Goal: Task Accomplishment & Management: Manage account settings

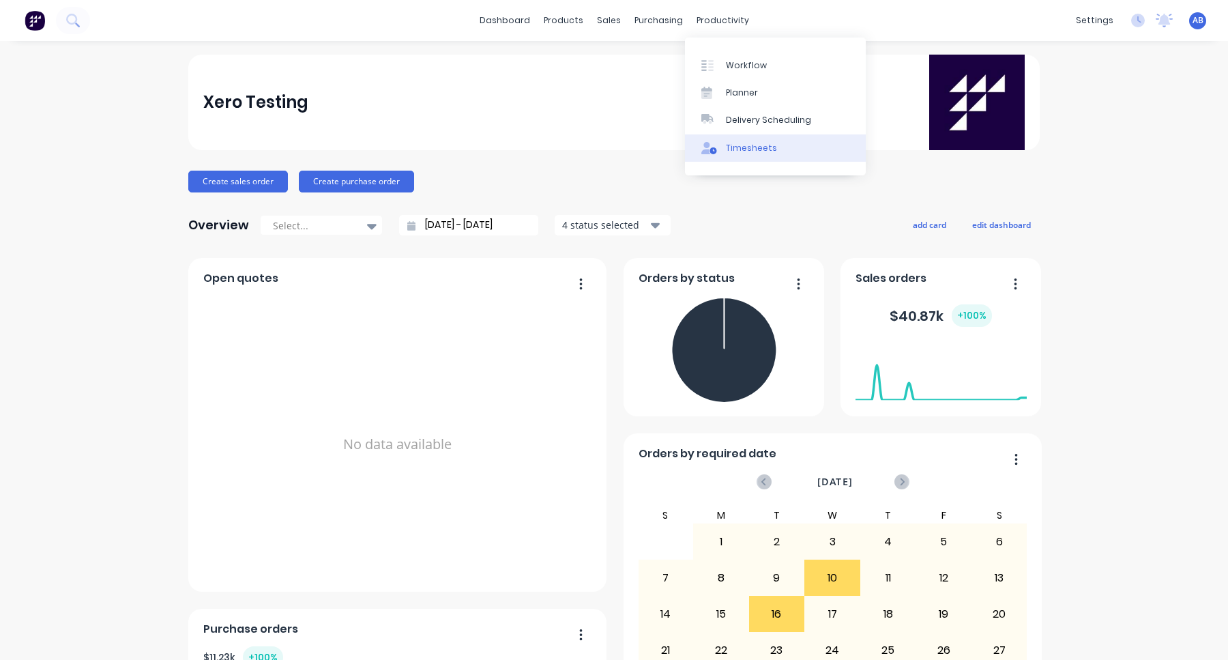
click at [742, 135] on link "Timesheets" at bounding box center [775, 147] width 181 height 27
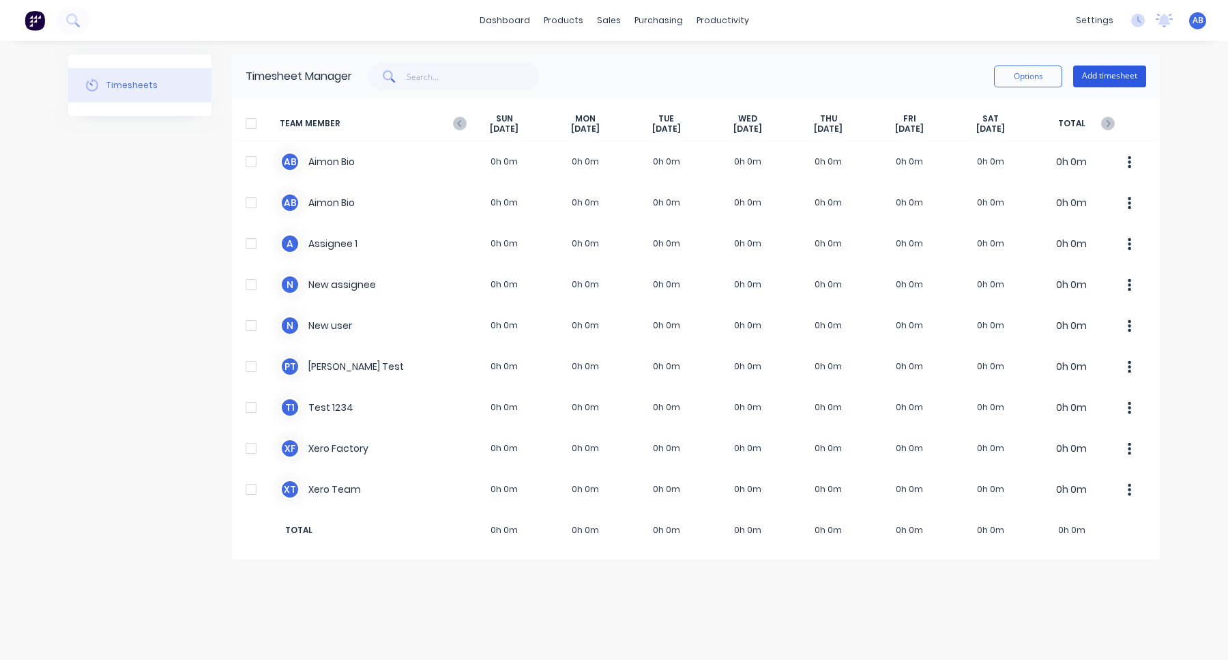
click at [1111, 78] on button "Add timesheet" at bounding box center [1109, 76] width 73 height 22
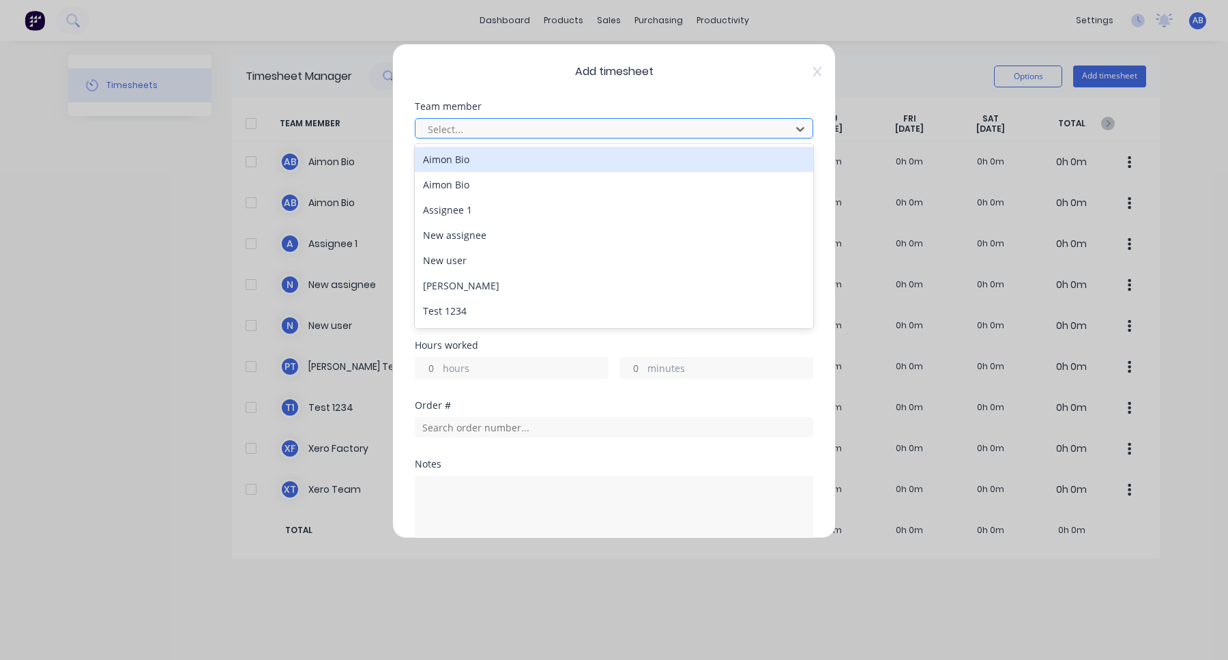
click at [703, 130] on div at bounding box center [604, 129] width 357 height 17
click at [688, 166] on div "Aimon Bio" at bounding box center [614, 159] width 398 height 25
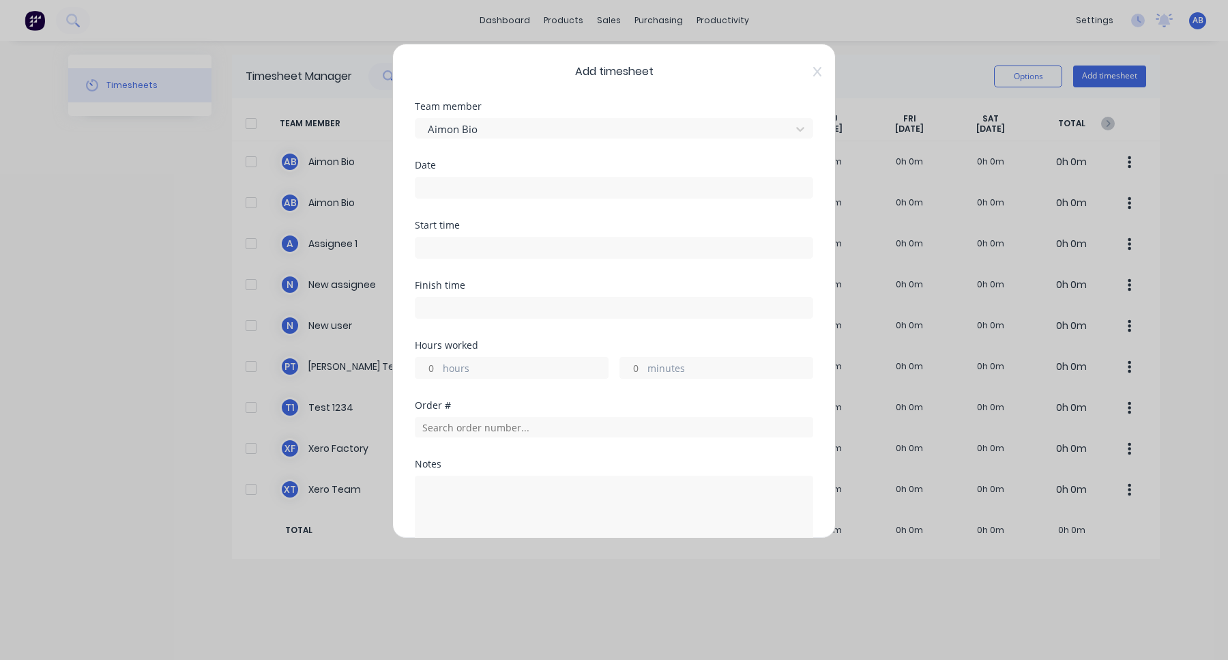
click at [655, 191] on input at bounding box center [613, 187] width 397 height 20
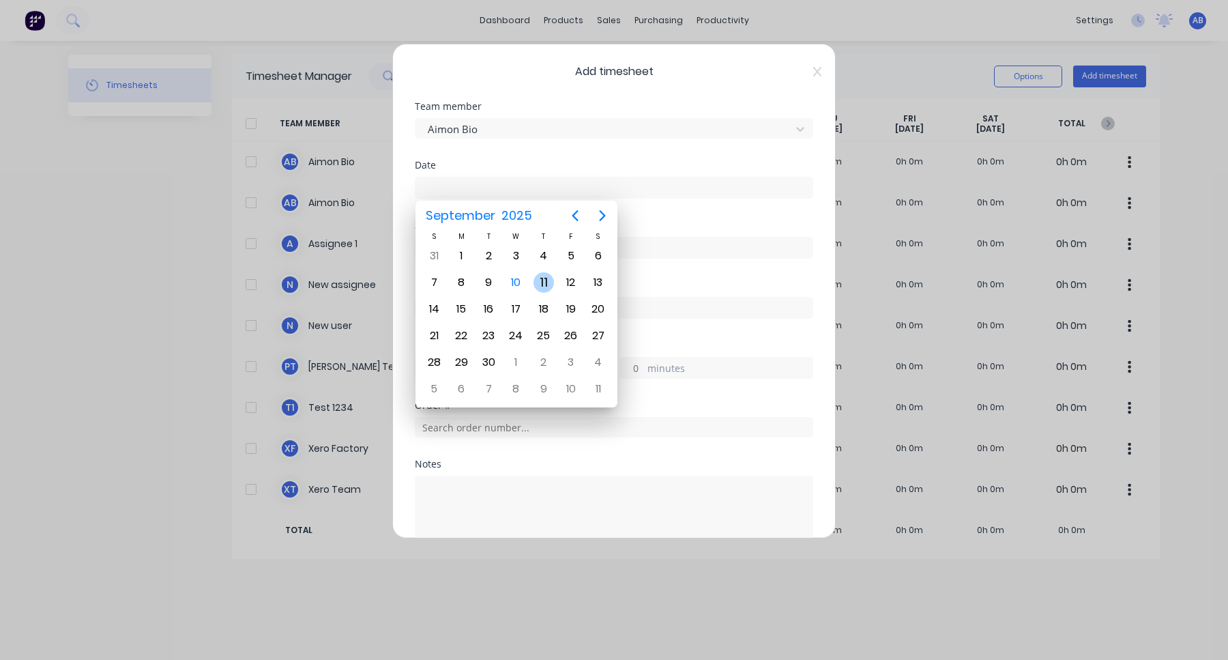
click at [541, 282] on div "11" at bounding box center [543, 282] width 20 height 20
type input "11/09/2025"
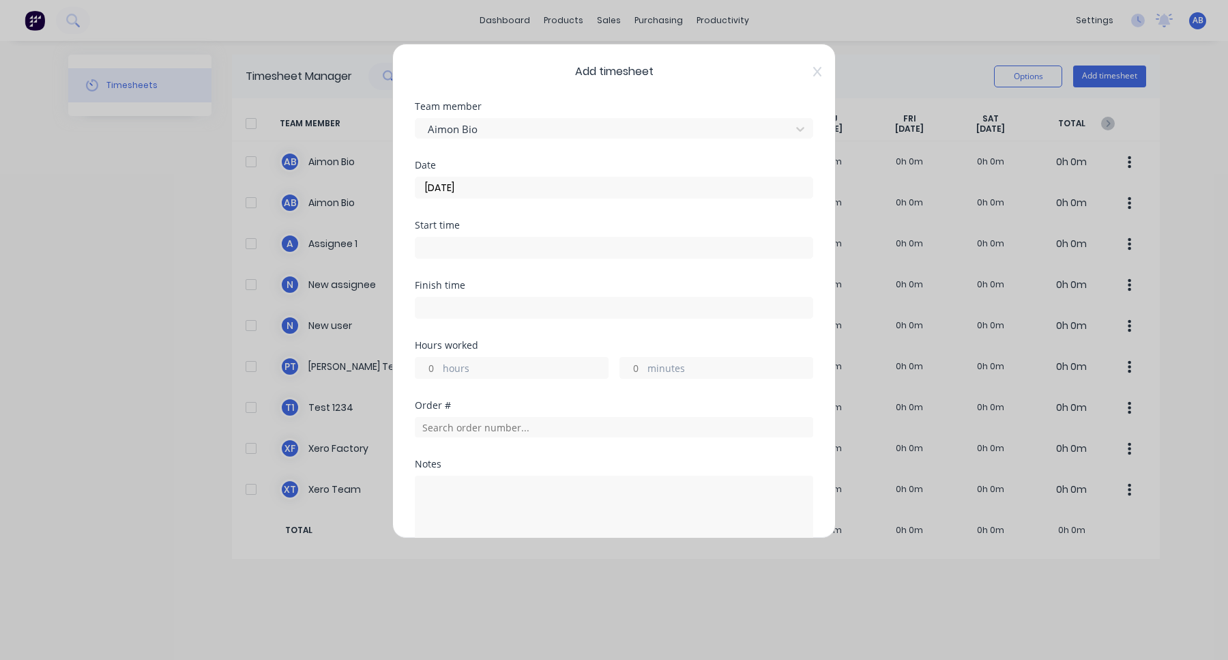
click at [486, 246] on input at bounding box center [613, 247] width 397 height 20
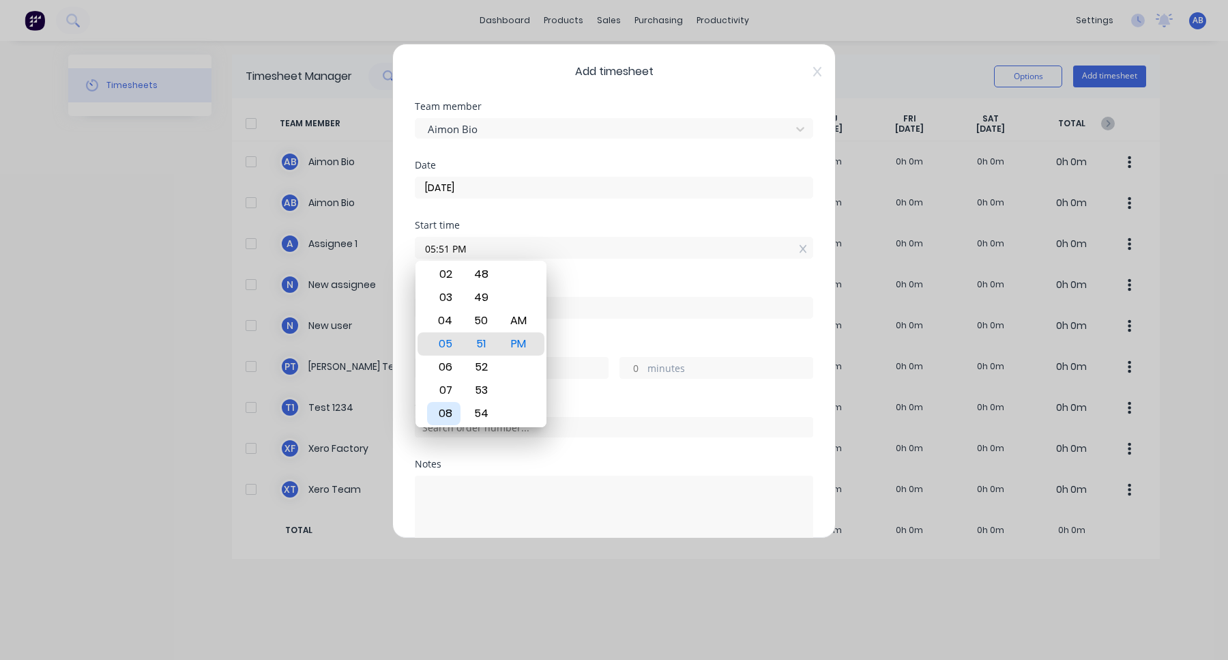
click at [447, 407] on div "08" at bounding box center [443, 413] width 33 height 23
click at [524, 325] on div "AM" at bounding box center [518, 320] width 33 height 23
type input "08:51 AM"
click at [610, 325] on div "Finish time" at bounding box center [614, 310] width 398 height 60
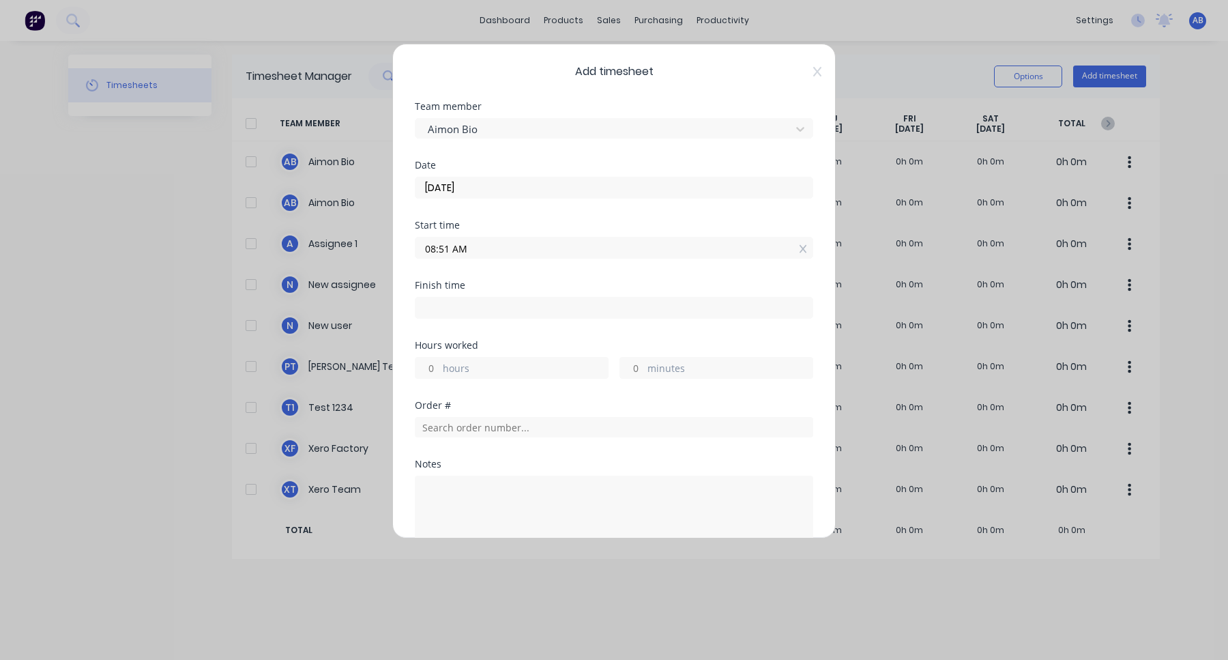
click at [434, 371] on input "hours" at bounding box center [427, 367] width 24 height 20
type input "3"
type input "11:51 AM"
click at [525, 392] on div "Hours worked 3 hours minutes" at bounding box center [614, 370] width 398 height 60
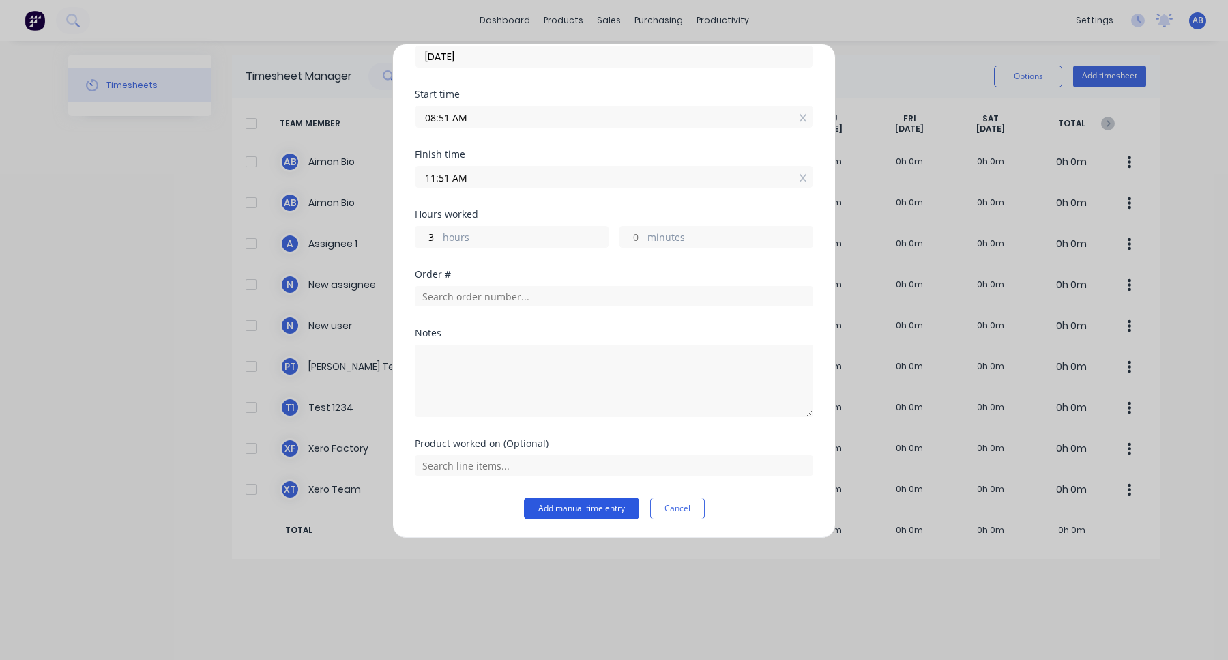
click at [582, 512] on button "Add manual time entry" at bounding box center [581, 508] width 115 height 22
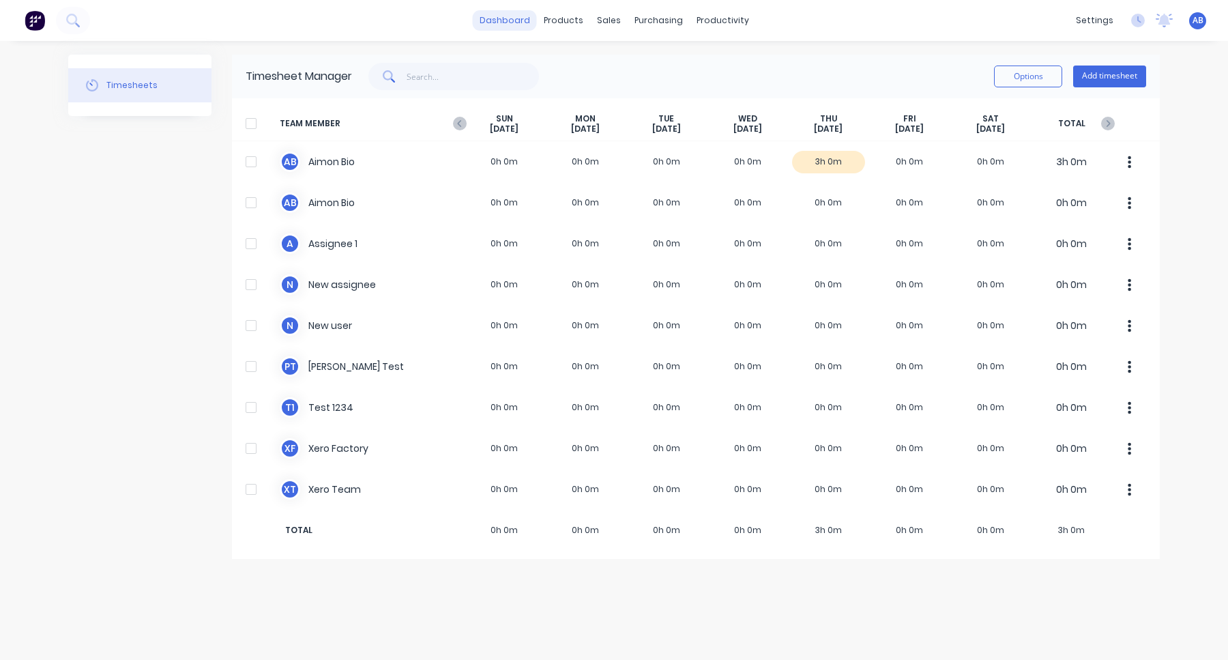
click at [520, 14] on link "dashboard" at bounding box center [505, 20] width 64 height 20
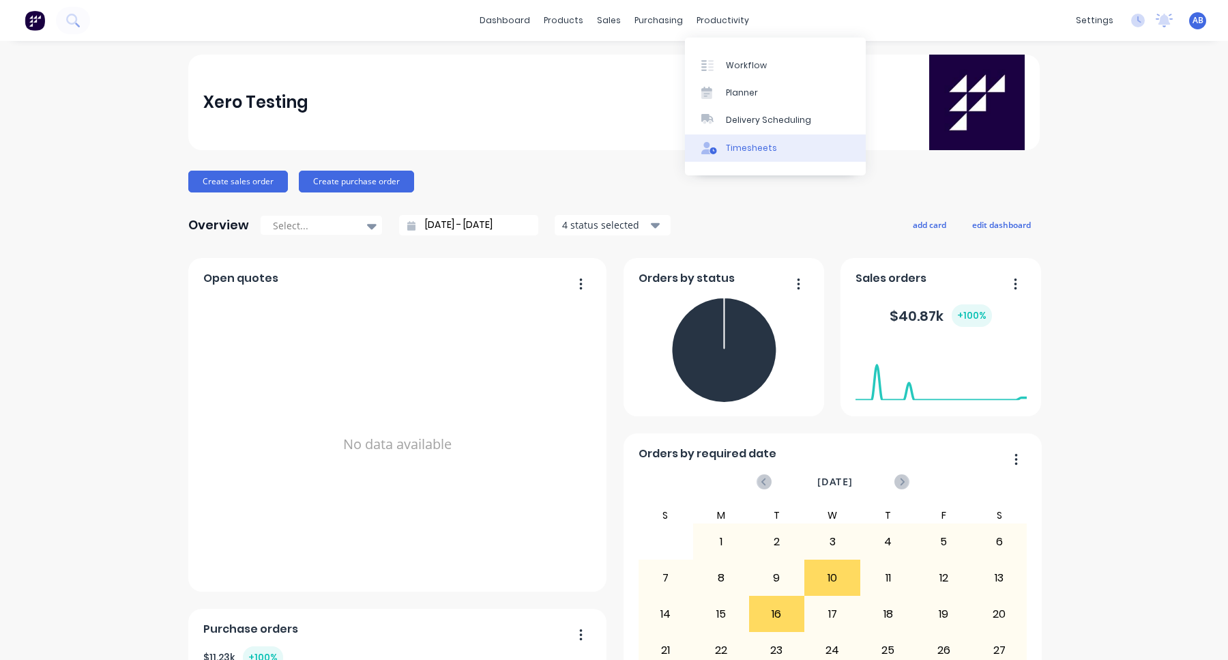
click at [726, 144] on div "Timesheets" at bounding box center [751, 148] width 51 height 12
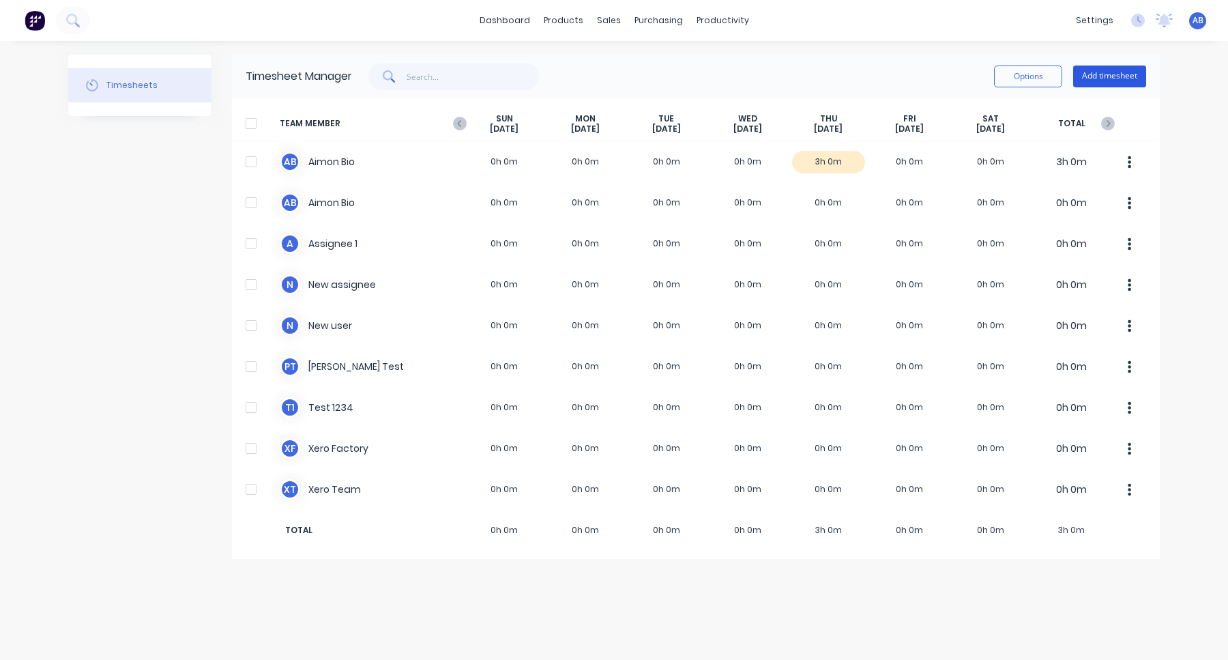
click at [1104, 82] on button "Add timesheet" at bounding box center [1109, 76] width 73 height 22
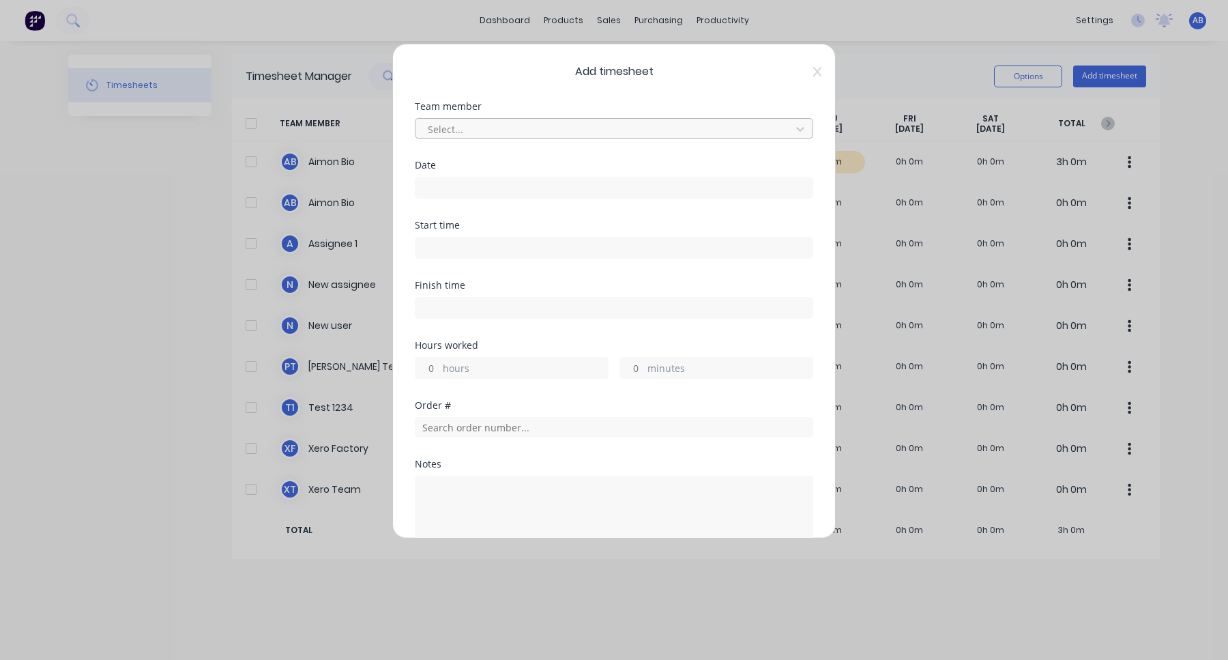
click at [546, 126] on div at bounding box center [604, 129] width 357 height 17
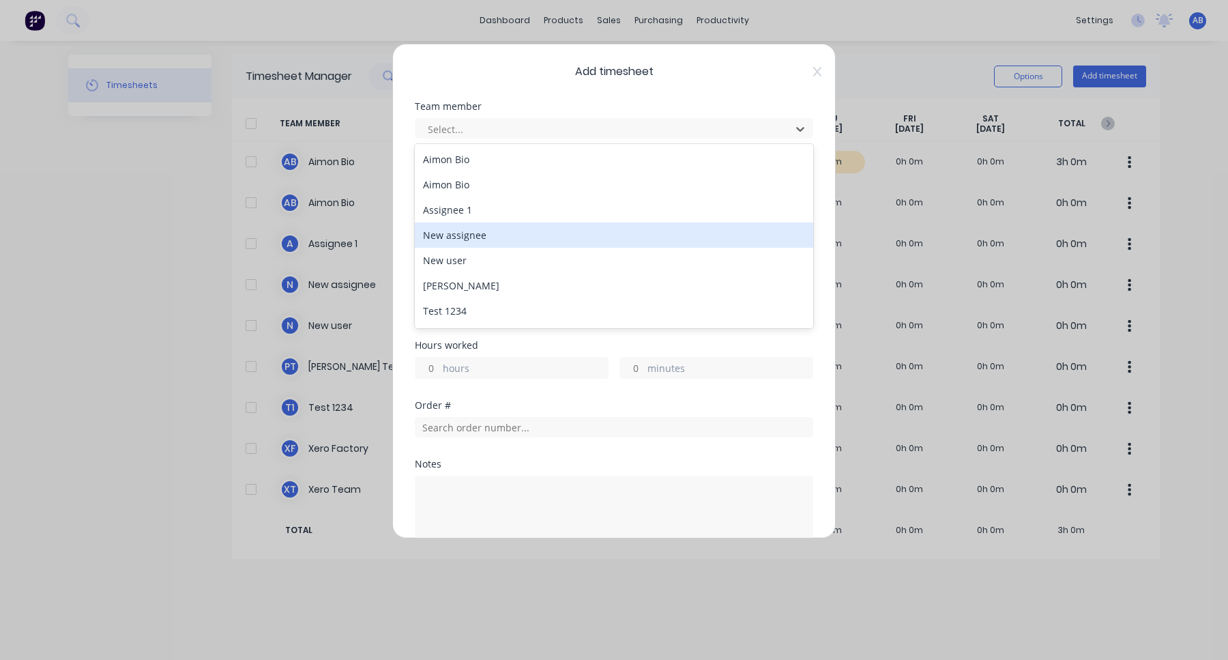
click at [496, 226] on div "New assignee" at bounding box center [614, 234] width 398 height 25
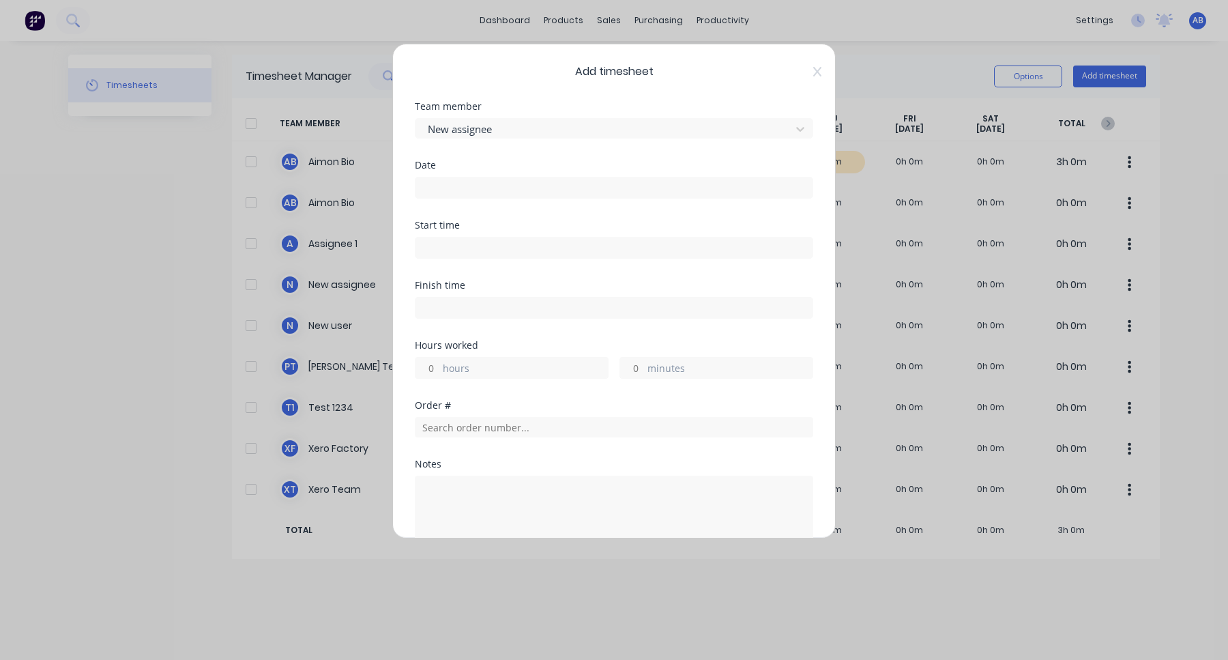
click at [501, 187] on input at bounding box center [613, 187] width 397 height 20
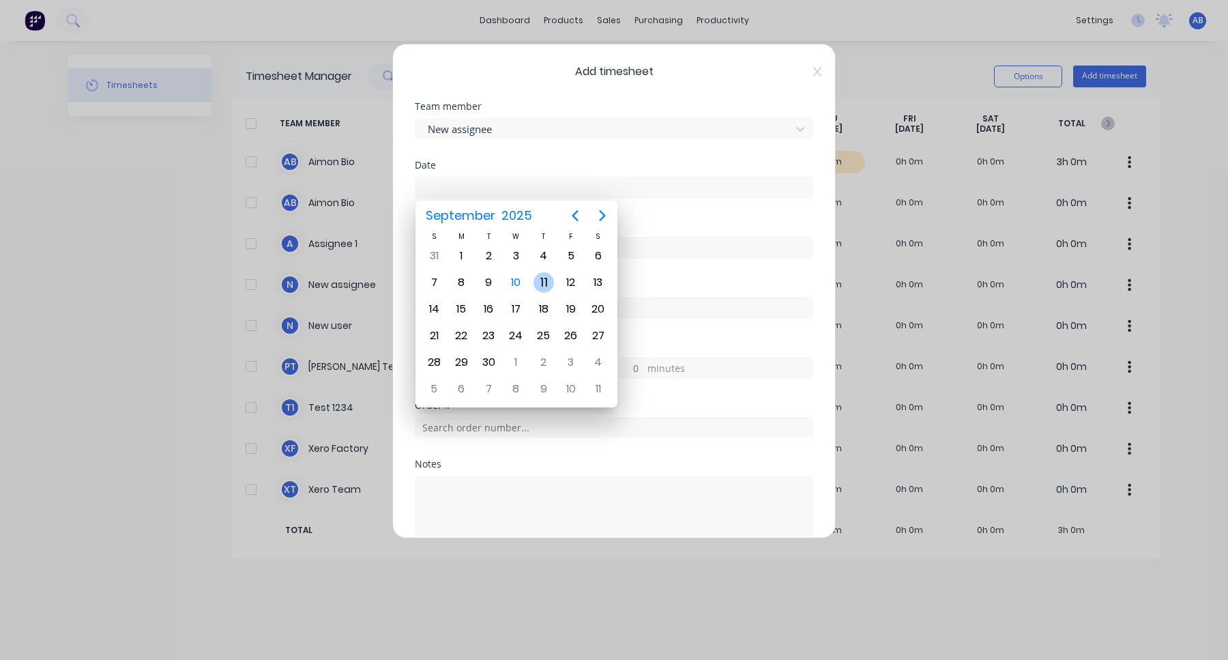
click at [538, 280] on div "11" at bounding box center [543, 282] width 20 height 20
type input "11/09/2025"
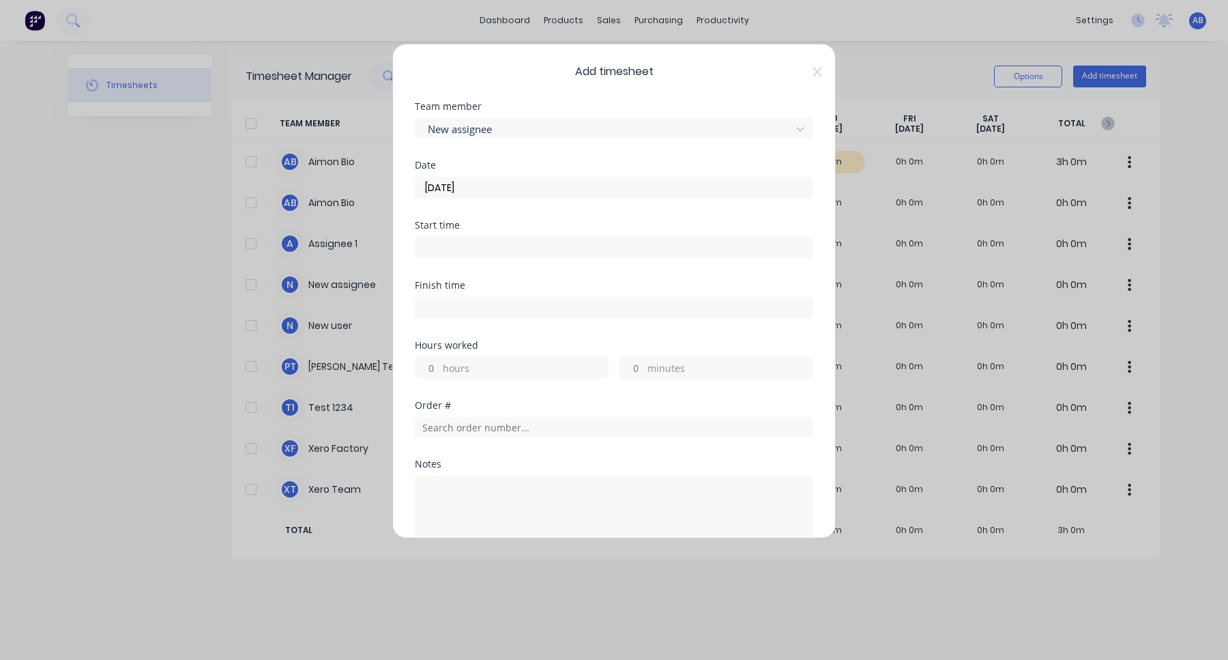
click at [465, 259] on div "Start time" at bounding box center [614, 250] width 398 height 60
click at [465, 251] on input at bounding box center [613, 247] width 397 height 20
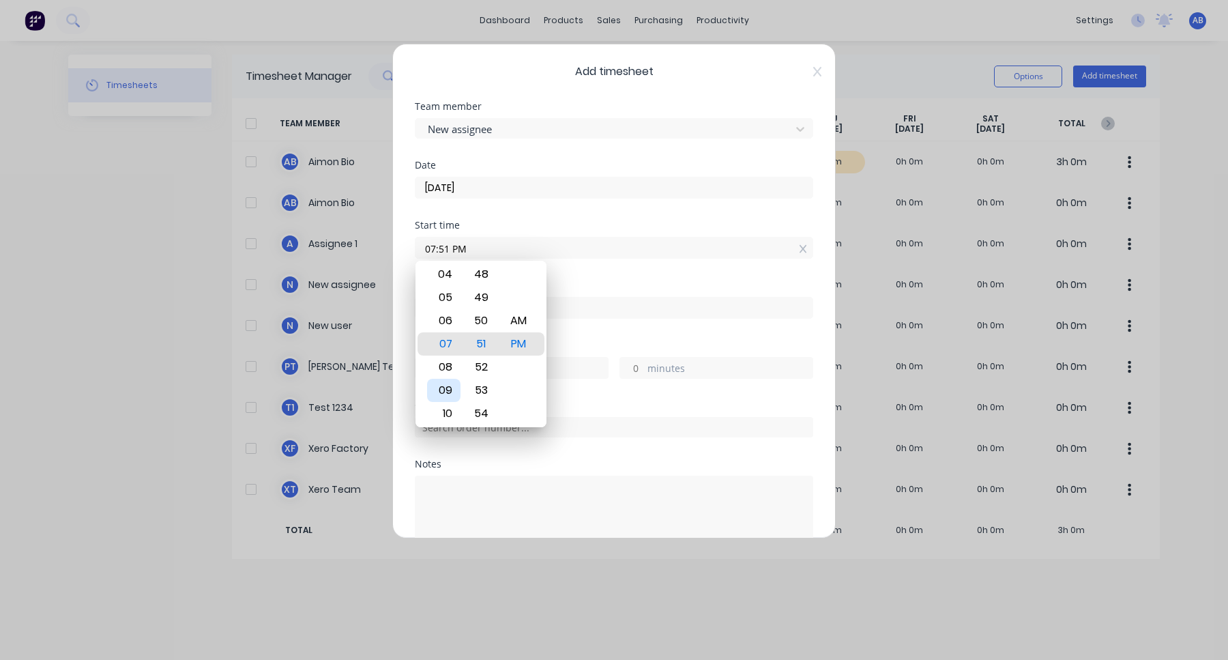
click at [449, 389] on div "09" at bounding box center [443, 390] width 33 height 23
click at [523, 313] on div "AM" at bounding box center [518, 320] width 33 height 23
type input "09:51 AM"
click at [610, 336] on div "Finish time" at bounding box center [614, 310] width 398 height 60
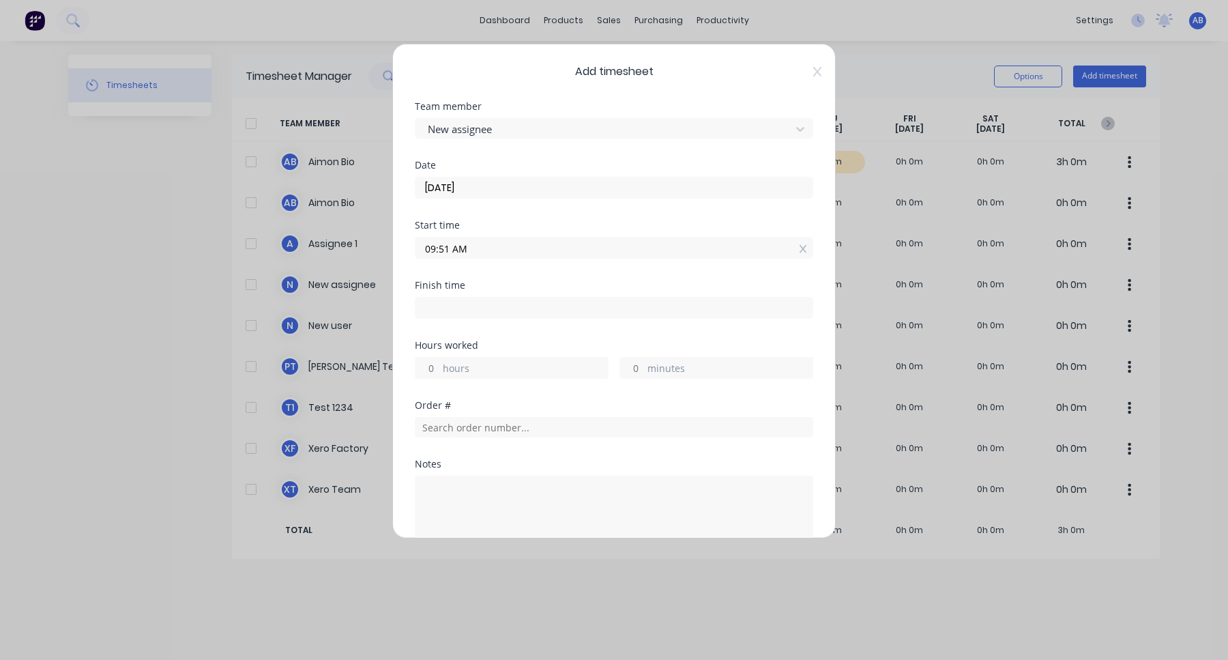
click at [426, 367] on input "hours" at bounding box center [427, 367] width 24 height 20
type input "1"
type input "10:51 AM"
click at [512, 381] on div "Hours worked 1 hours minutes" at bounding box center [614, 370] width 398 height 60
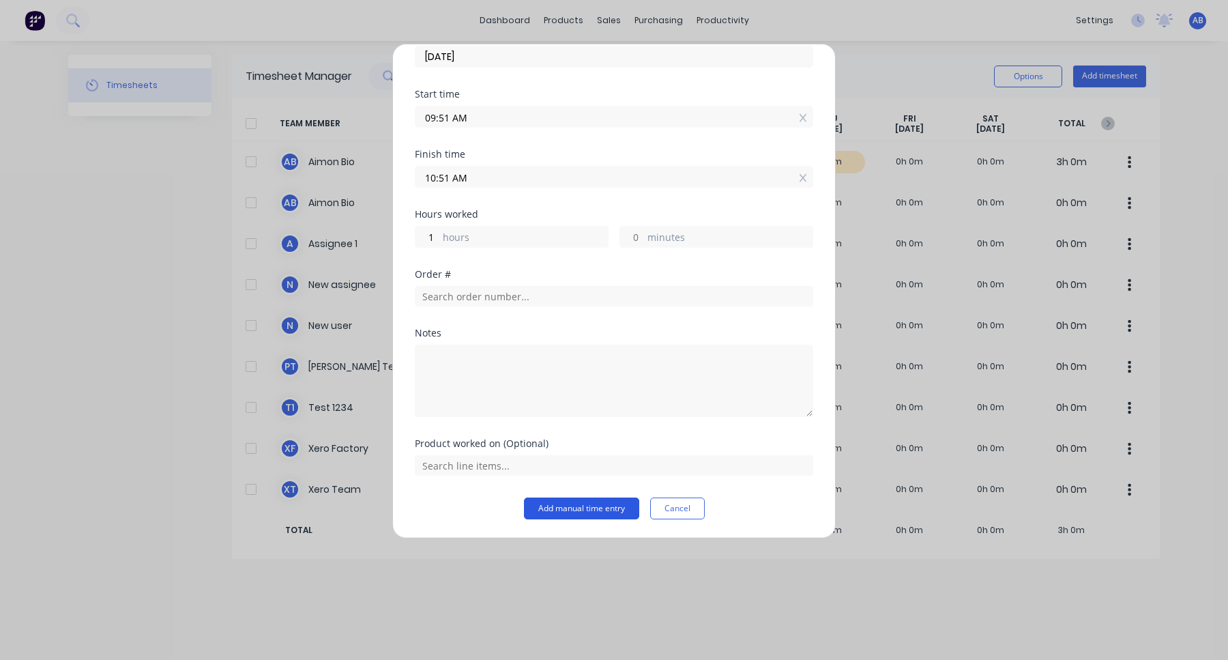
click at [576, 509] on button "Add manual time entry" at bounding box center [581, 508] width 115 height 22
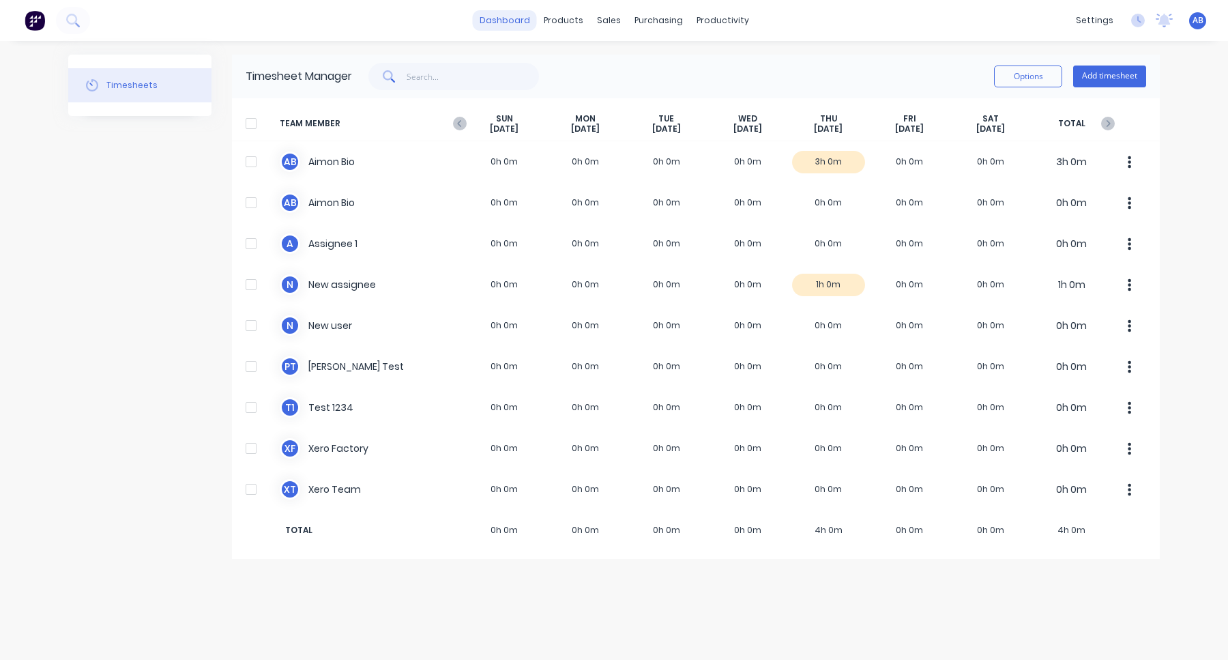
click at [520, 23] on link "dashboard" at bounding box center [505, 20] width 64 height 20
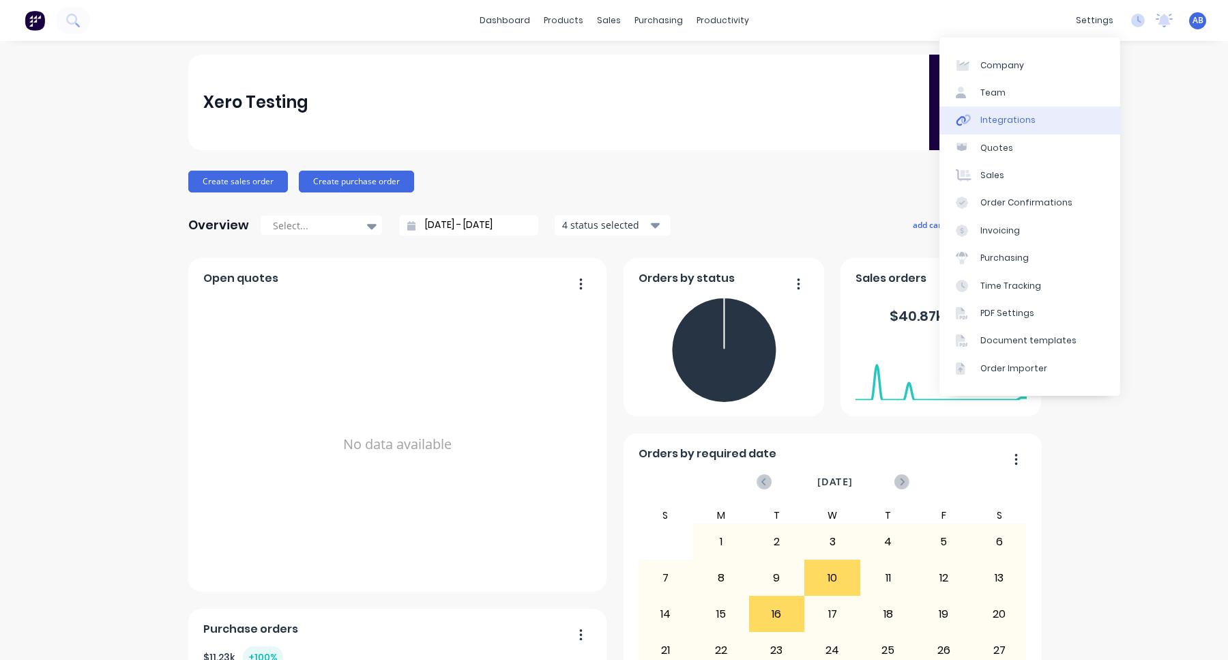
click at [1071, 116] on link "Integrations" at bounding box center [1029, 119] width 181 height 27
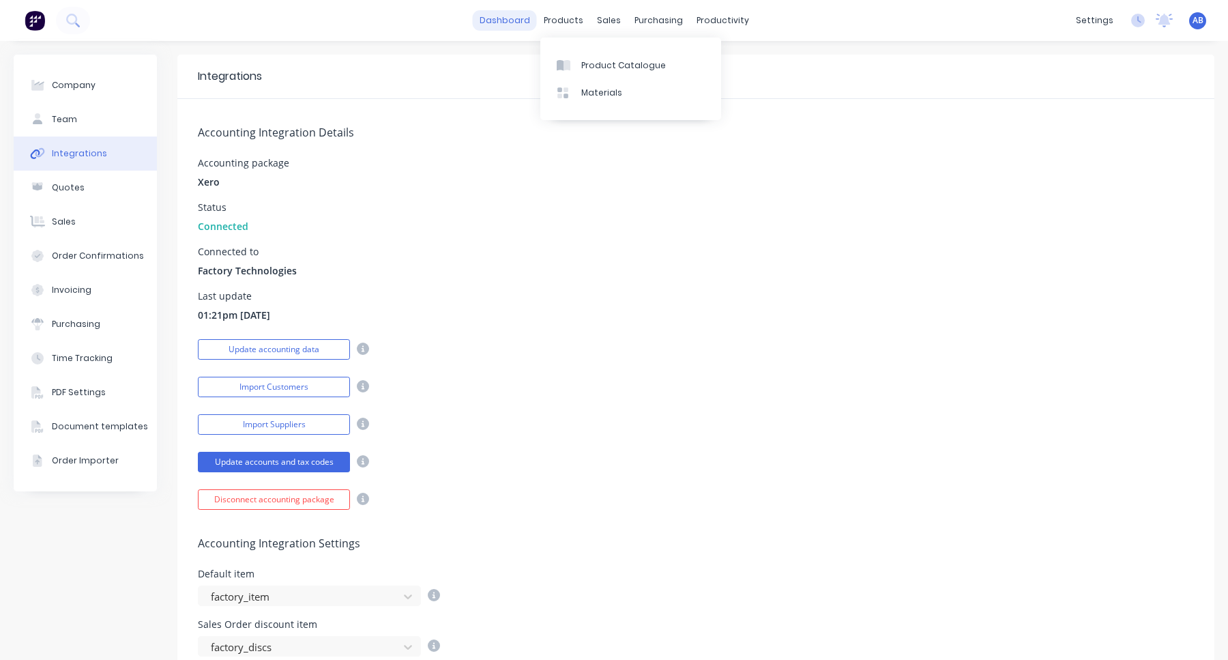
click at [516, 23] on link "dashboard" at bounding box center [505, 20] width 64 height 20
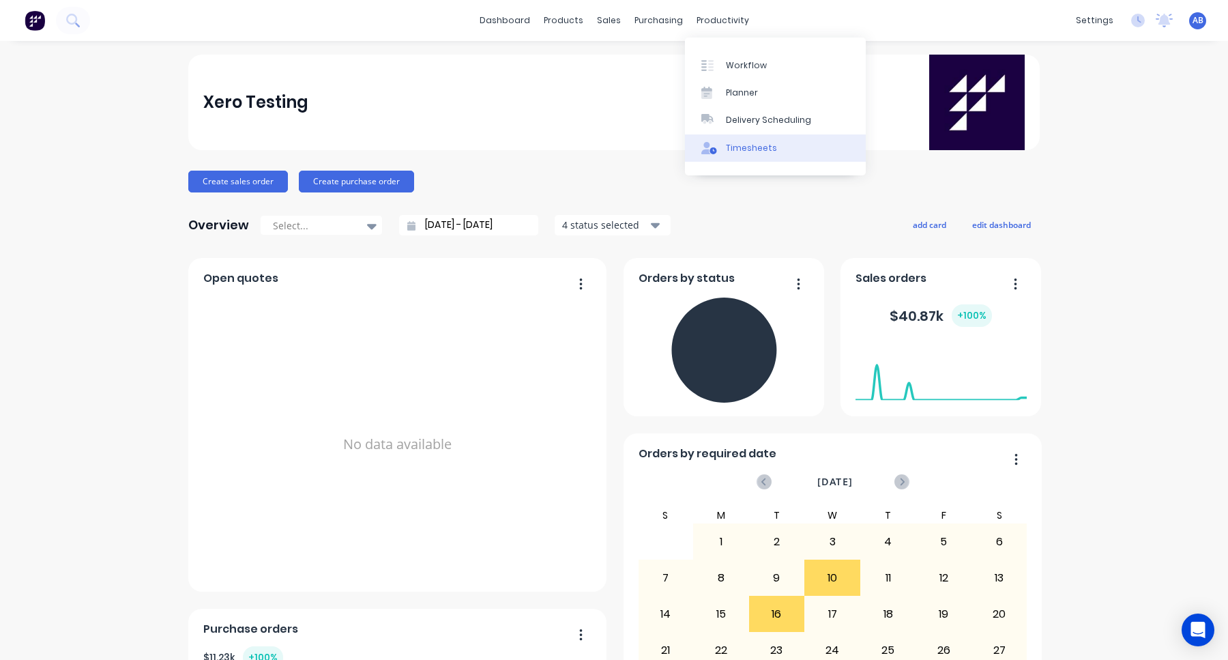
click at [725, 141] on link "Timesheets" at bounding box center [775, 147] width 181 height 27
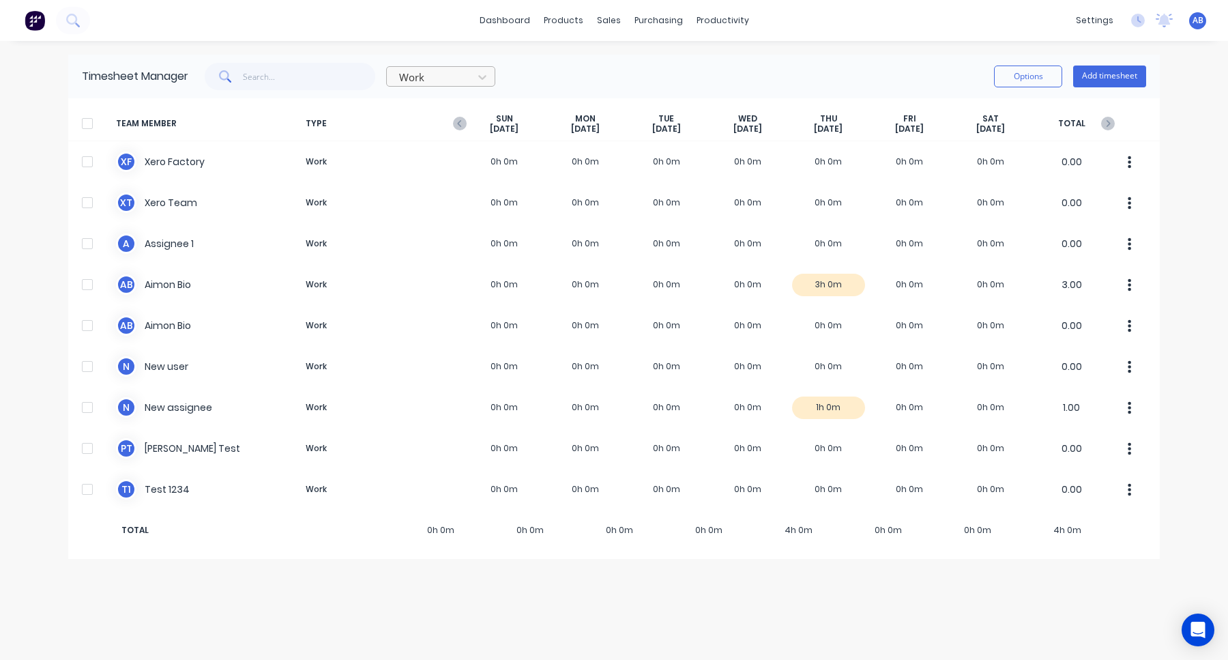
click at [428, 79] on div at bounding box center [432, 77] width 68 height 17
click at [425, 135] on div "Attendance" at bounding box center [440, 132] width 109 height 25
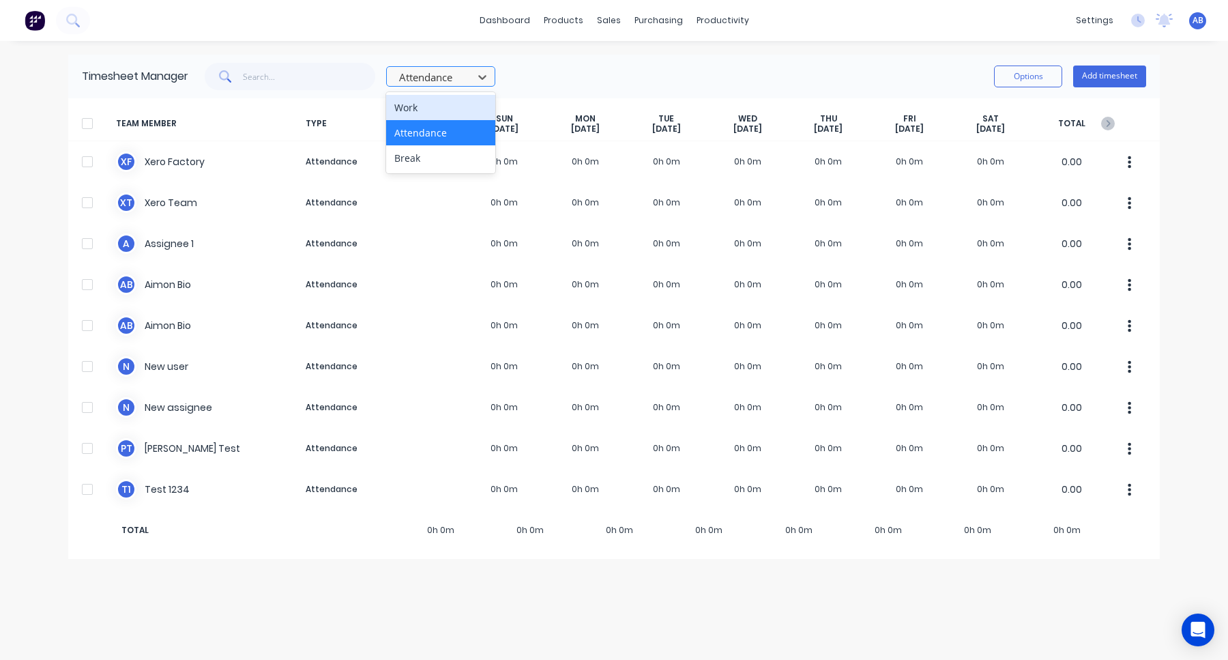
click at [445, 80] on div at bounding box center [432, 77] width 68 height 17
click at [434, 158] on div "Break" at bounding box center [440, 157] width 109 height 25
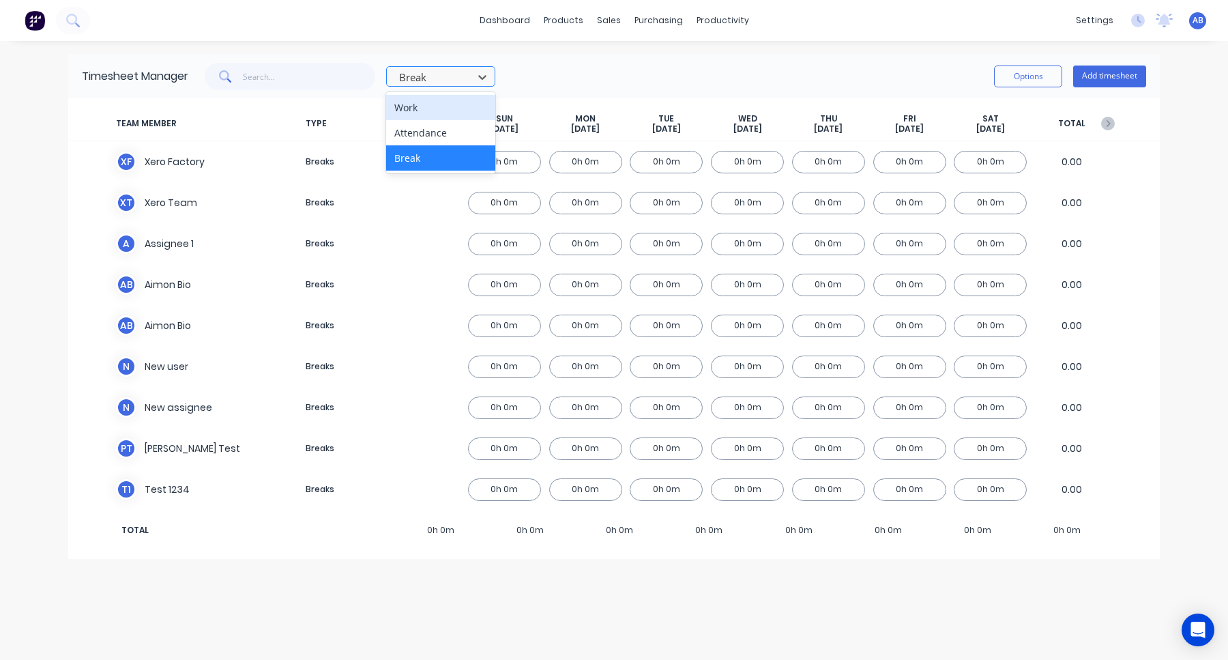
click at [441, 80] on div at bounding box center [432, 77] width 68 height 17
click at [441, 106] on div "Work" at bounding box center [440, 107] width 109 height 25
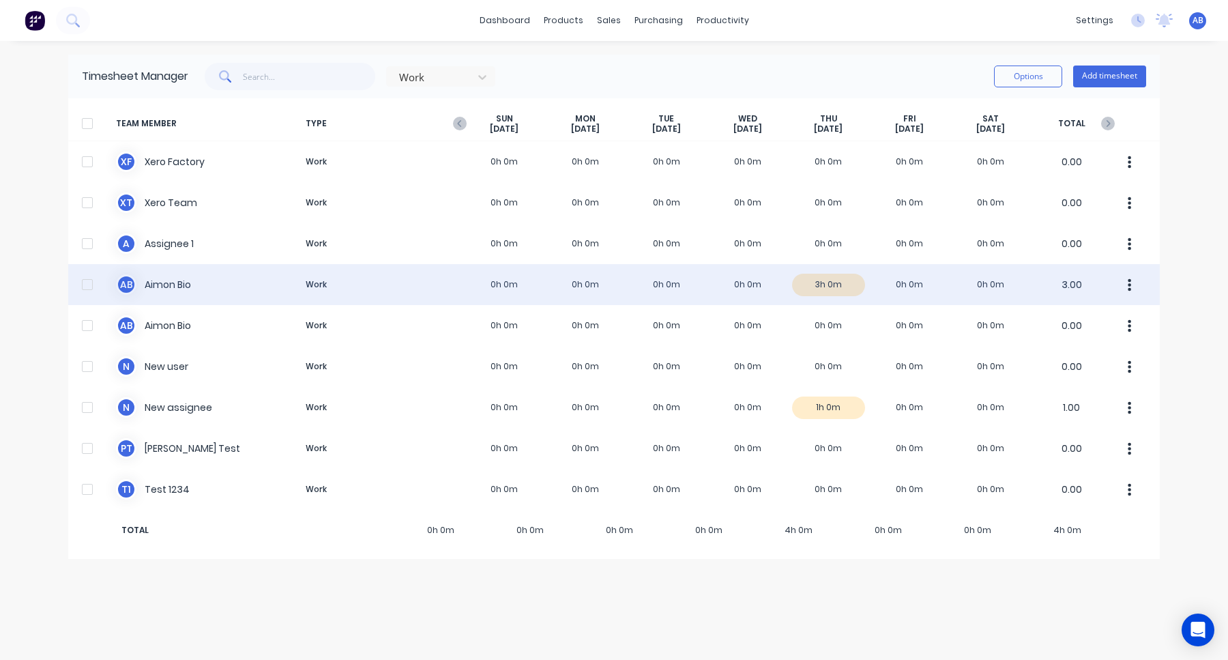
click at [767, 293] on div "A B Aimon Bio Work 0h 0m 0h 0m 0h 0m 0h 0m 3h 0m 0h 0m 0h 0m 3.00" at bounding box center [613, 284] width 1091 height 41
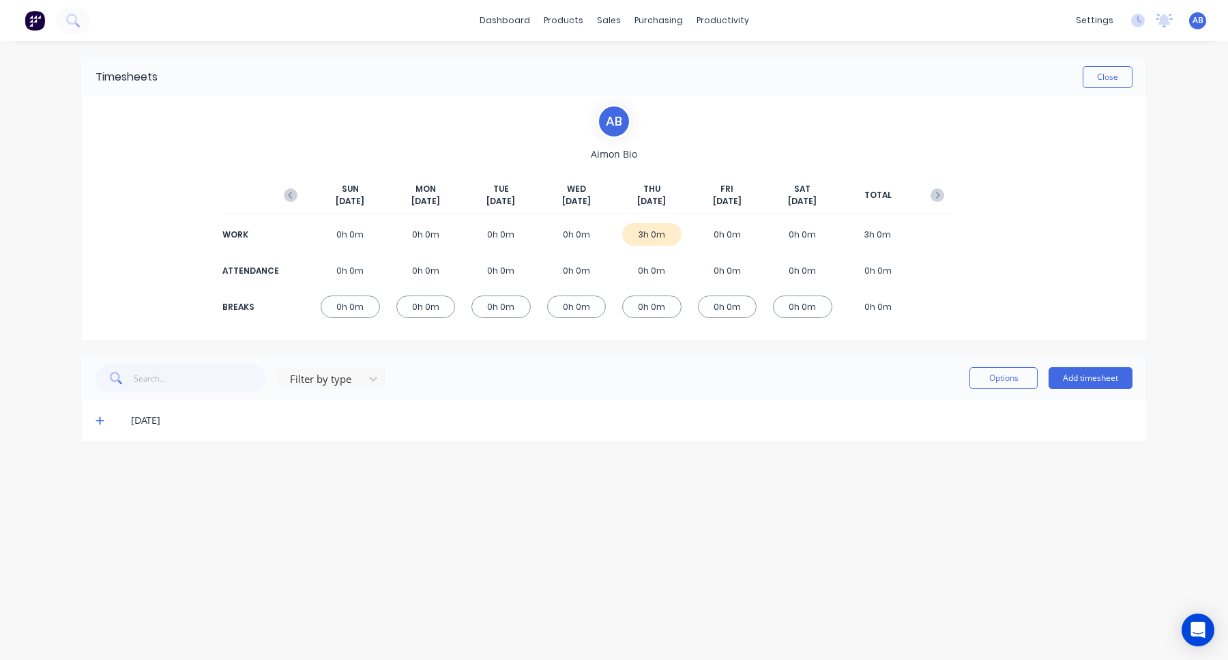
click at [103, 421] on icon at bounding box center [99, 420] width 9 height 10
click at [346, 380] on div at bounding box center [323, 378] width 68 height 17
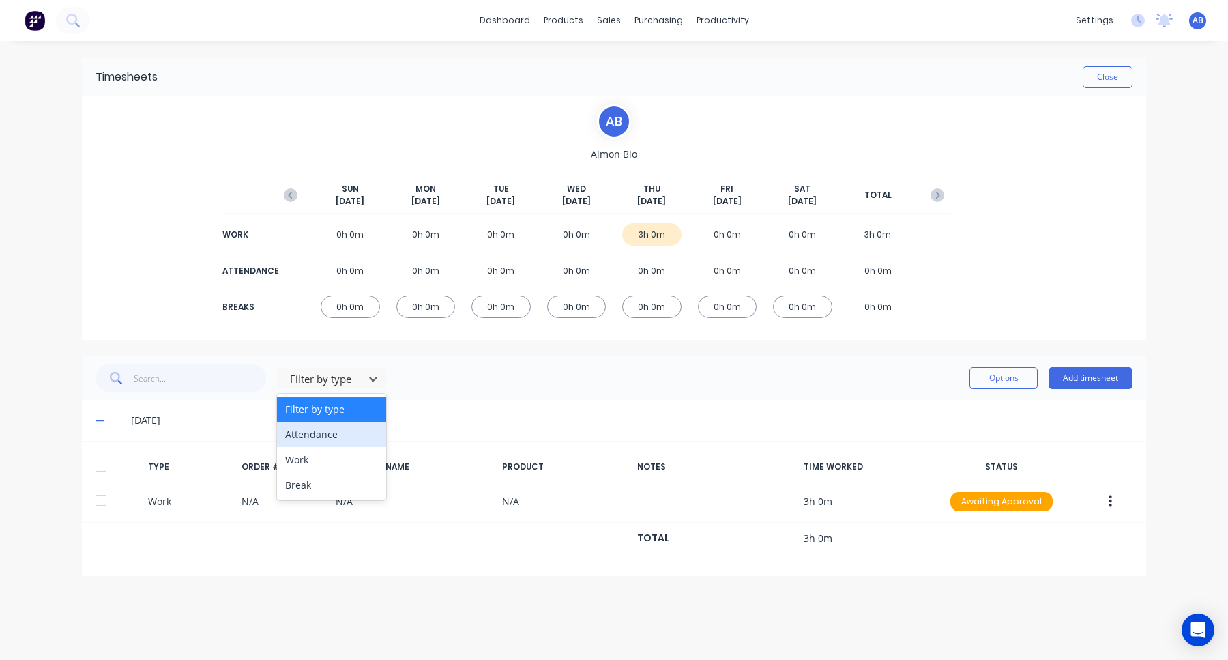
click at [339, 451] on div "Work" at bounding box center [331, 459] width 109 height 25
click at [346, 383] on div at bounding box center [323, 378] width 68 height 17
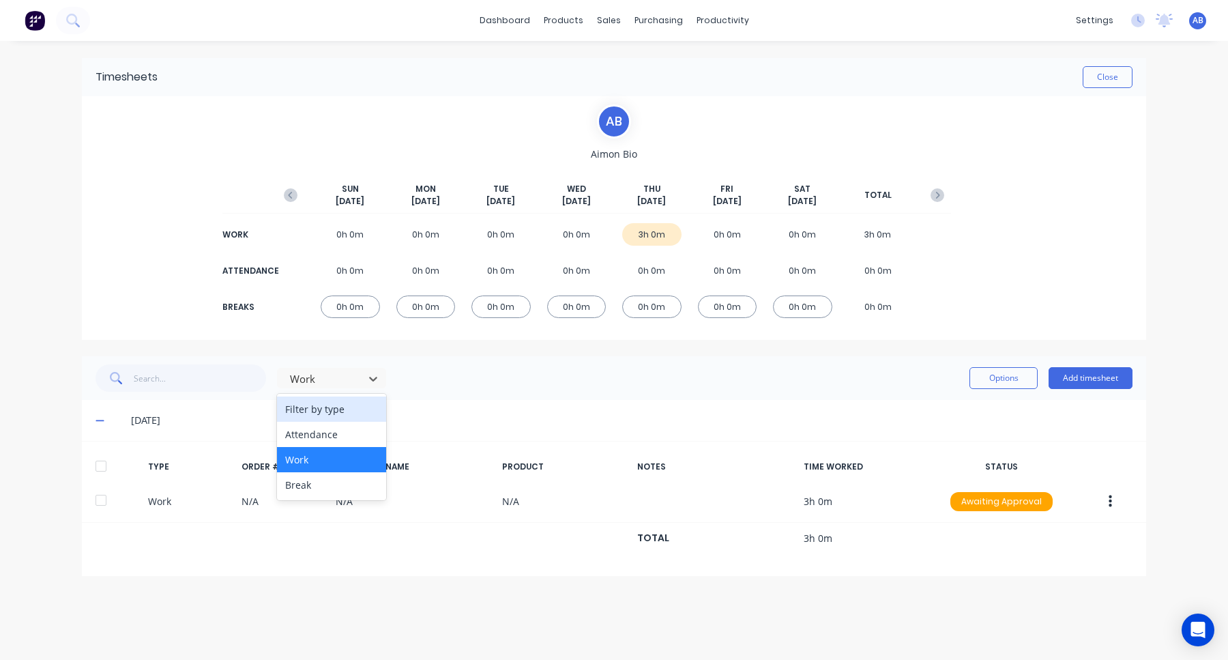
click at [346, 417] on div "Filter by type" at bounding box center [331, 408] width 109 height 25
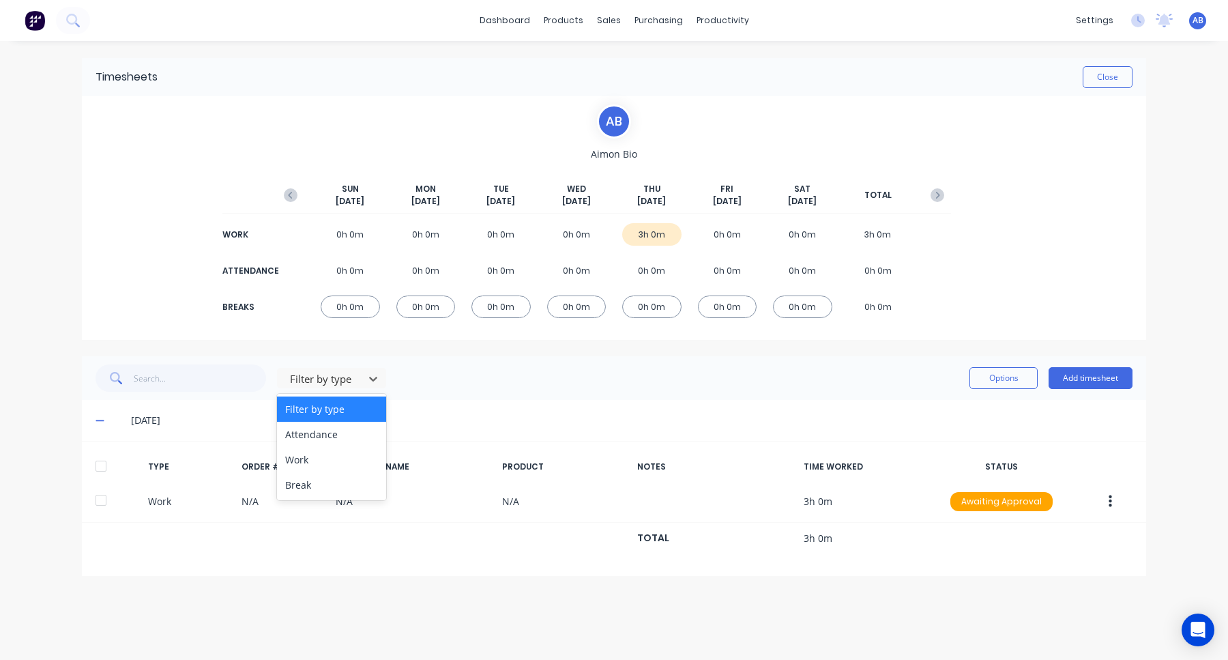
drag, startPoint x: 348, startPoint y: 380, endPoint x: 348, endPoint y: 413, distance: 32.7
click at [348, 381] on div at bounding box center [323, 378] width 68 height 17
click at [348, 413] on div "Filter by type" at bounding box center [331, 408] width 109 height 25
click at [347, 387] on div "Filter by type" at bounding box center [322, 378] width 76 height 20
click at [340, 430] on div "Attendance" at bounding box center [331, 434] width 109 height 25
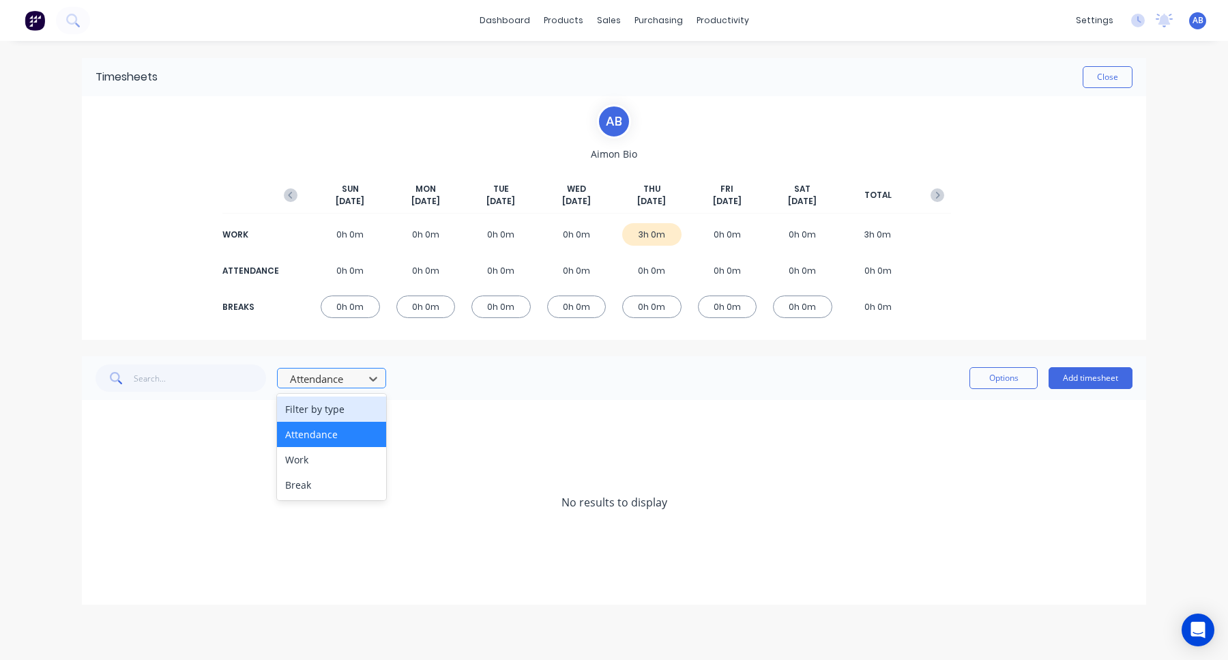
click at [358, 370] on div "Attendance" at bounding box center [322, 378] width 76 height 20
click at [348, 494] on div "Break" at bounding box center [331, 484] width 109 height 25
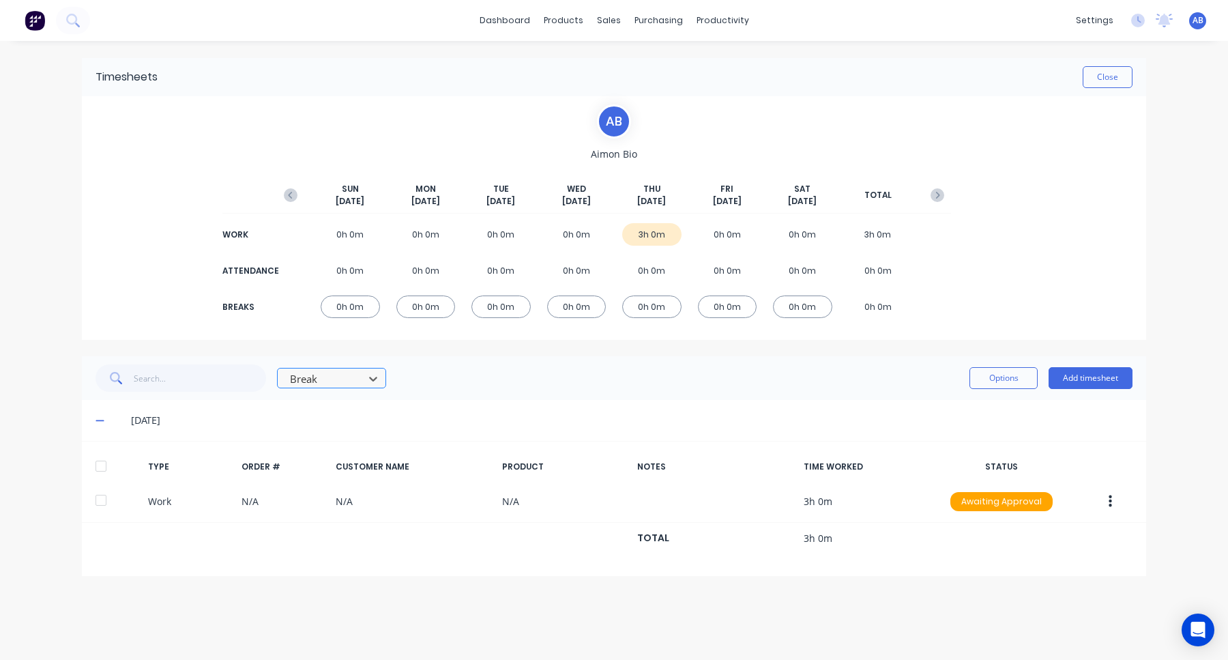
click at [348, 383] on div at bounding box center [323, 378] width 68 height 17
click at [346, 458] on div "Work" at bounding box center [331, 459] width 109 height 25
click at [358, 379] on div "Work" at bounding box center [322, 378] width 76 height 20
click at [348, 433] on div "Attendance" at bounding box center [331, 434] width 109 height 25
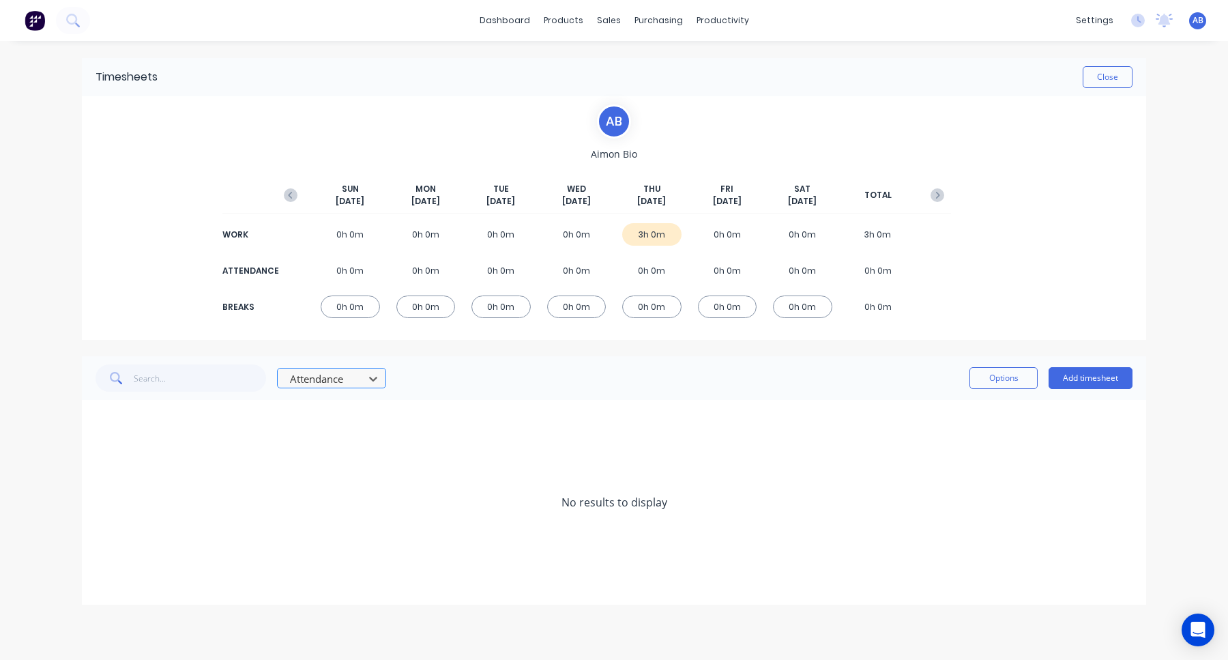
click at [355, 374] on div at bounding box center [323, 378] width 68 height 17
click at [355, 417] on div "Filter by type" at bounding box center [331, 408] width 109 height 25
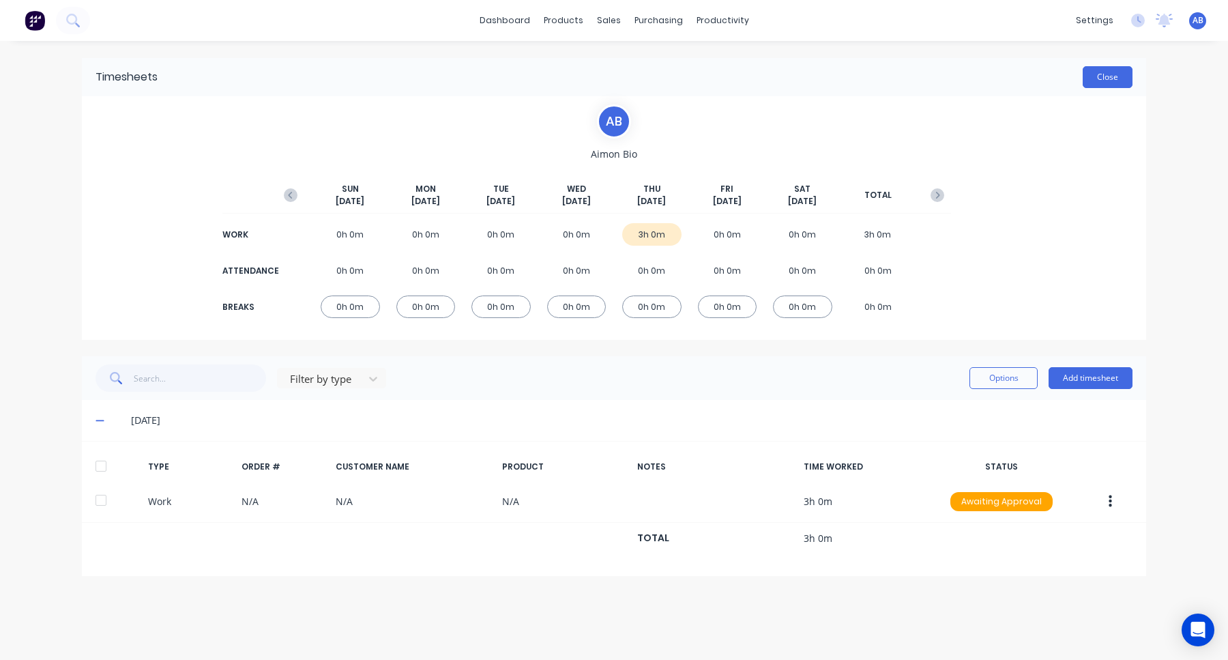
click at [1115, 80] on button "Close" at bounding box center [1107, 77] width 50 height 22
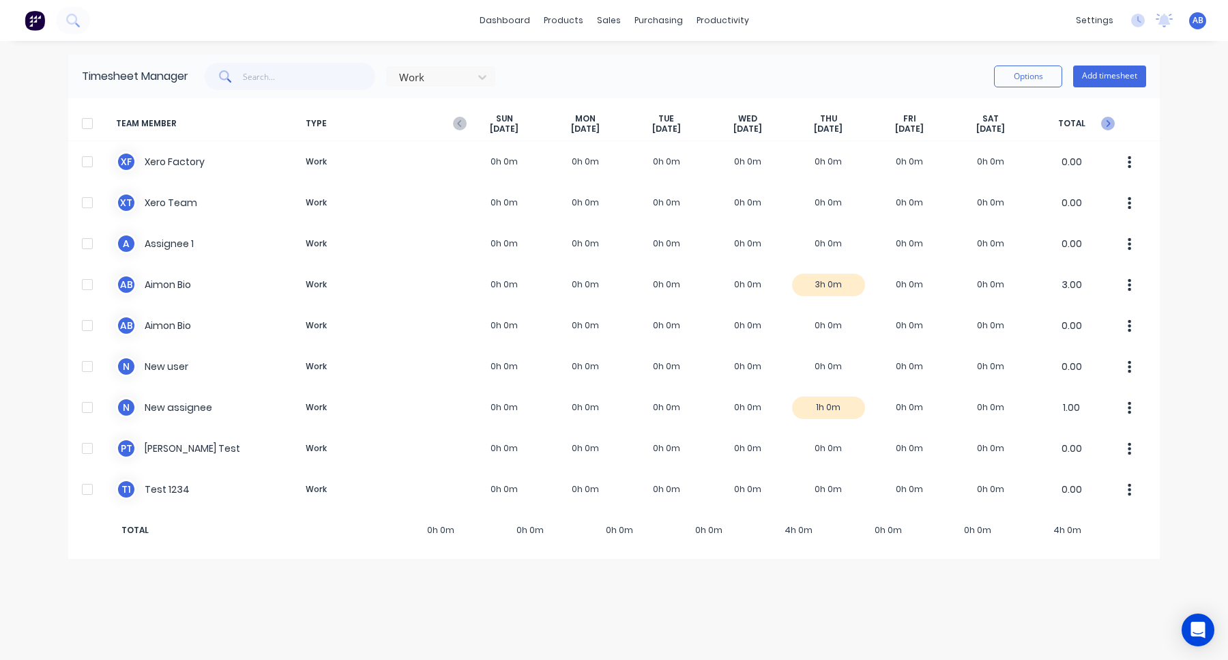
click at [1113, 120] on icon "button" at bounding box center [1108, 124] width 14 height 14
click at [460, 122] on icon "button" at bounding box center [460, 124] width 14 height 14
click at [482, 77] on icon at bounding box center [482, 77] width 14 height 14
click at [444, 158] on div "Break" at bounding box center [440, 157] width 109 height 25
click at [470, 78] on div "Break" at bounding box center [432, 77] width 76 height 20
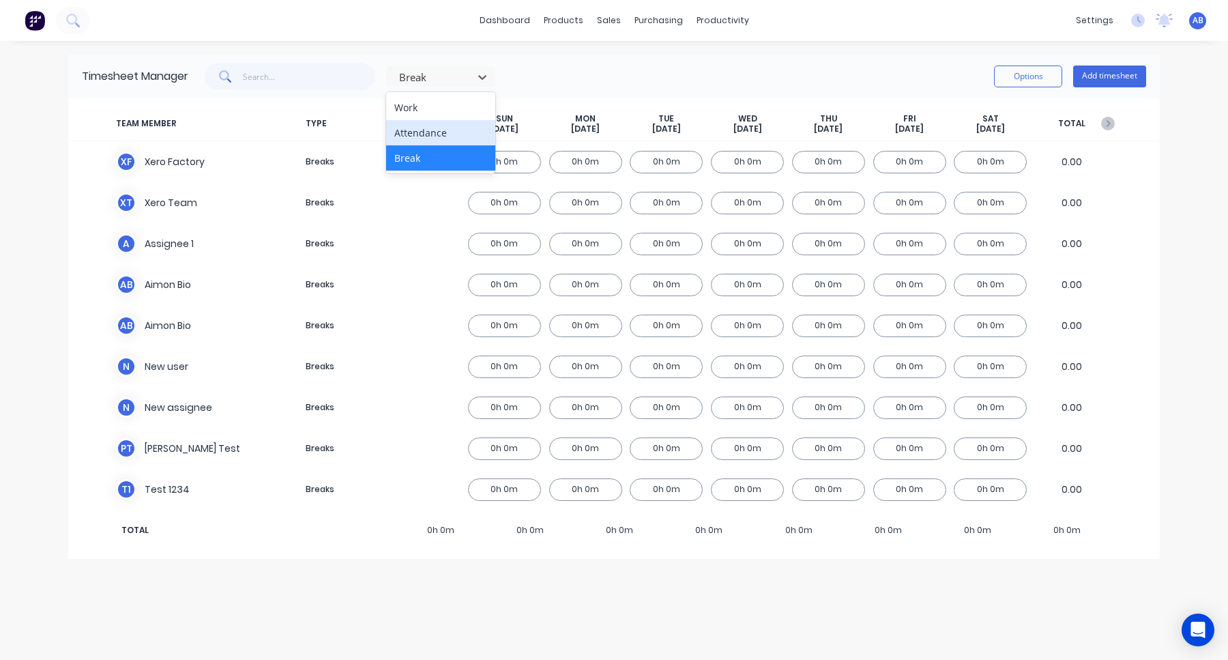
click at [461, 129] on div "Attendance" at bounding box center [440, 132] width 109 height 25
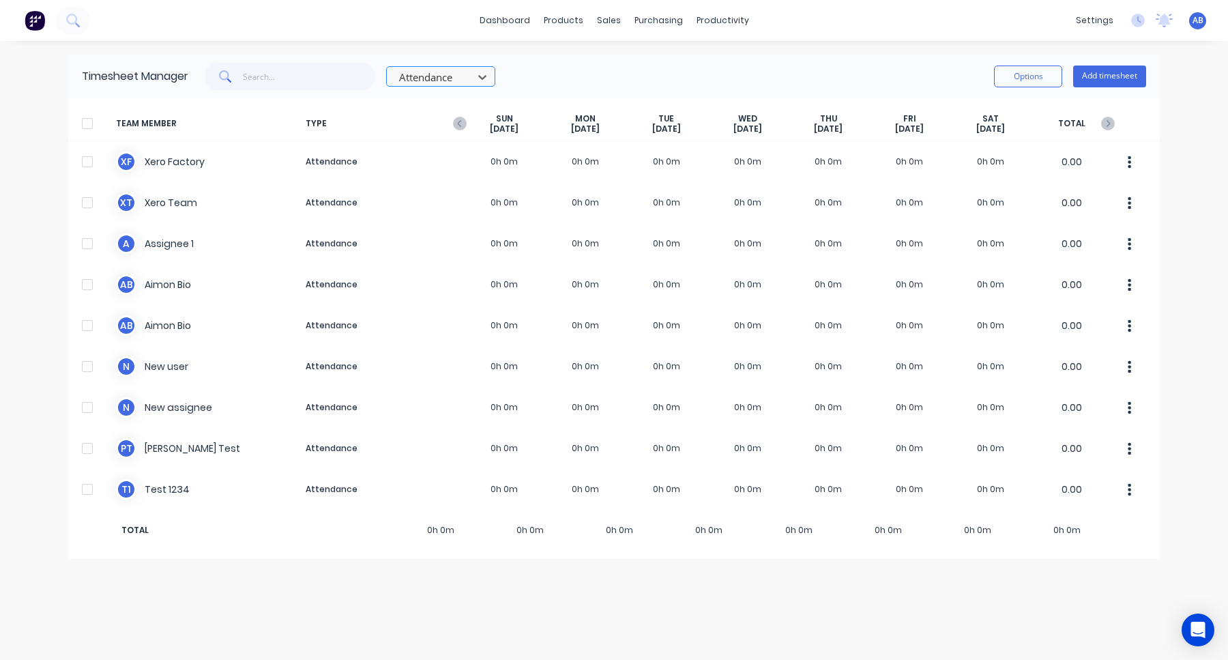
click at [466, 69] on div at bounding box center [432, 77] width 68 height 17
click at [460, 105] on div "Work" at bounding box center [440, 107] width 109 height 25
click at [463, 83] on div at bounding box center [432, 77] width 68 height 17
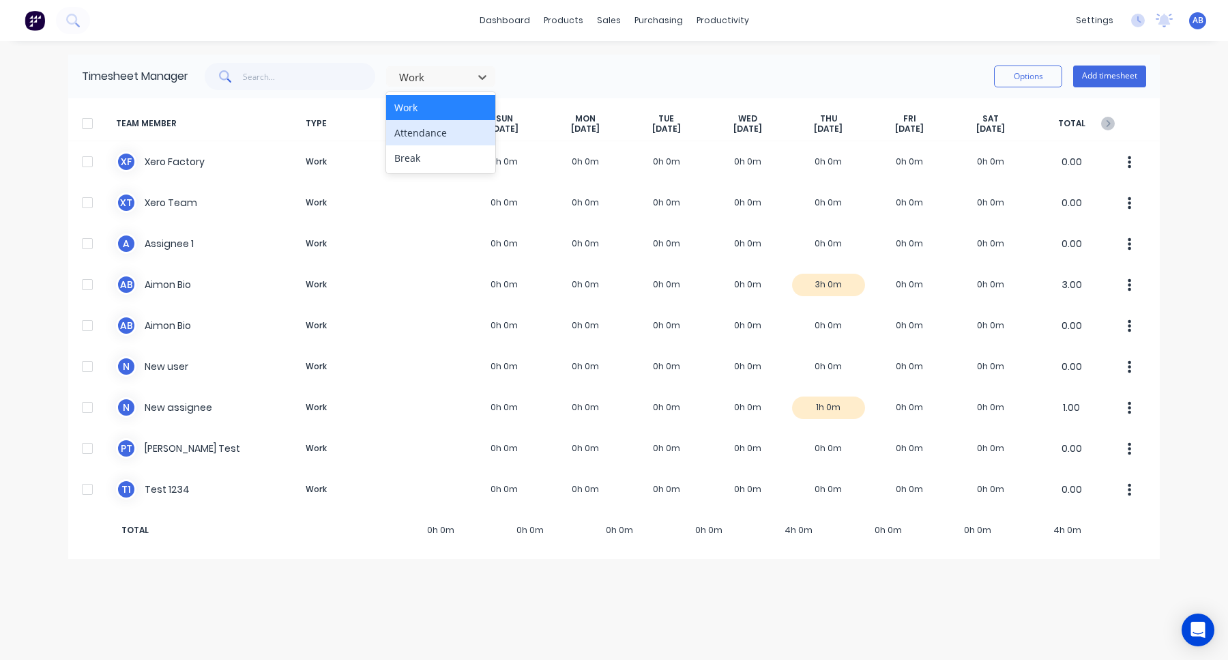
click at [460, 139] on div "Attendance" at bounding box center [440, 132] width 109 height 25
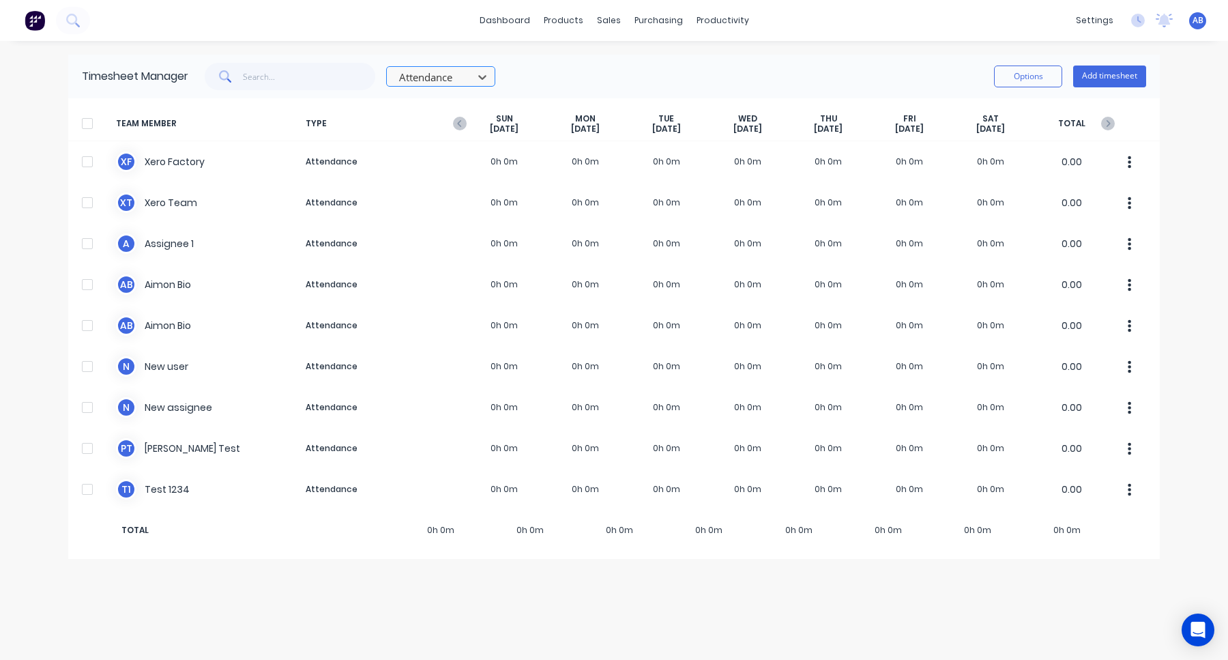
click at [465, 86] on div "Attendance" at bounding box center [432, 77] width 76 height 20
click at [445, 160] on div "Break" at bounding box center [440, 157] width 109 height 25
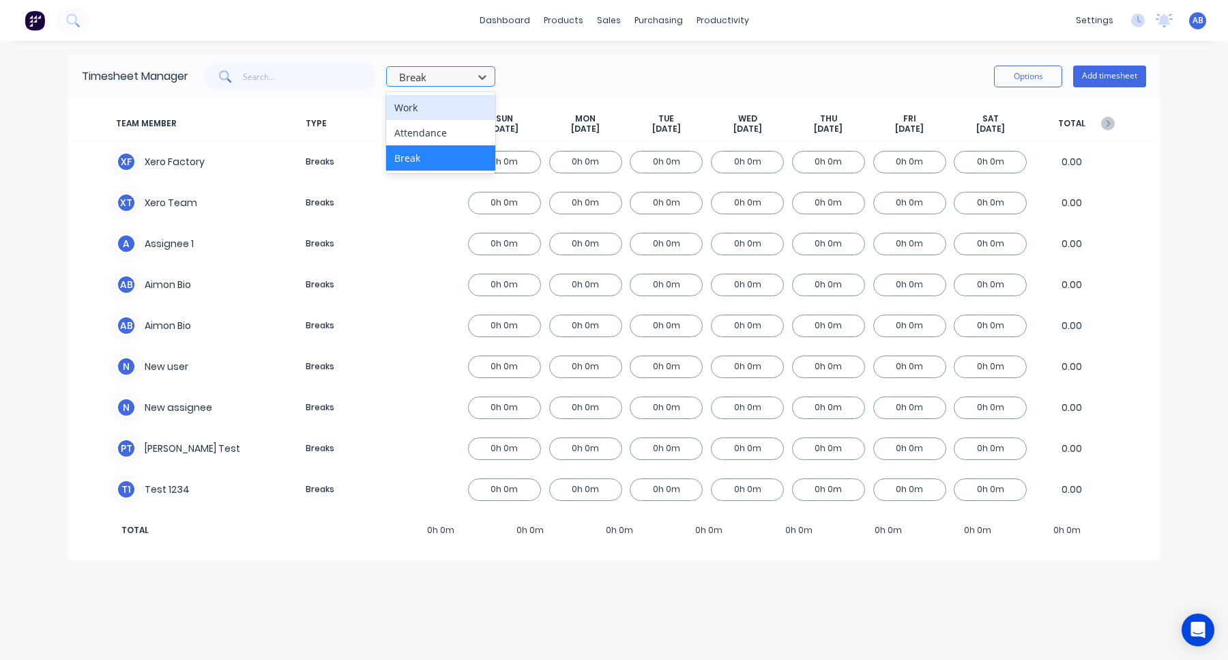
click at [470, 80] on div "Break" at bounding box center [432, 77] width 76 height 20
click at [468, 113] on div "Work" at bounding box center [440, 107] width 109 height 25
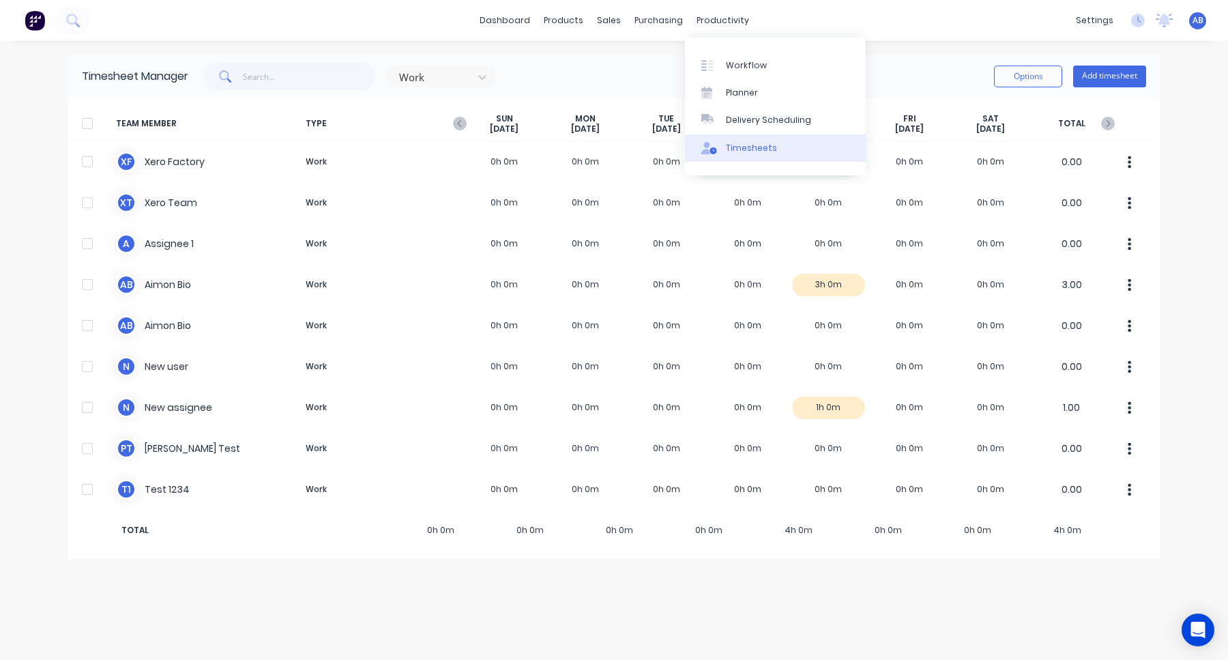
click at [779, 146] on link "Timesheets" at bounding box center [775, 147] width 181 height 27
click at [958, 53] on div "dashboard products sales purchasing productivity dashboard products Product Cat…" at bounding box center [614, 330] width 1228 height 660
click at [29, 27] on img at bounding box center [35, 20] width 20 height 20
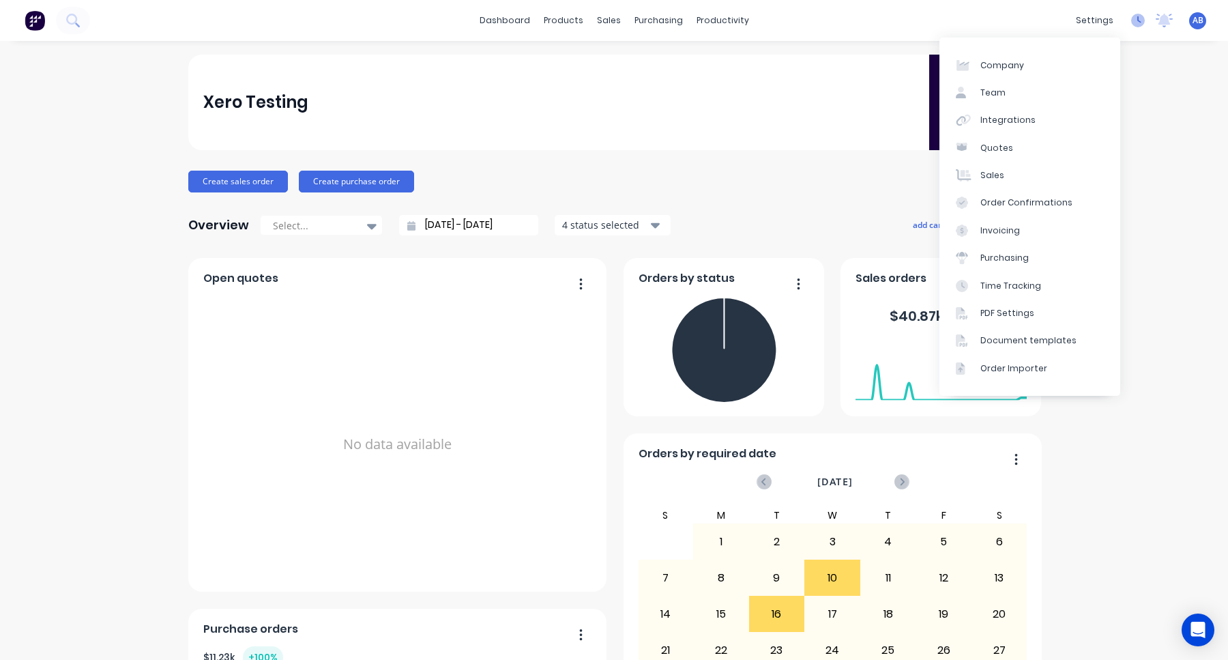
click at [1142, 18] on icon at bounding box center [1138, 21] width 14 height 14
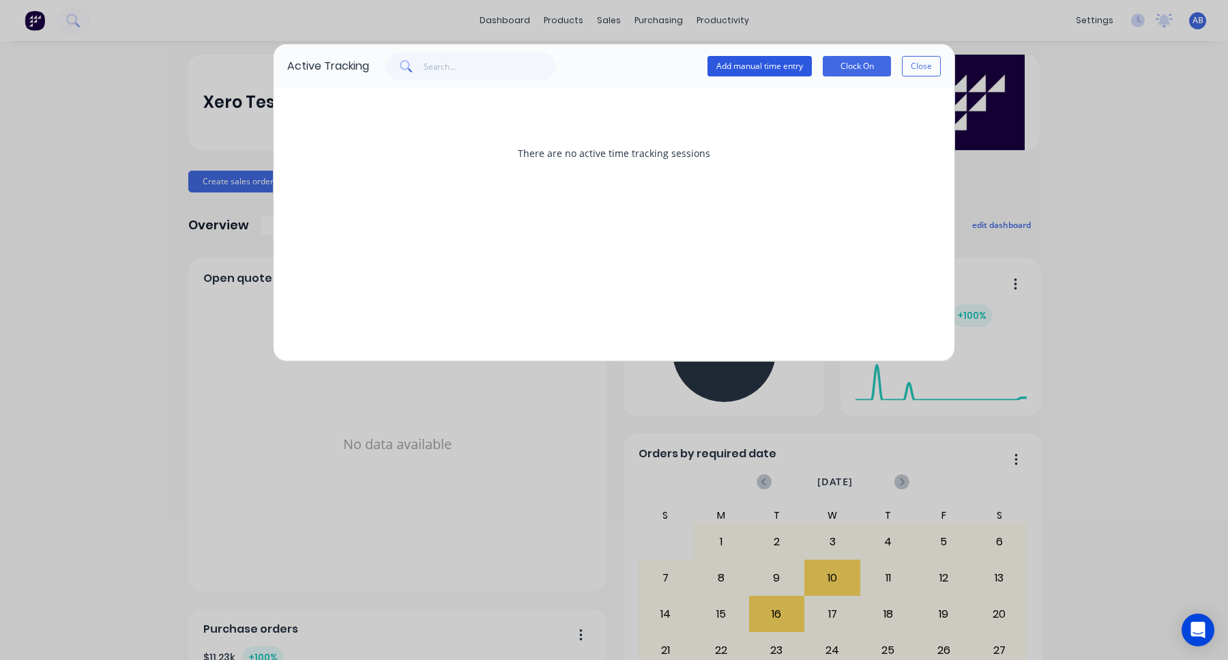
click at [751, 69] on button "Add manual time entry" at bounding box center [759, 66] width 104 height 20
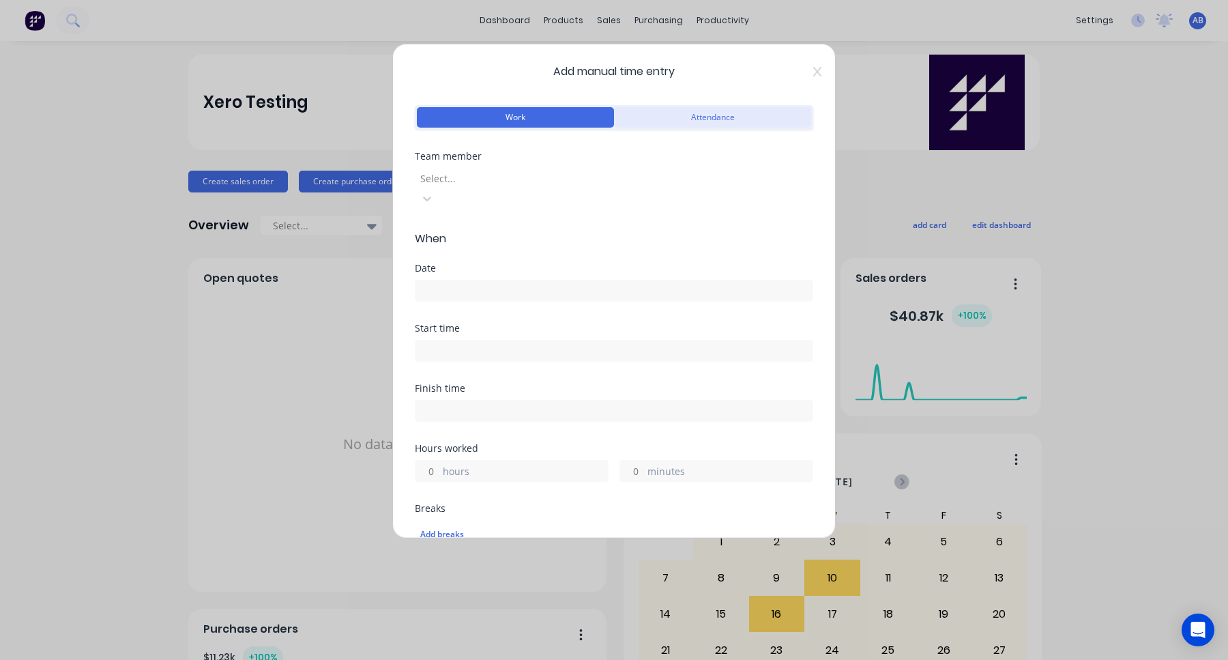
click at [675, 115] on button "Attendance" at bounding box center [712, 117] width 197 height 20
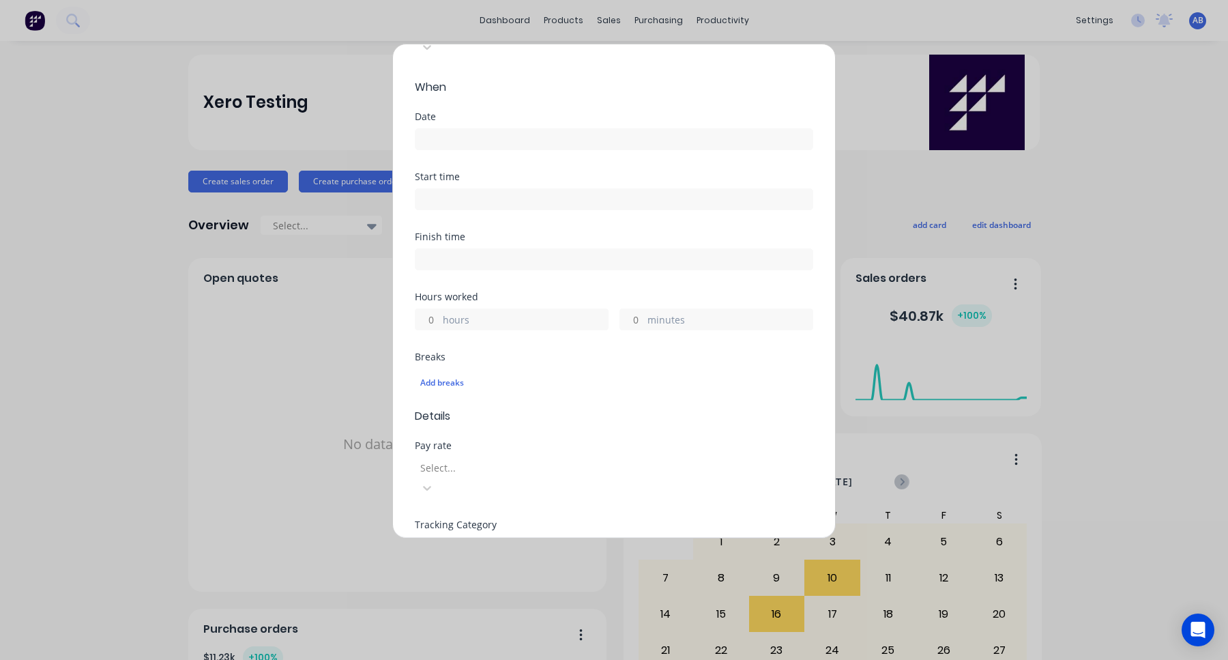
scroll to position [302, 0]
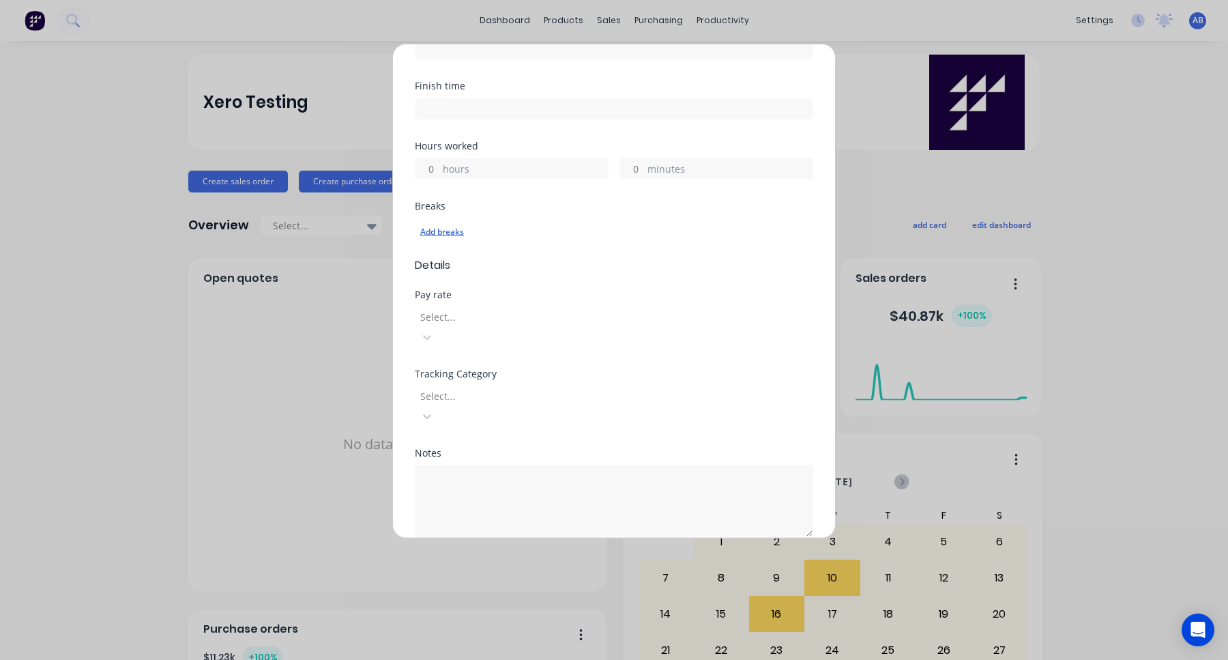
click at [444, 223] on div "Add breaks" at bounding box center [613, 232] width 387 height 18
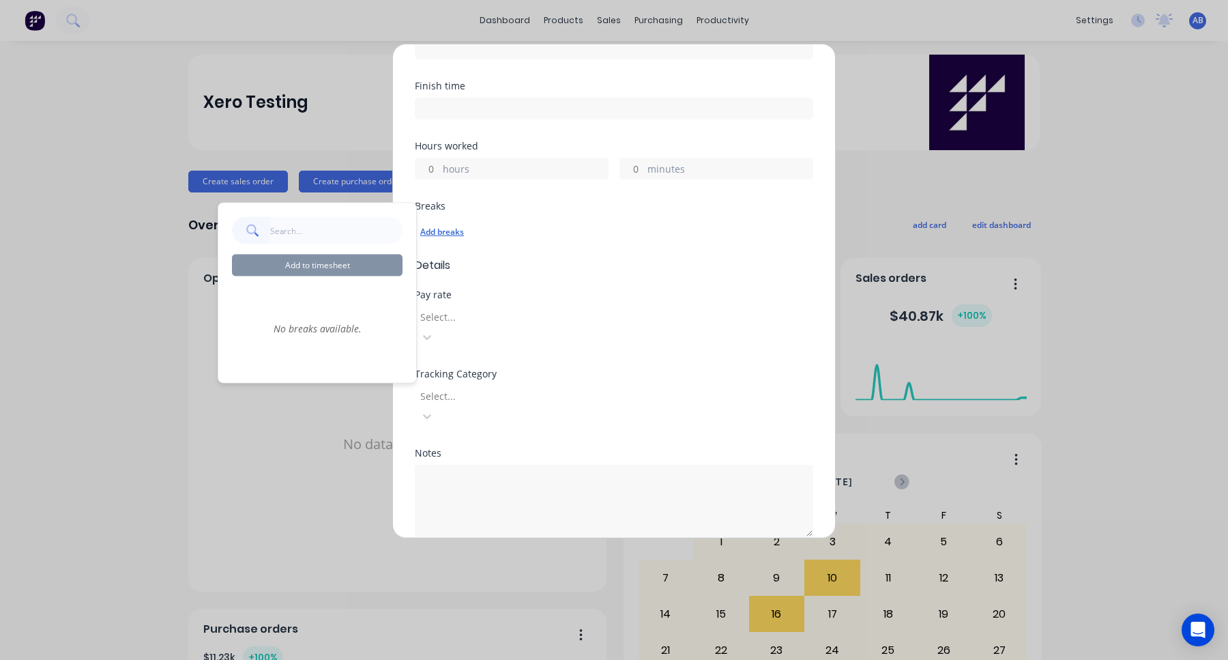
click at [714, 223] on div "Add breaks" at bounding box center [613, 232] width 387 height 18
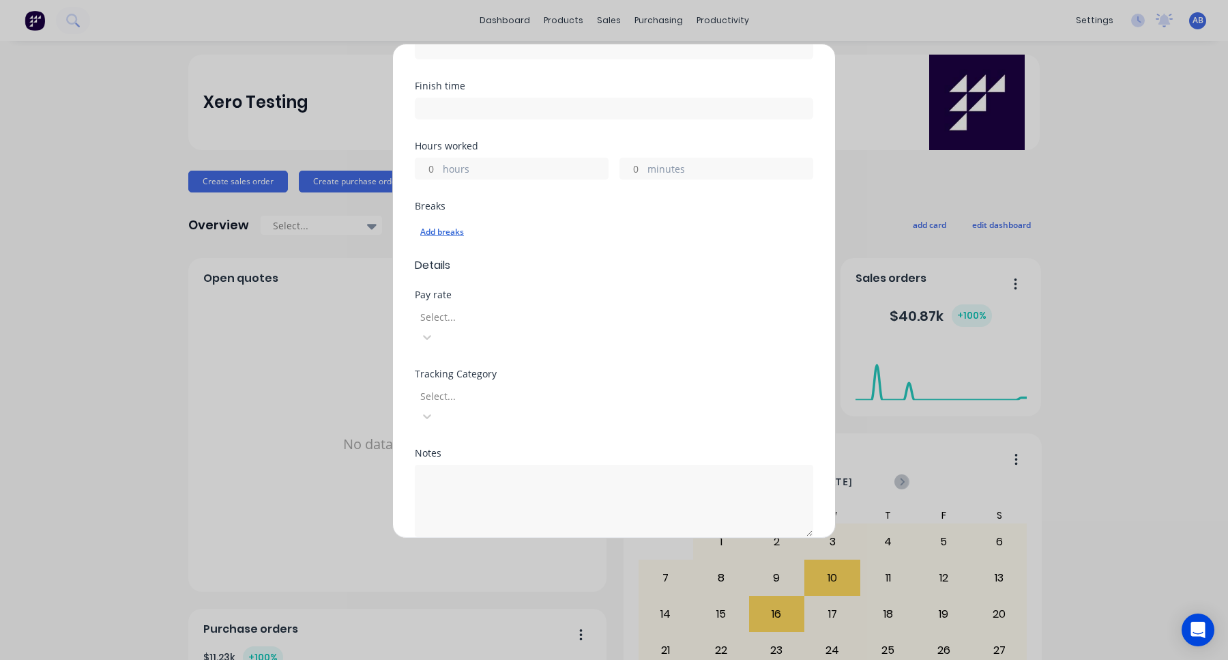
scroll to position [0, 0]
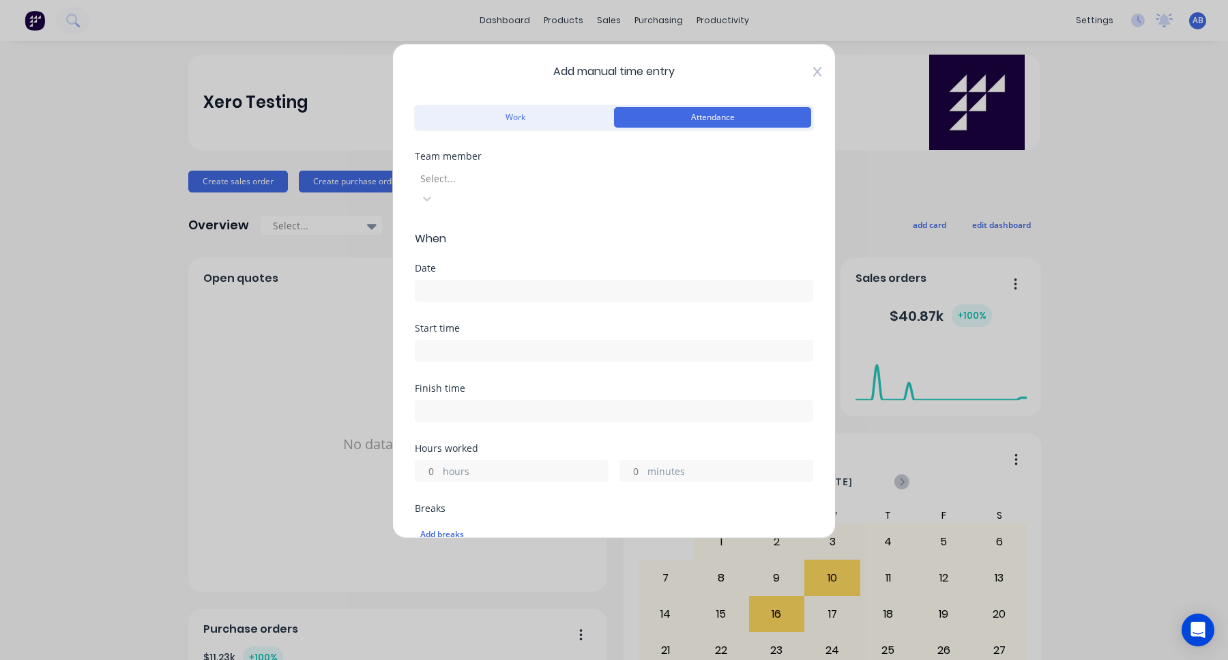
click at [818, 72] on icon at bounding box center [817, 71] width 8 height 11
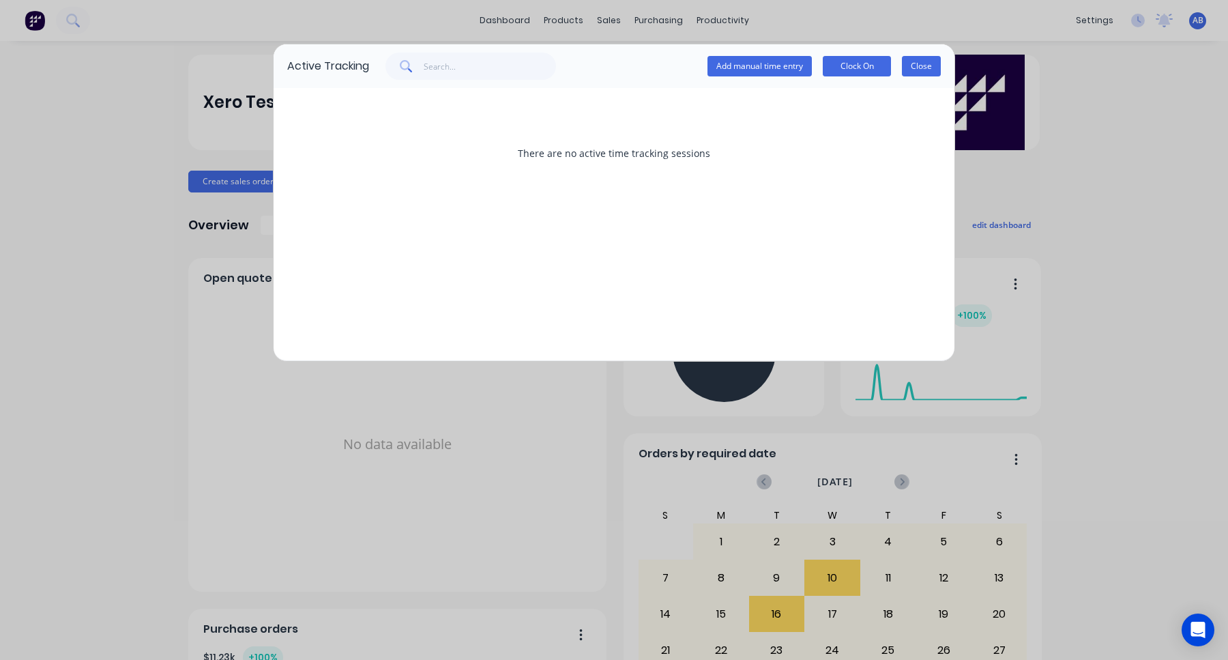
click at [915, 61] on button "Close" at bounding box center [921, 66] width 39 height 20
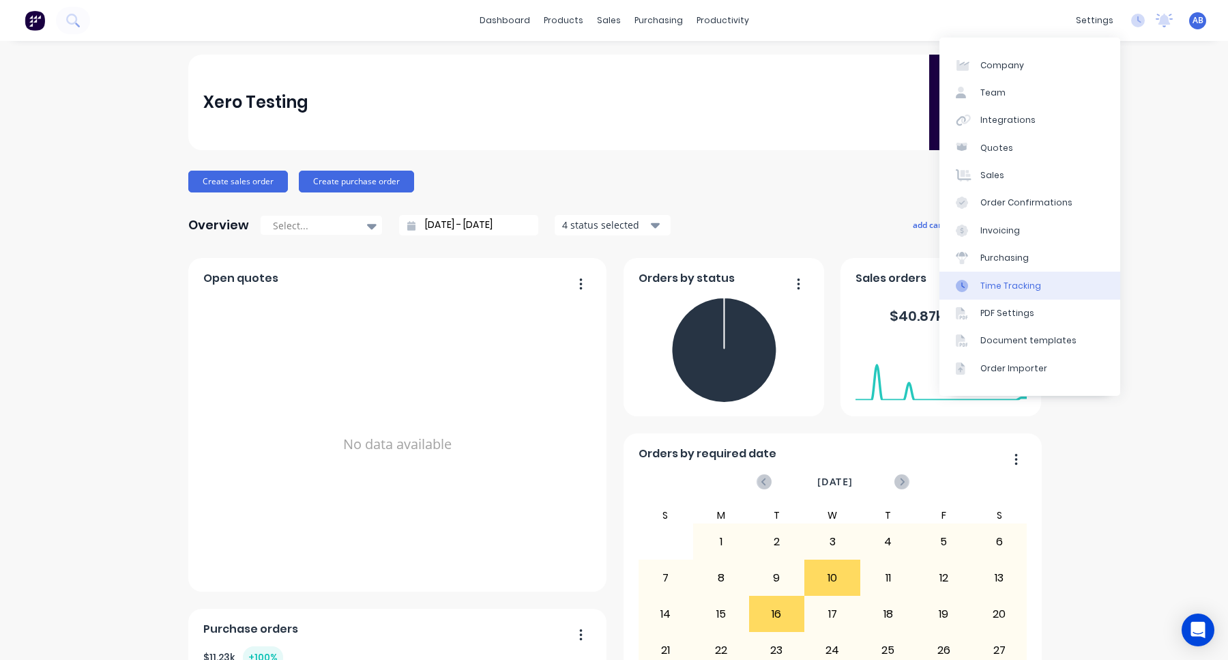
click at [1020, 286] on div "Time Tracking" at bounding box center [1010, 286] width 61 height 12
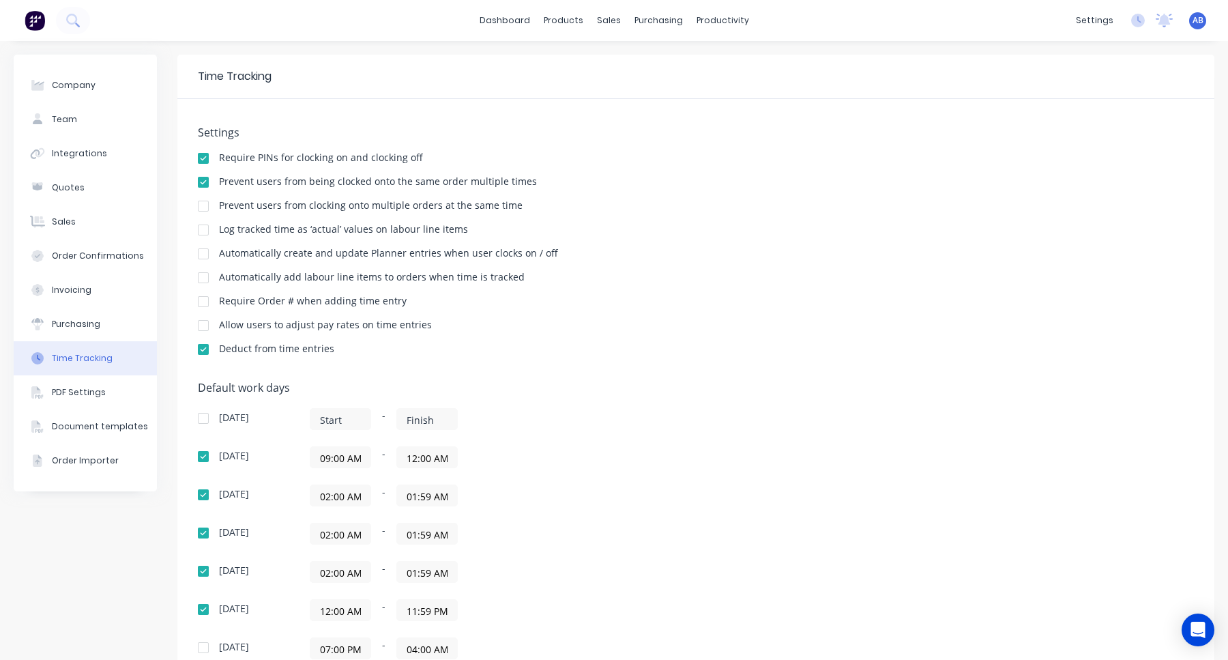
scroll to position [177, 0]
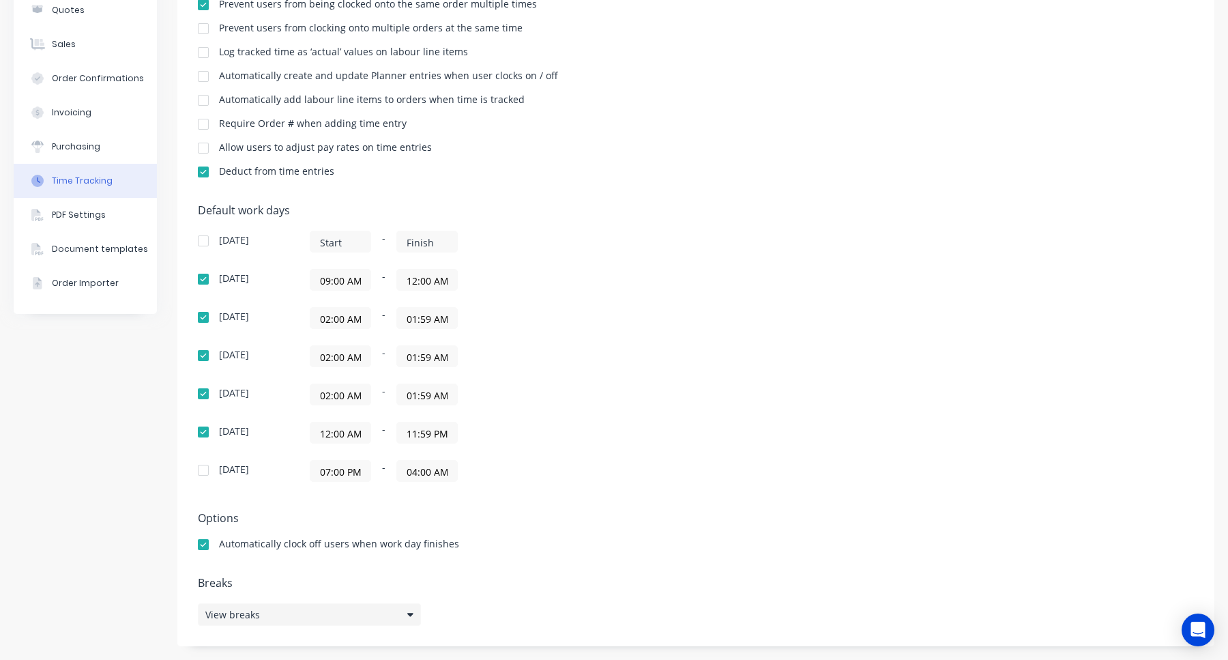
click at [334, 615] on div "View breaks" at bounding box center [309, 614] width 223 height 23
click at [360, 611] on div "View breaks" at bounding box center [309, 614] width 223 height 23
click at [633, 382] on div "Sunday - Monday 09:00 AM - 12:00 AM Tuesday 02:00 AM - 01:59 AM Wednesday 02:00…" at bounding box center [436, 356] width 477 height 251
click at [321, 617] on div "View breaks" at bounding box center [309, 614] width 223 height 23
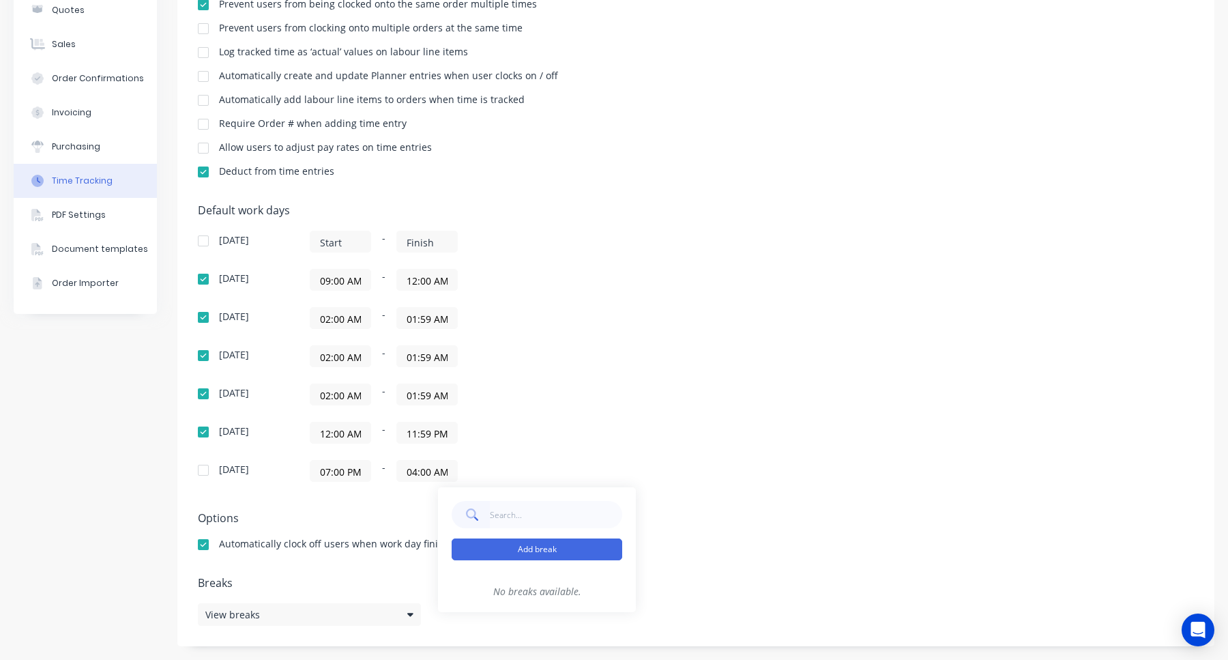
click at [518, 555] on button "Add break" at bounding box center [537, 549] width 171 height 22
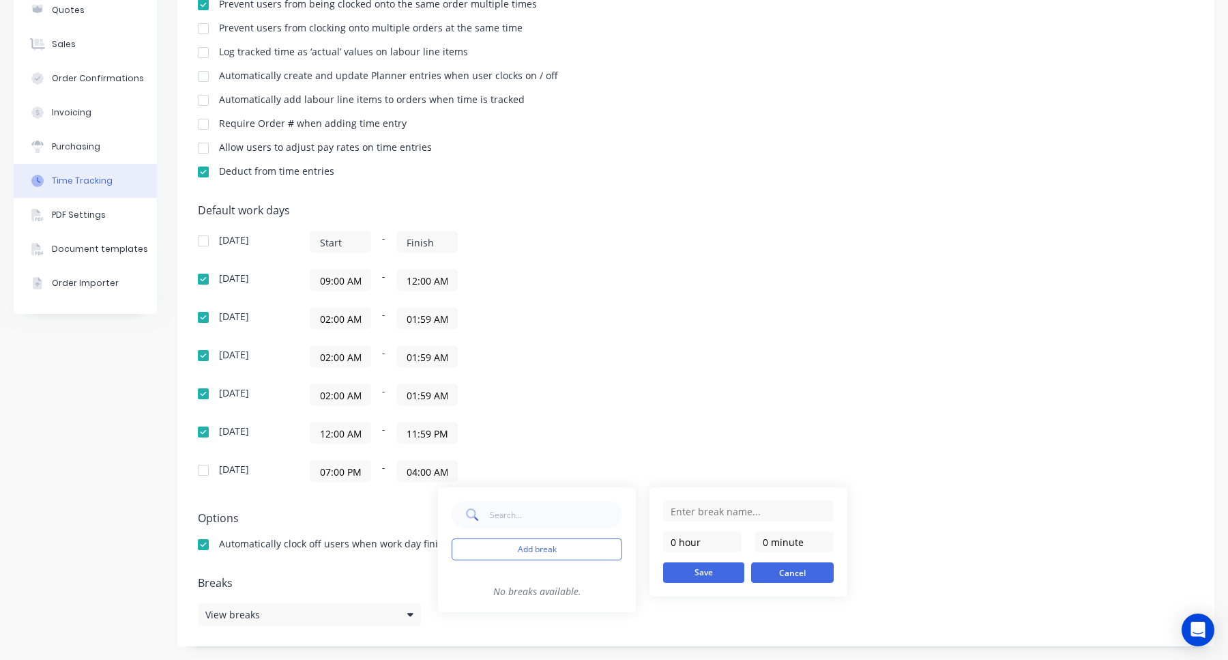
click at [793, 570] on button "Cancel" at bounding box center [792, 572] width 83 height 20
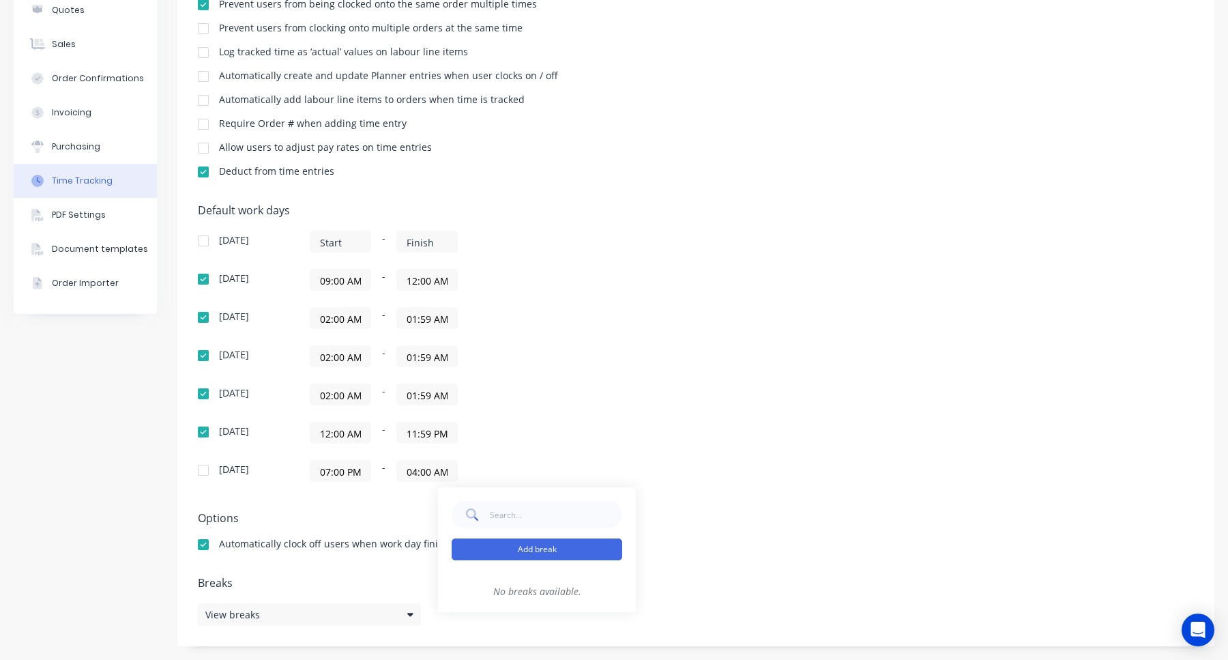
click at [572, 546] on button "Add break" at bounding box center [537, 549] width 171 height 22
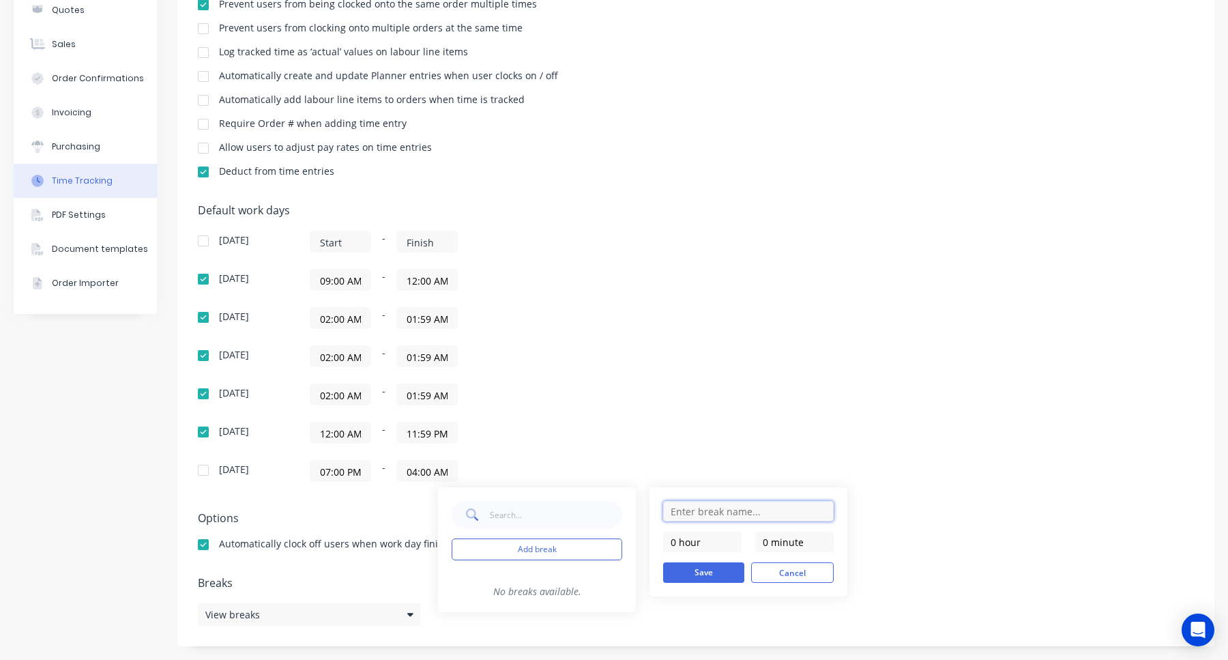
click at [708, 511] on input "text" at bounding box center [748, 511] width 171 height 20
type input "T"
type input "S"
click at [703, 396] on div "Default work days Sunday - Monday 09:00 AM - 12:00 AM Tuesday 02:00 AM - 01:59 …" at bounding box center [696, 351] width 996 height 294
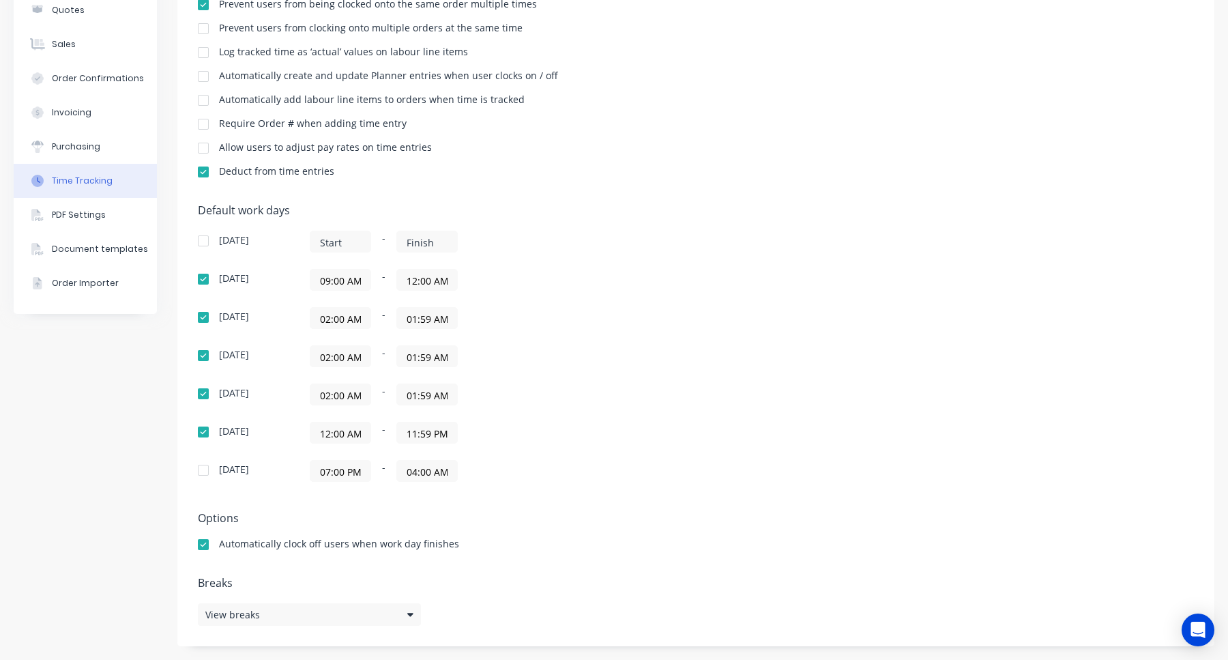
scroll to position [0, 0]
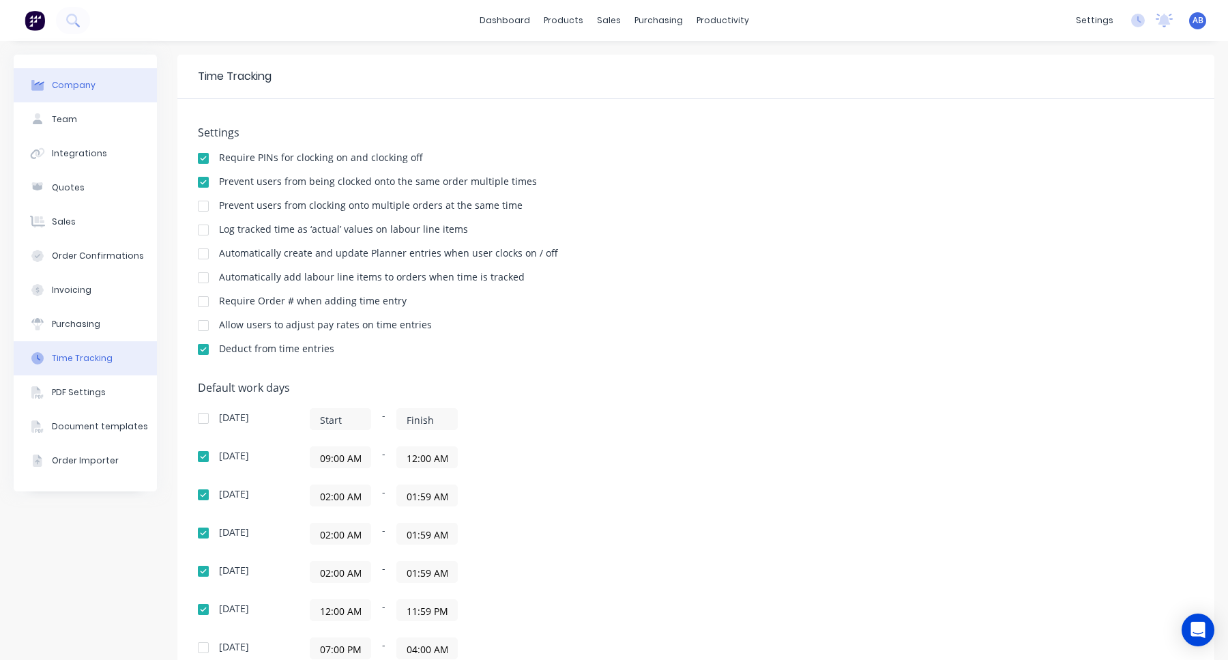
click at [108, 88] on button "Company" at bounding box center [85, 85] width 143 height 34
select select "AU"
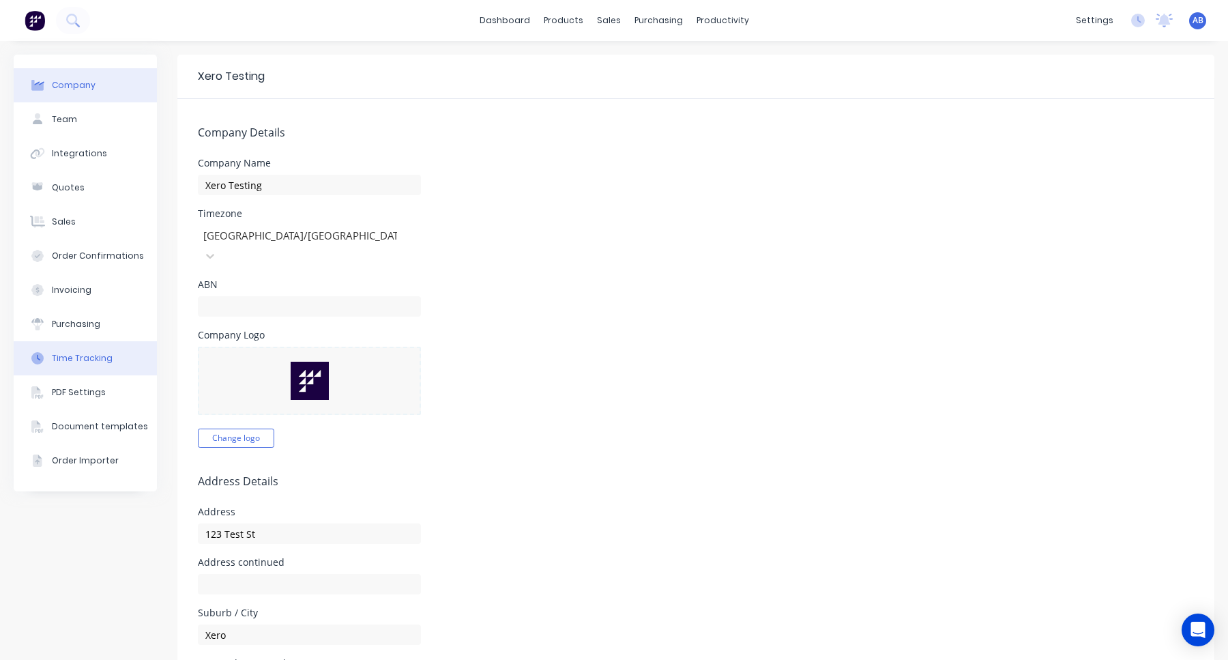
click at [105, 362] on div "Time Tracking" at bounding box center [82, 358] width 61 height 12
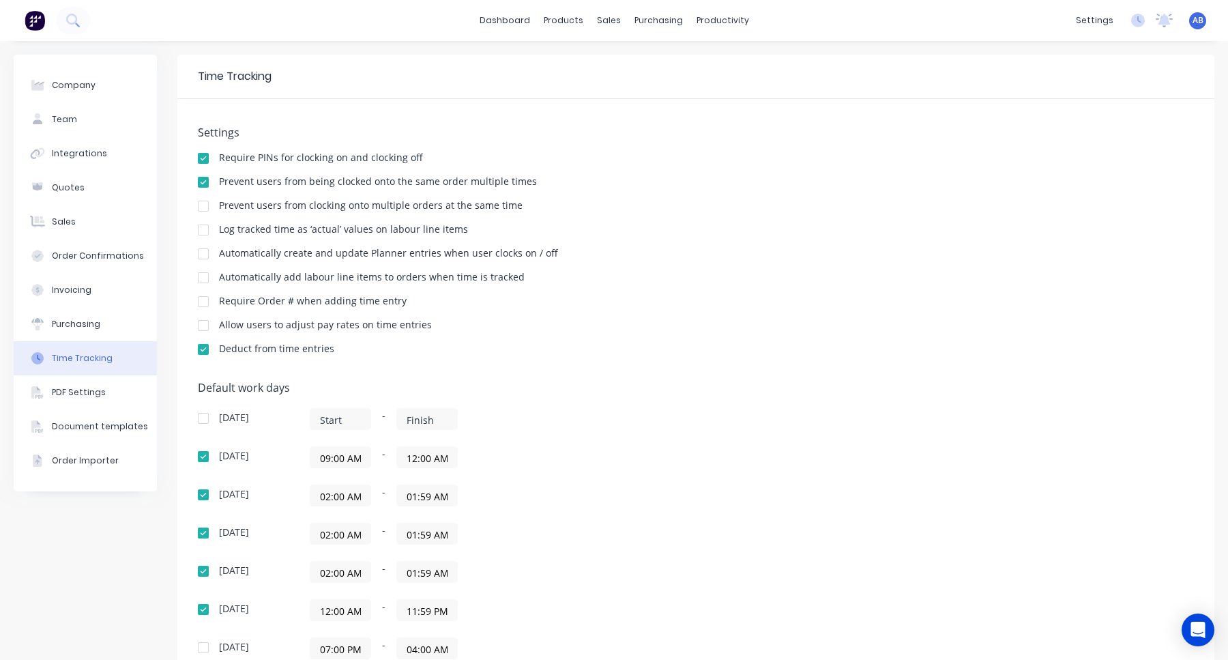
scroll to position [177, 0]
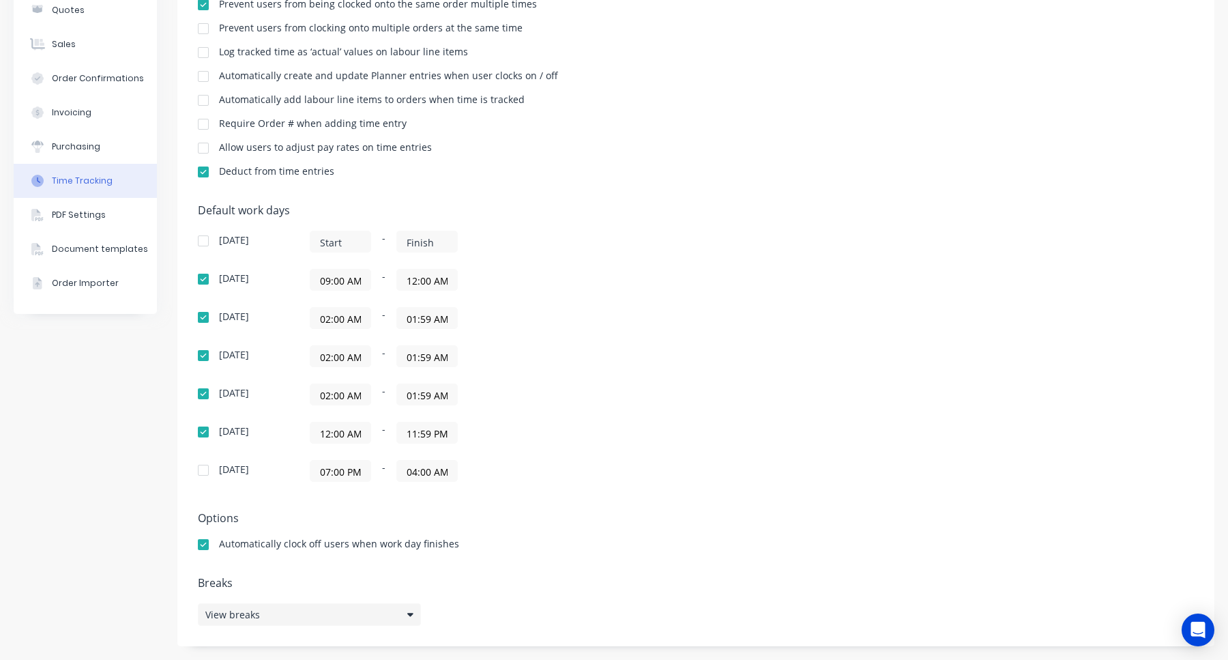
click at [392, 606] on div "View breaks" at bounding box center [309, 614] width 223 height 23
click at [532, 550] on button "Add break" at bounding box center [537, 549] width 171 height 22
click at [600, 325] on div "02:00 AM - 01:59 AM" at bounding box center [480, 318] width 341 height 22
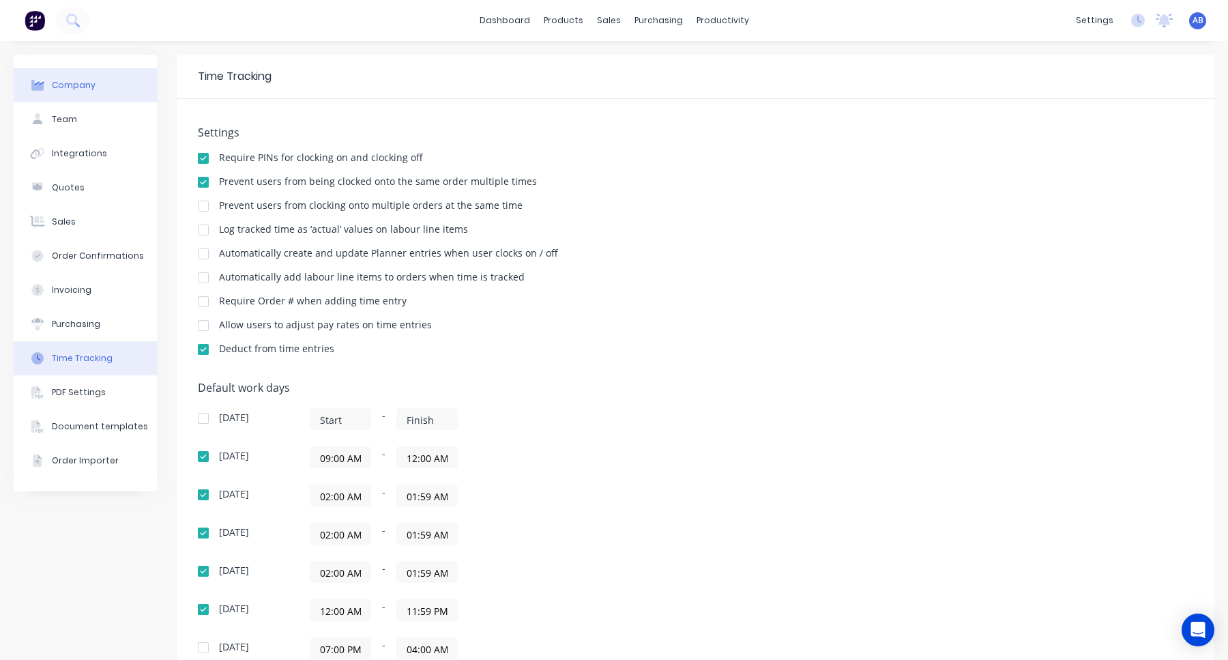
click at [108, 78] on button "Company" at bounding box center [85, 85] width 143 height 34
select select "AU"
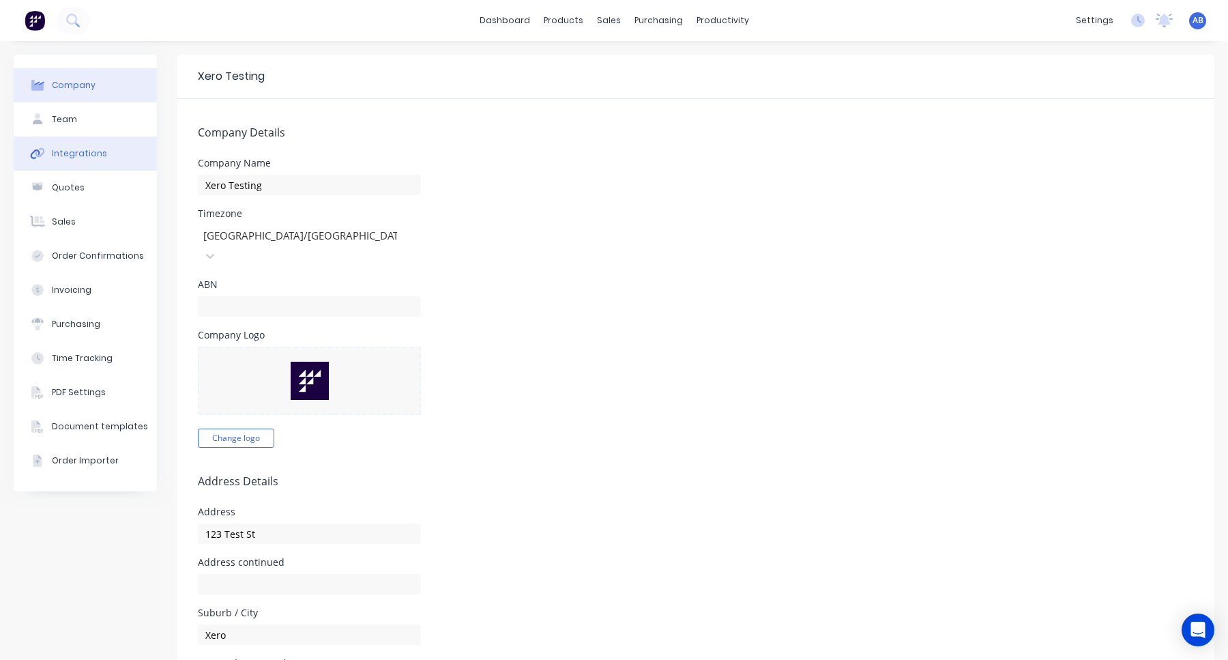
click at [116, 153] on button "Integrations" at bounding box center [85, 153] width 143 height 34
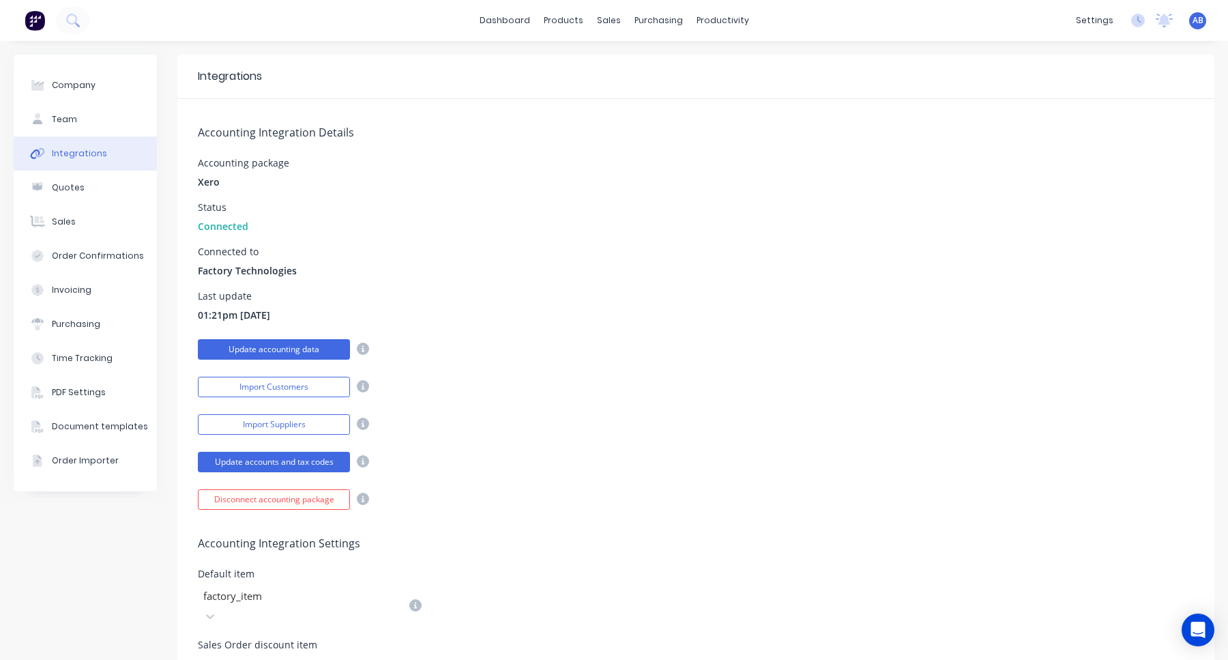
click at [308, 354] on button "Update accounting data" at bounding box center [274, 349] width 152 height 20
click at [1139, 20] on icon at bounding box center [1138, 21] width 14 height 14
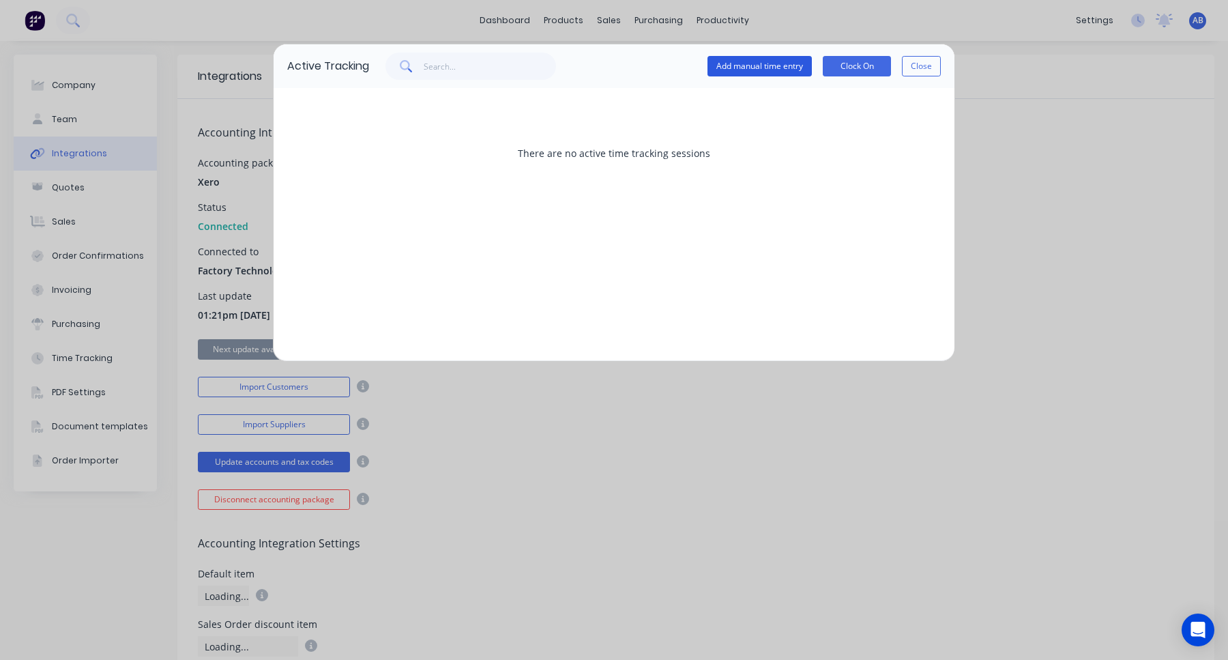
click at [746, 72] on button "Add manual time entry" at bounding box center [759, 66] width 104 height 20
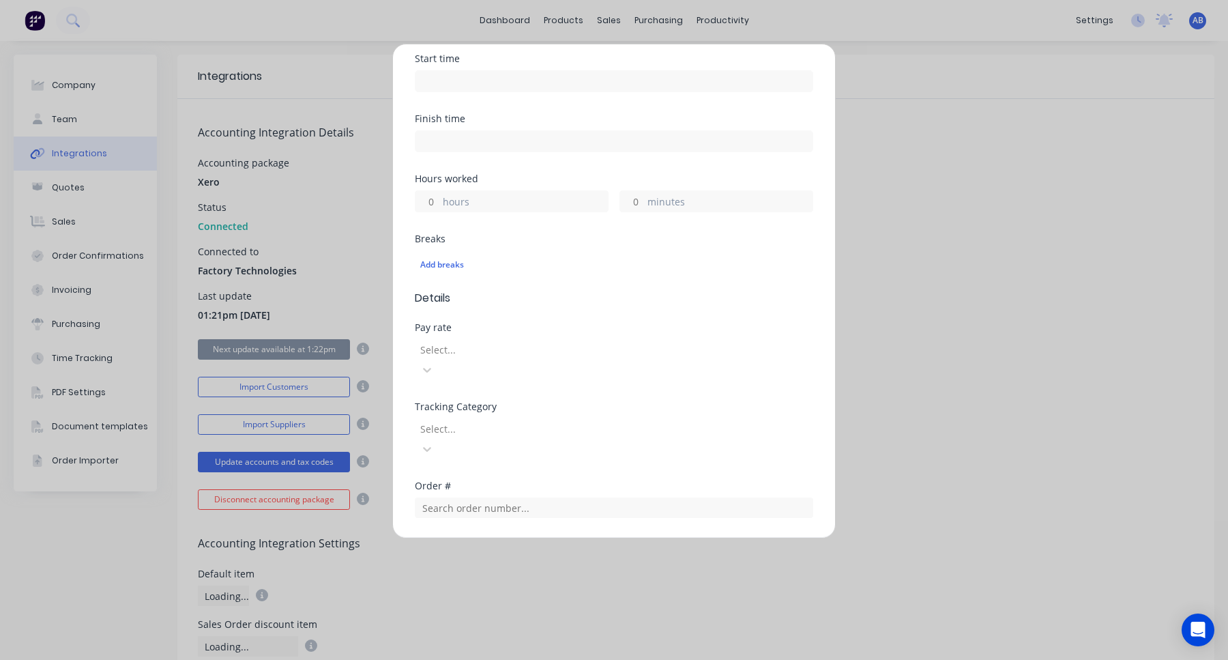
scroll to position [358, 0]
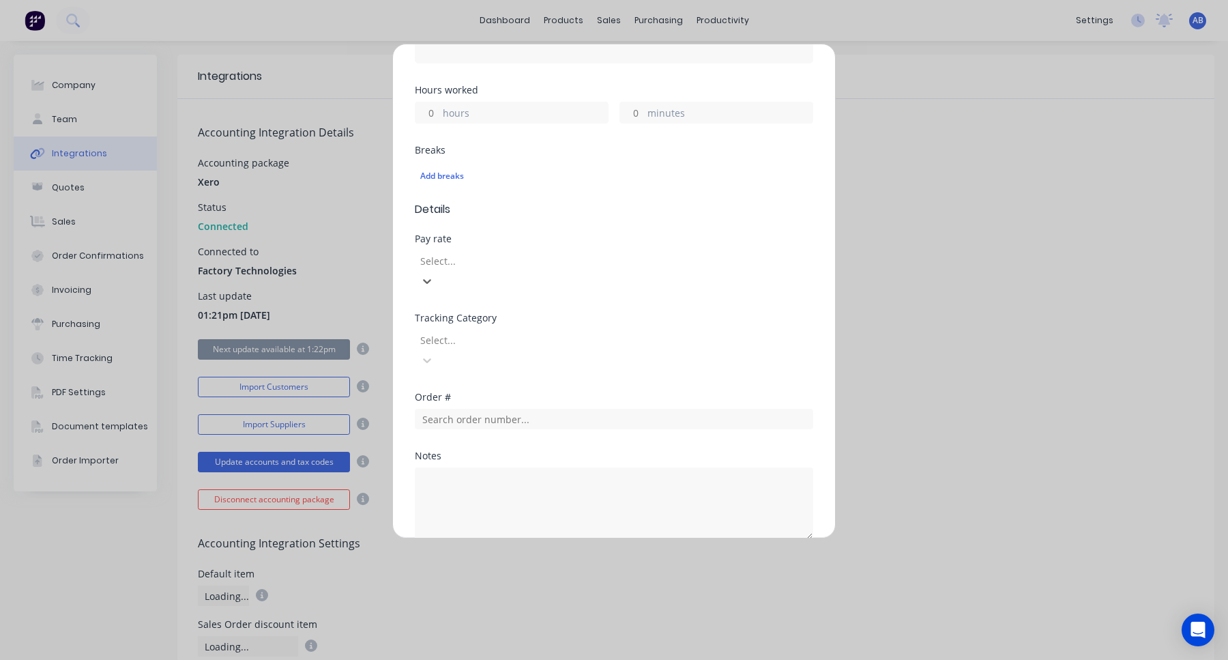
click at [615, 252] on div at bounding box center [517, 260] width 196 height 17
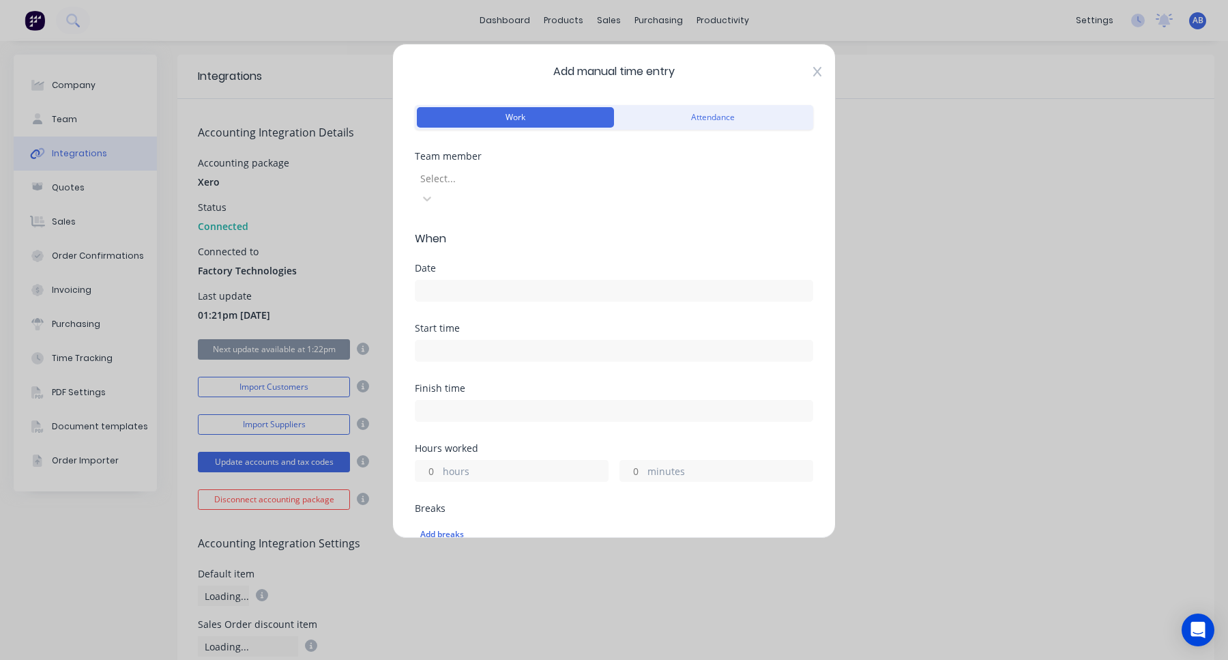
click at [813, 68] on icon at bounding box center [817, 71] width 8 height 11
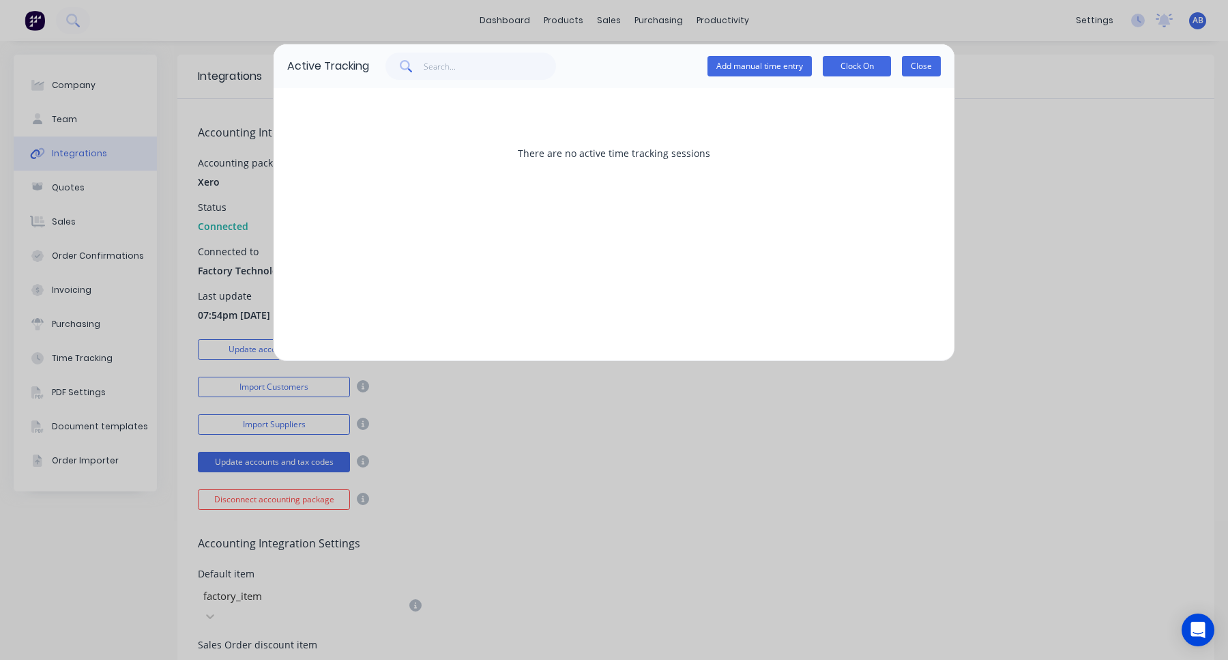
click at [934, 67] on button "Close" at bounding box center [921, 66] width 39 height 20
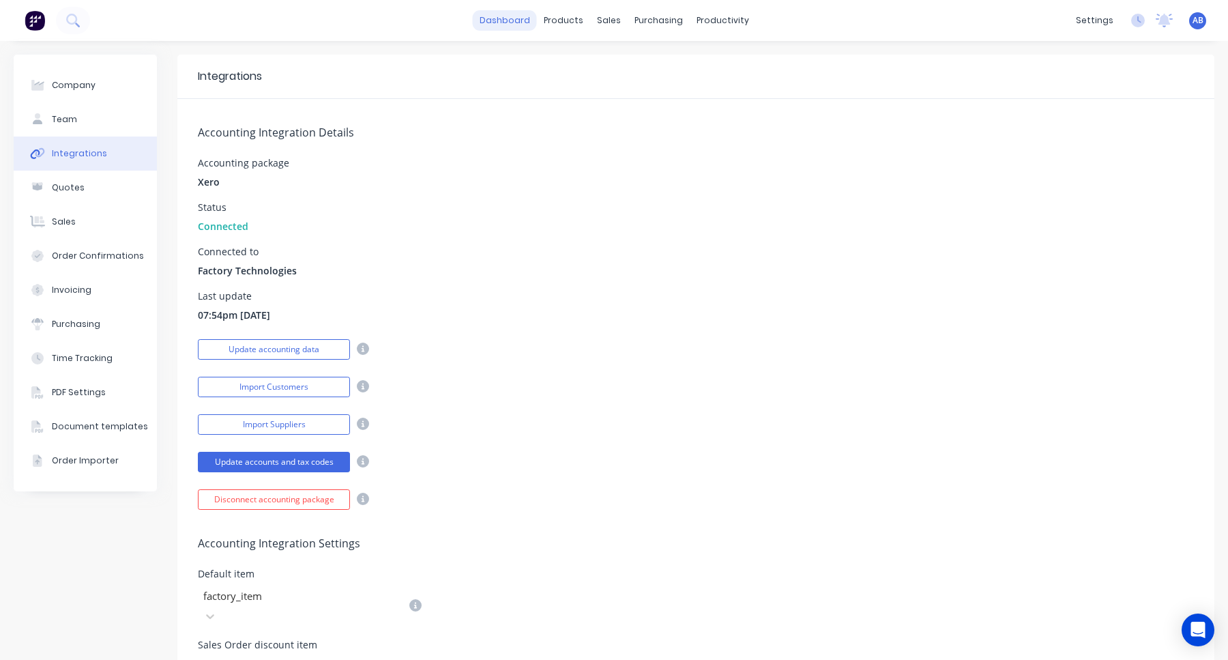
click at [526, 23] on link "dashboard" at bounding box center [505, 20] width 64 height 20
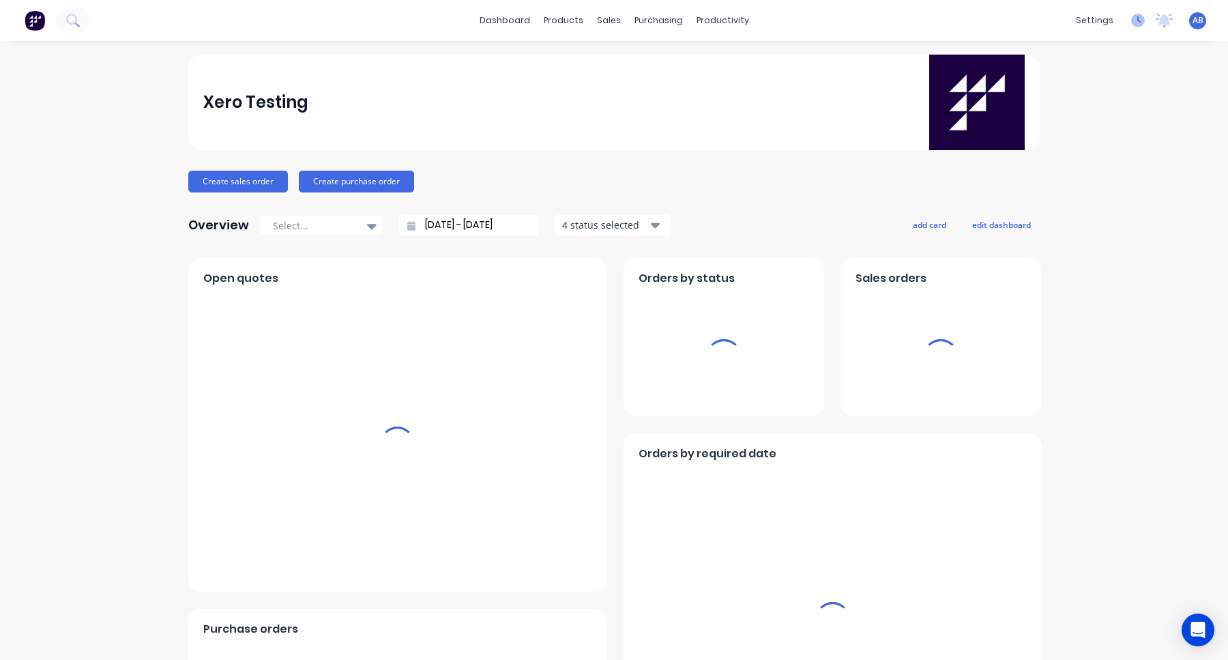
click at [1139, 25] on icon at bounding box center [1138, 21] width 14 height 14
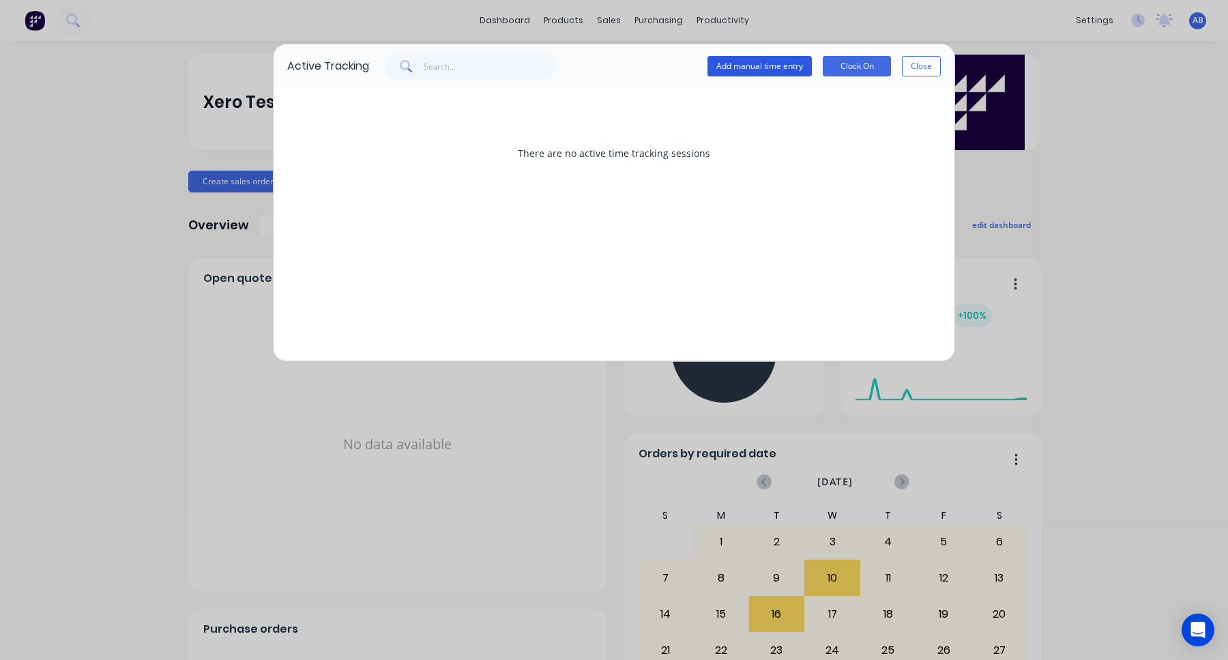
click at [786, 63] on button "Add manual time entry" at bounding box center [759, 66] width 104 height 20
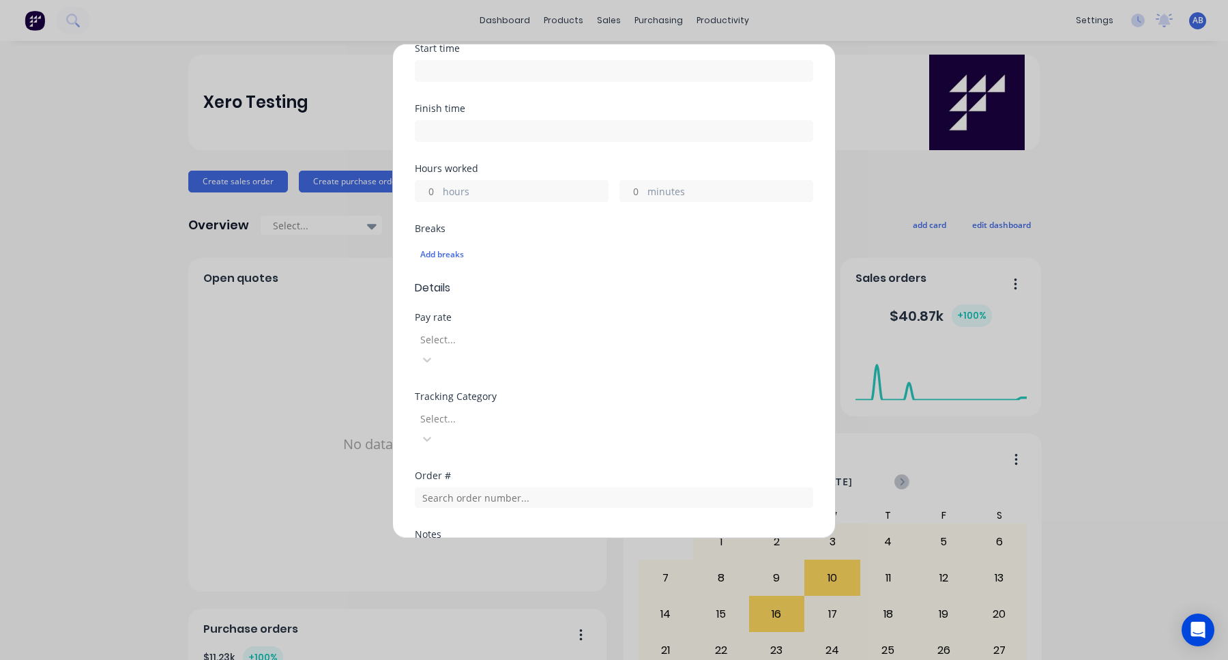
scroll to position [301, 0]
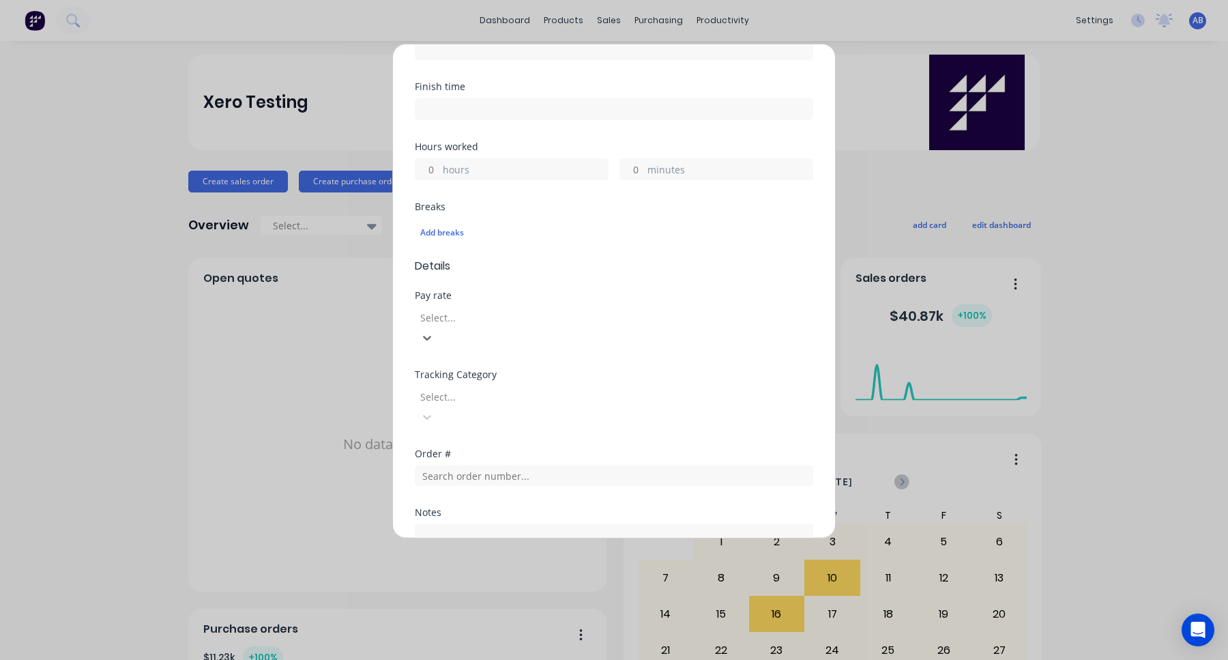
click at [574, 309] on div at bounding box center [517, 317] width 196 height 17
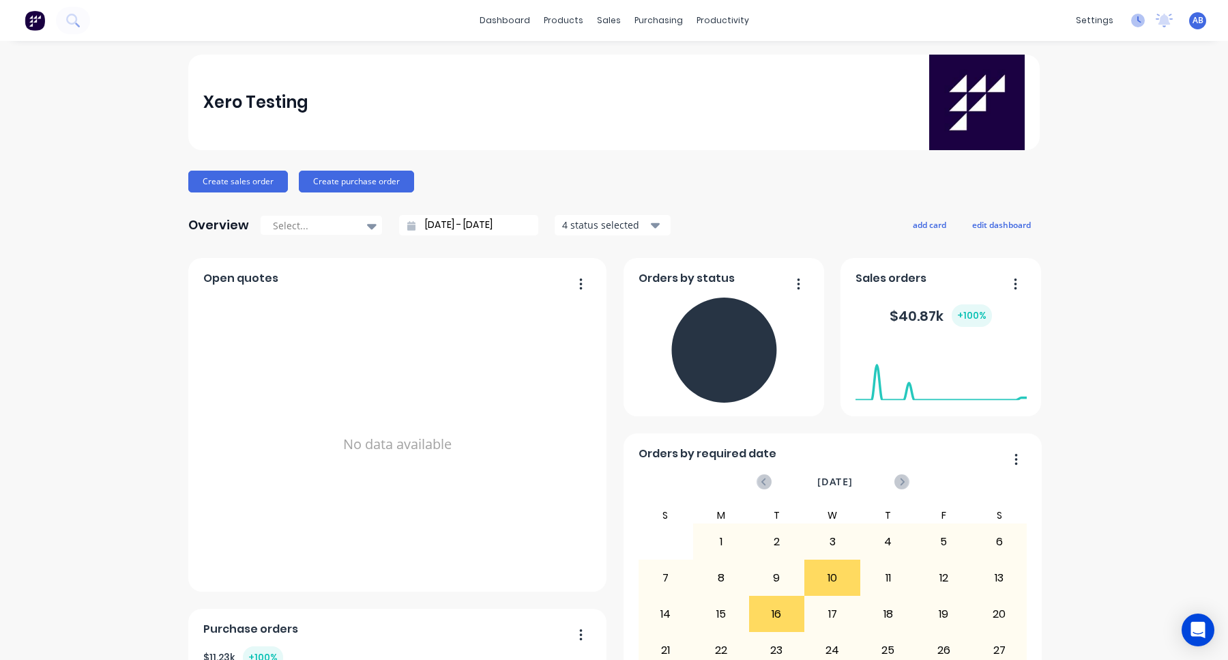
click at [1140, 23] on icon at bounding box center [1139, 19] width 4 height 7
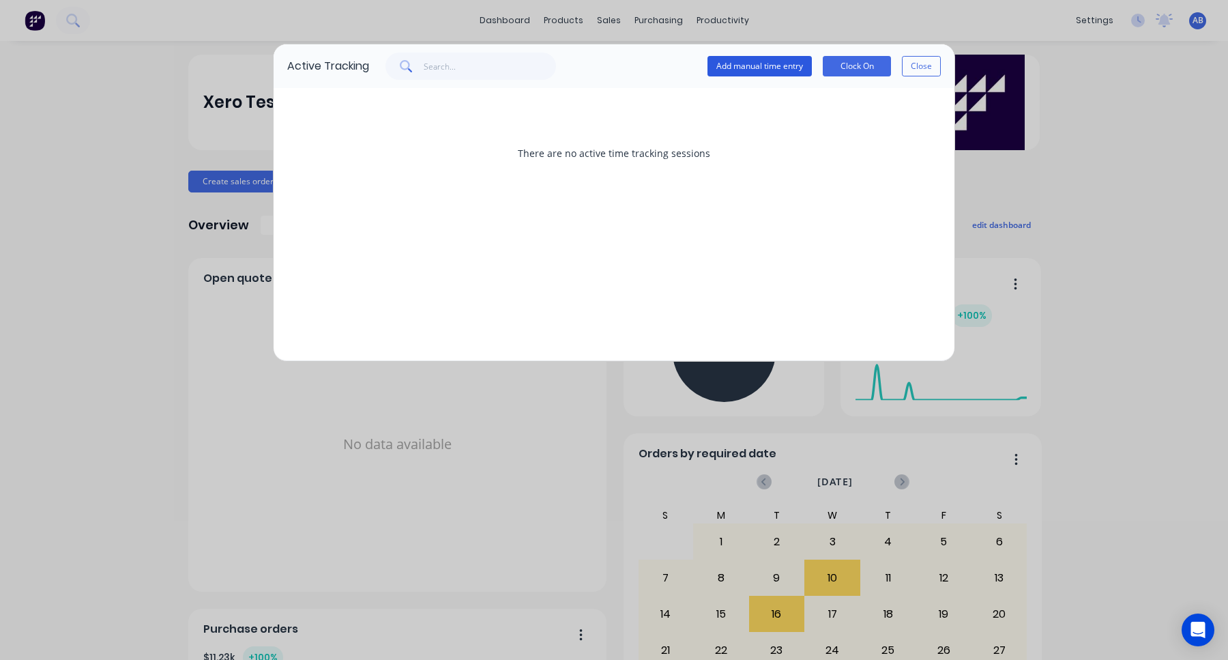
click at [765, 69] on button "Add manual time entry" at bounding box center [759, 66] width 104 height 20
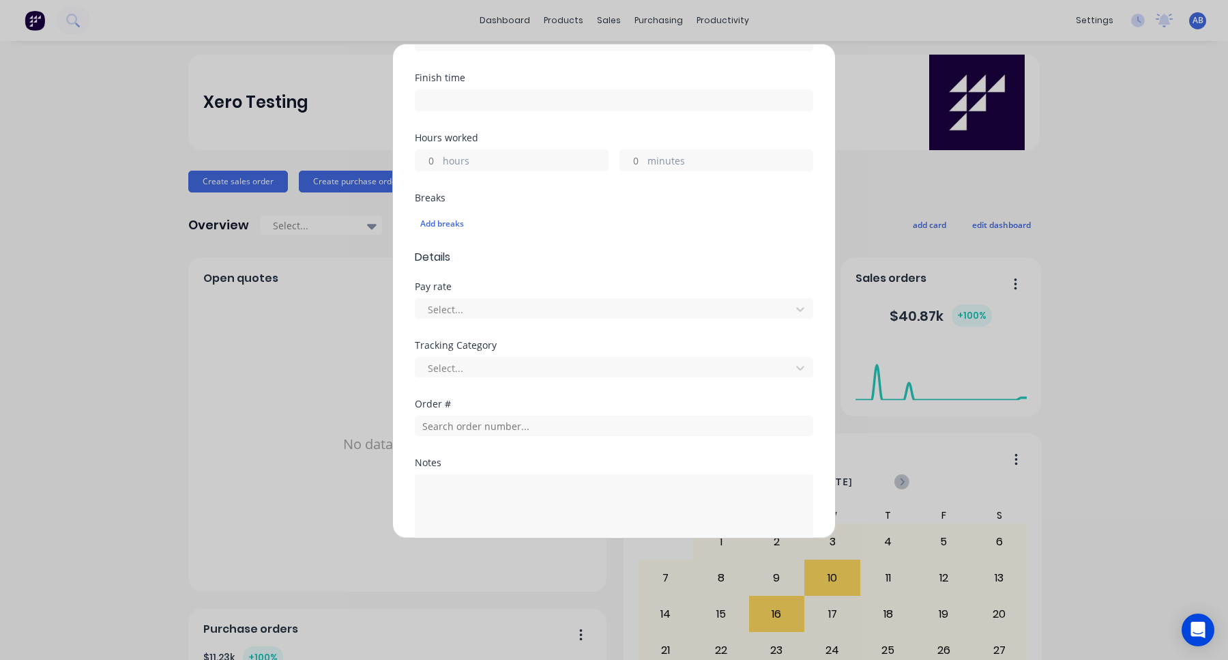
scroll to position [335, 0]
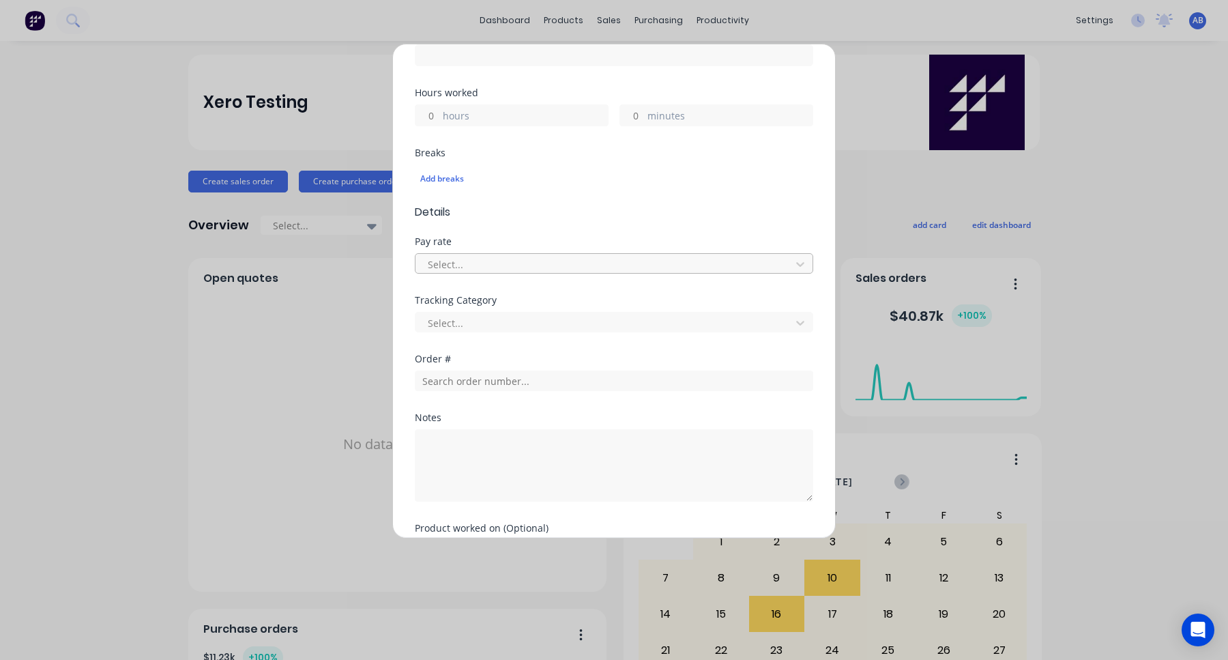
click at [561, 269] on div at bounding box center [604, 264] width 357 height 17
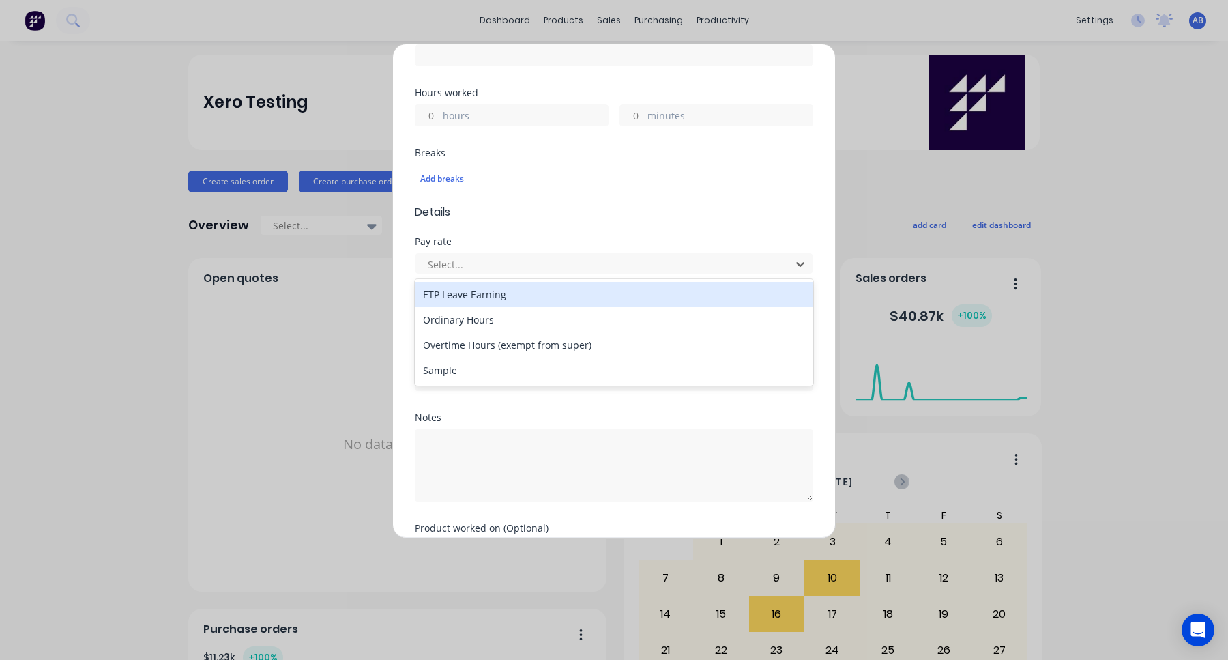
click at [581, 219] on span "Details" at bounding box center [614, 212] width 398 height 16
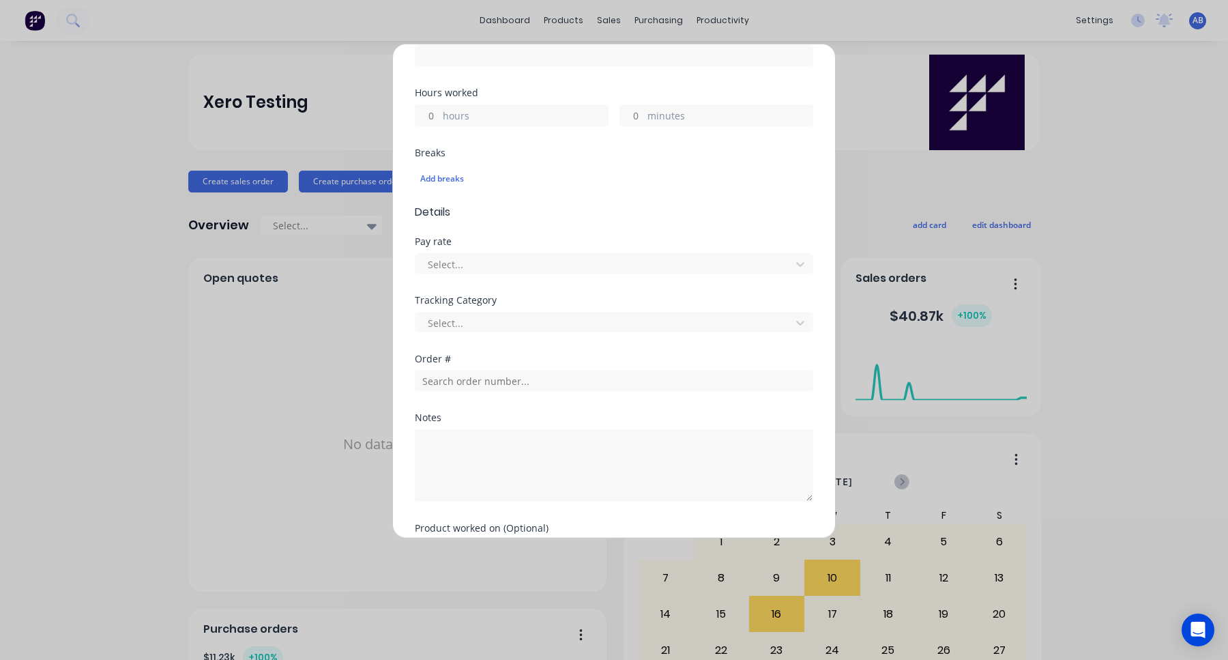
click at [565, 280] on div "Pay rate Select..." at bounding box center [614, 266] width 398 height 59
click at [565, 264] on div at bounding box center [604, 264] width 357 height 17
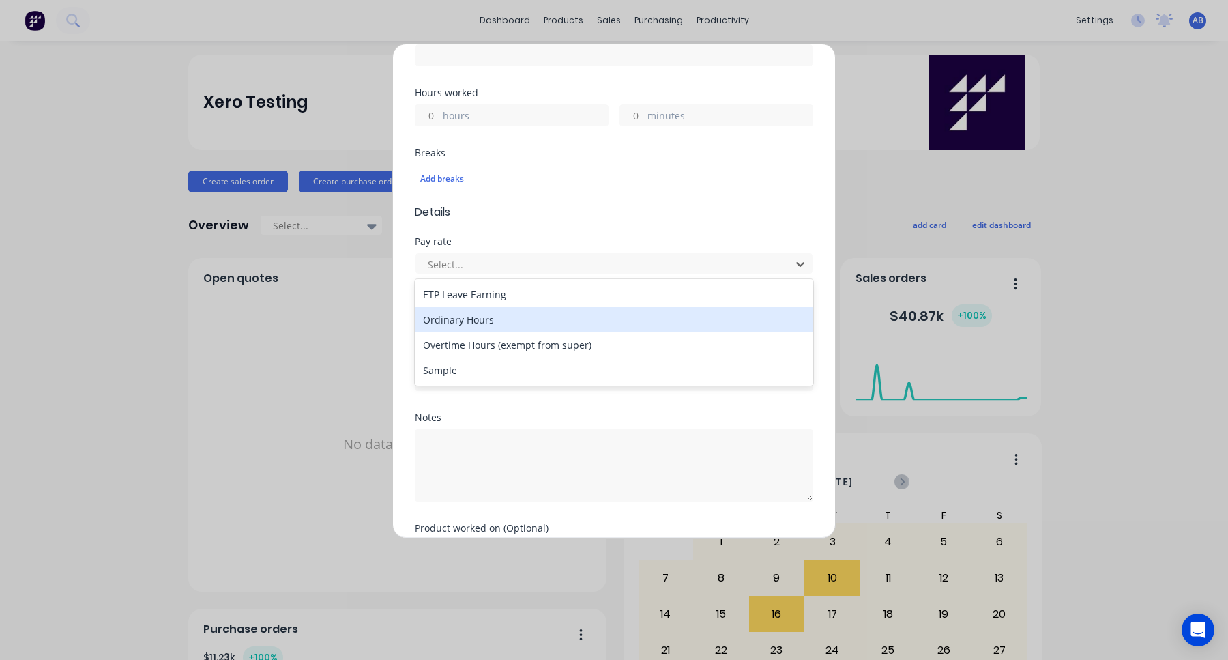
click at [544, 323] on div "Ordinary Hours" at bounding box center [614, 319] width 398 height 25
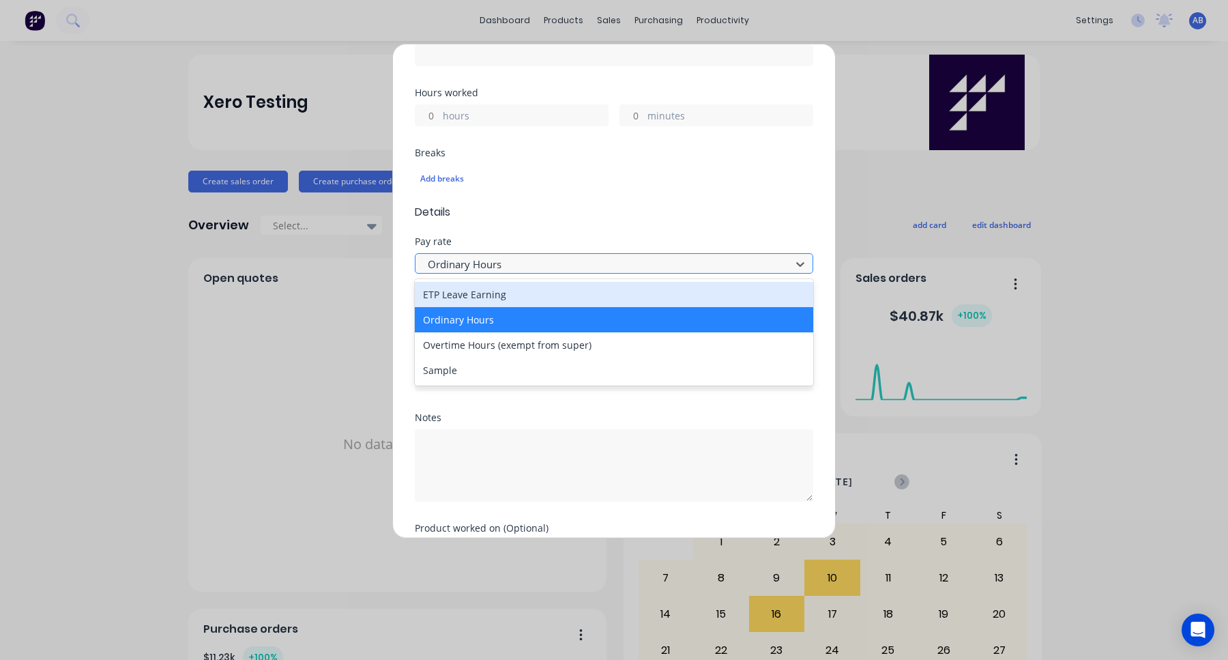
click at [565, 261] on div at bounding box center [604, 264] width 357 height 17
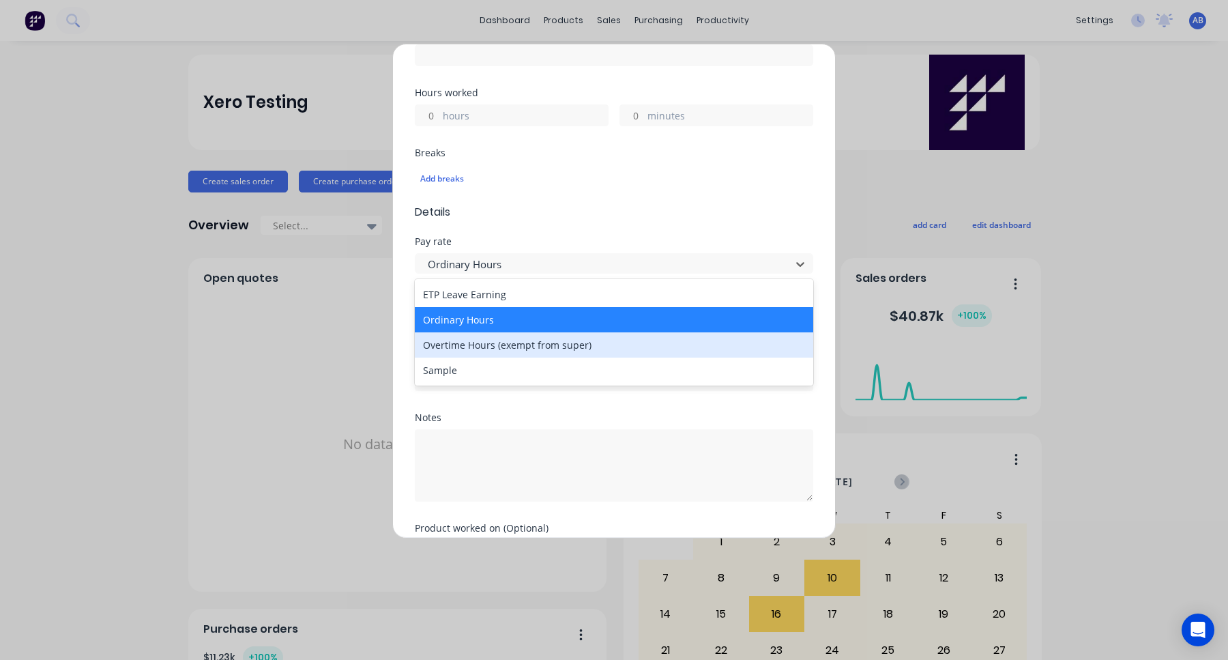
click at [544, 341] on div "Overtime Hours (exempt from super)" at bounding box center [614, 344] width 398 height 25
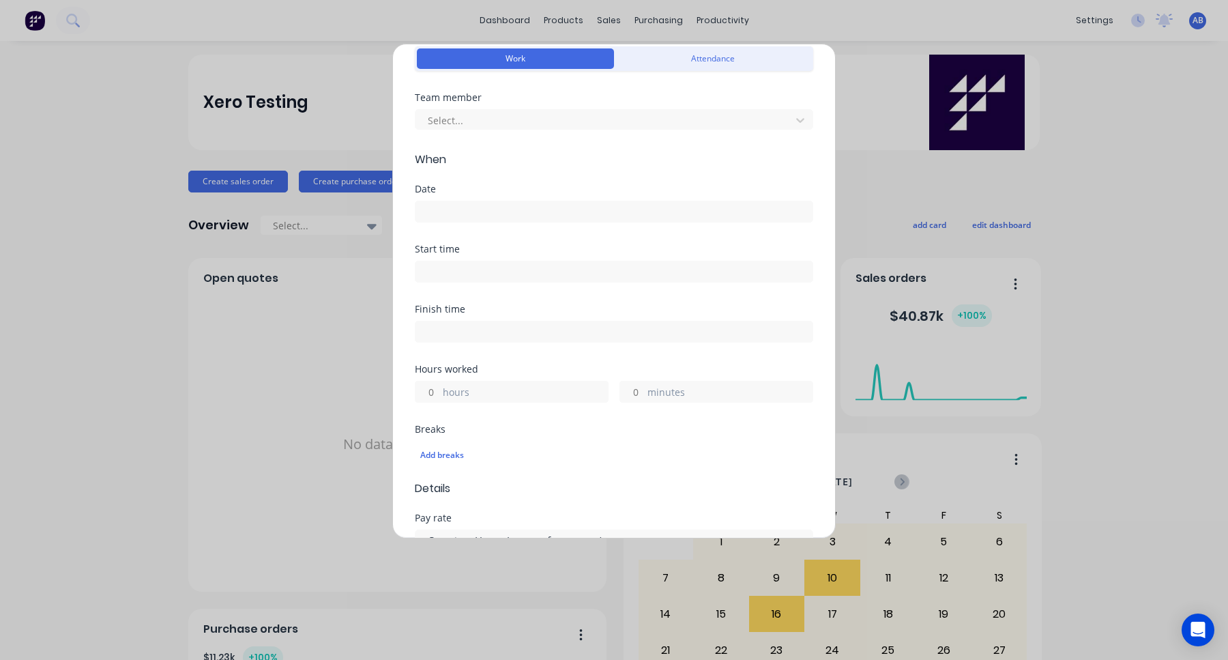
scroll to position [0, 0]
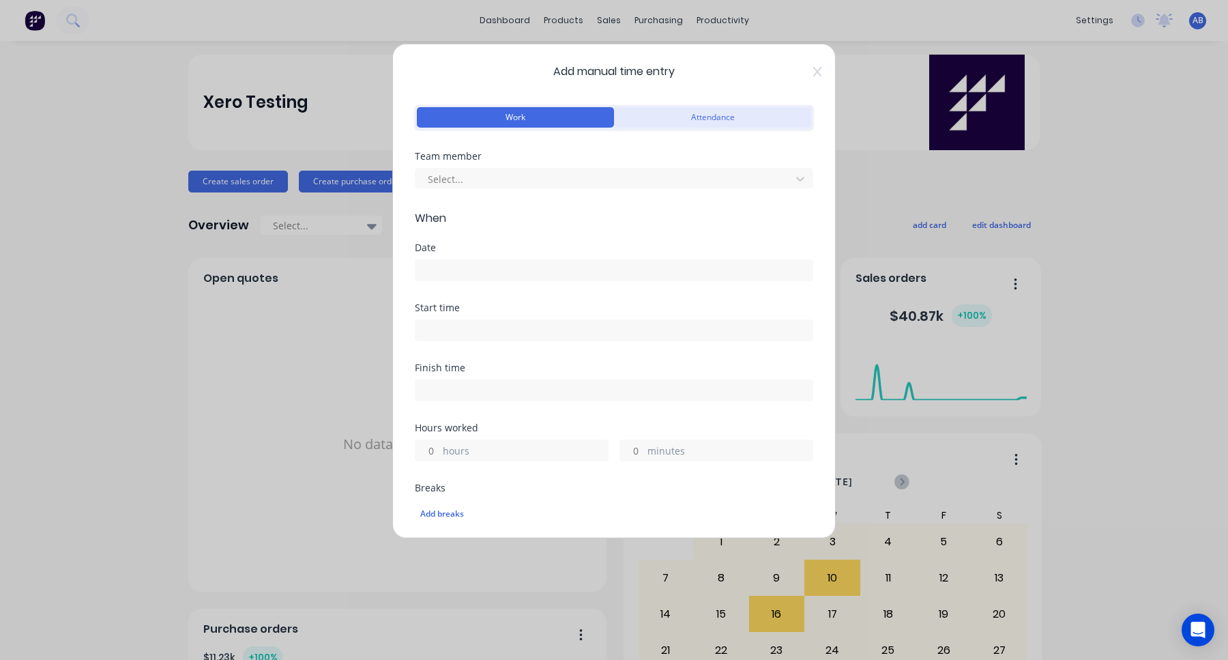
click at [728, 123] on button "Attendance" at bounding box center [712, 117] width 197 height 20
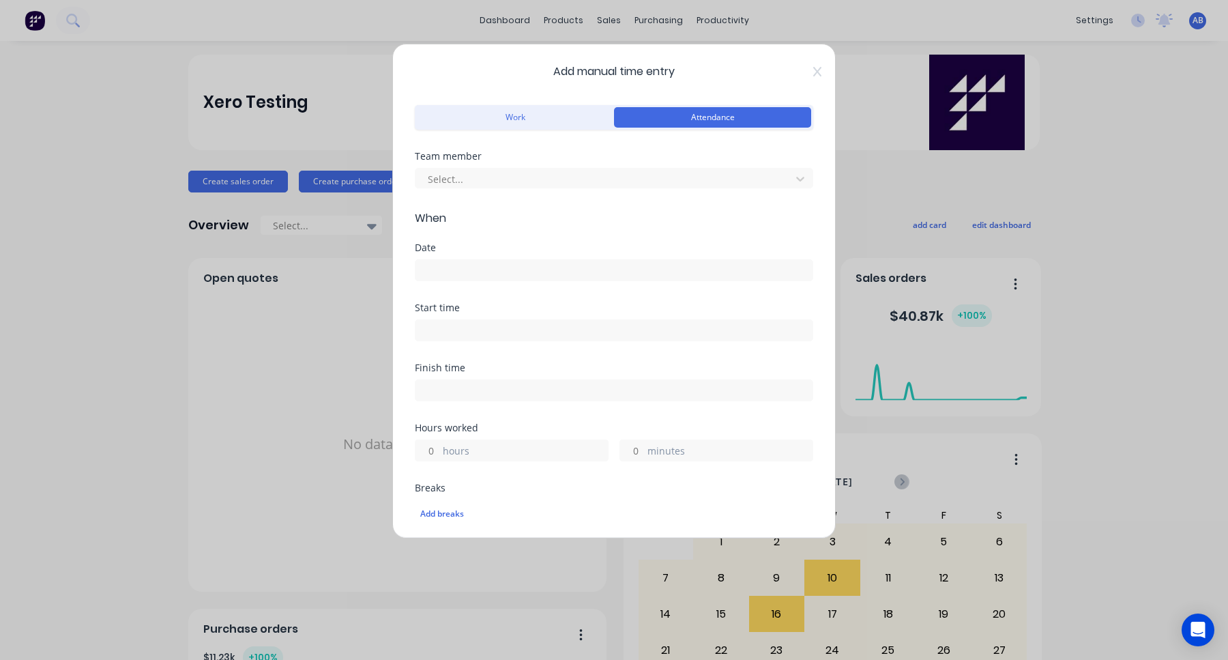
click at [560, 131] on div "Work Attendance" at bounding box center [614, 127] width 398 height 50
drag, startPoint x: 547, startPoint y: 124, endPoint x: 666, endPoint y: 113, distance: 119.9
click at [551, 124] on button "Work" at bounding box center [515, 117] width 197 height 20
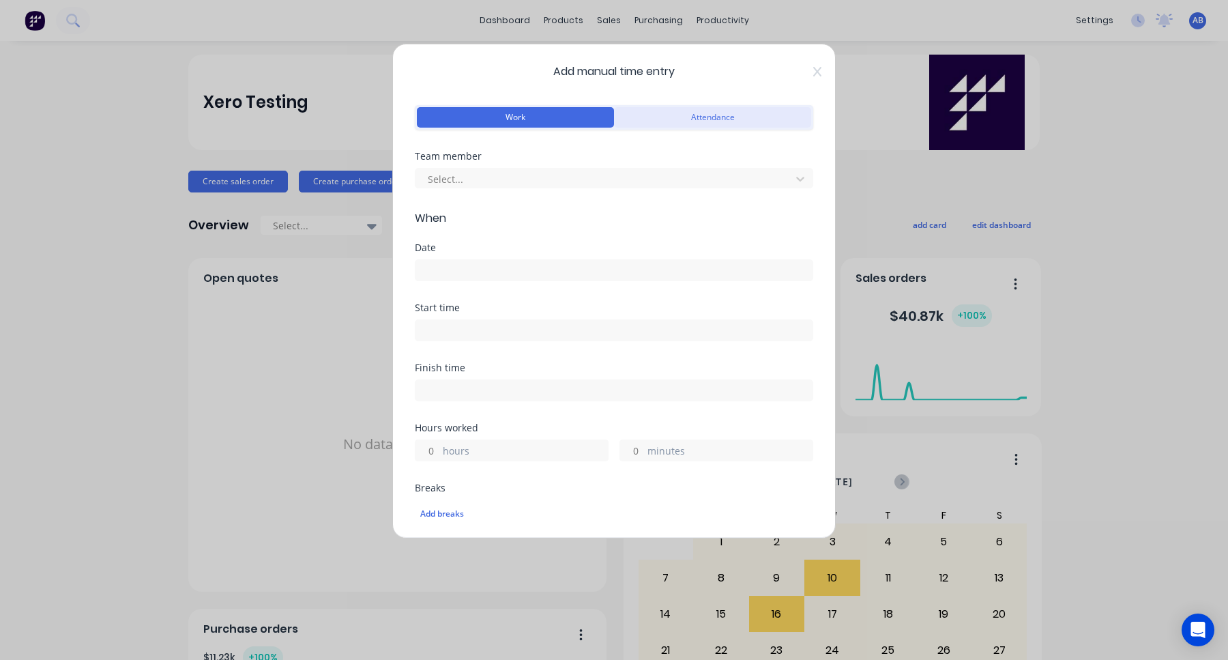
click at [677, 113] on button "Attendance" at bounding box center [712, 117] width 197 height 20
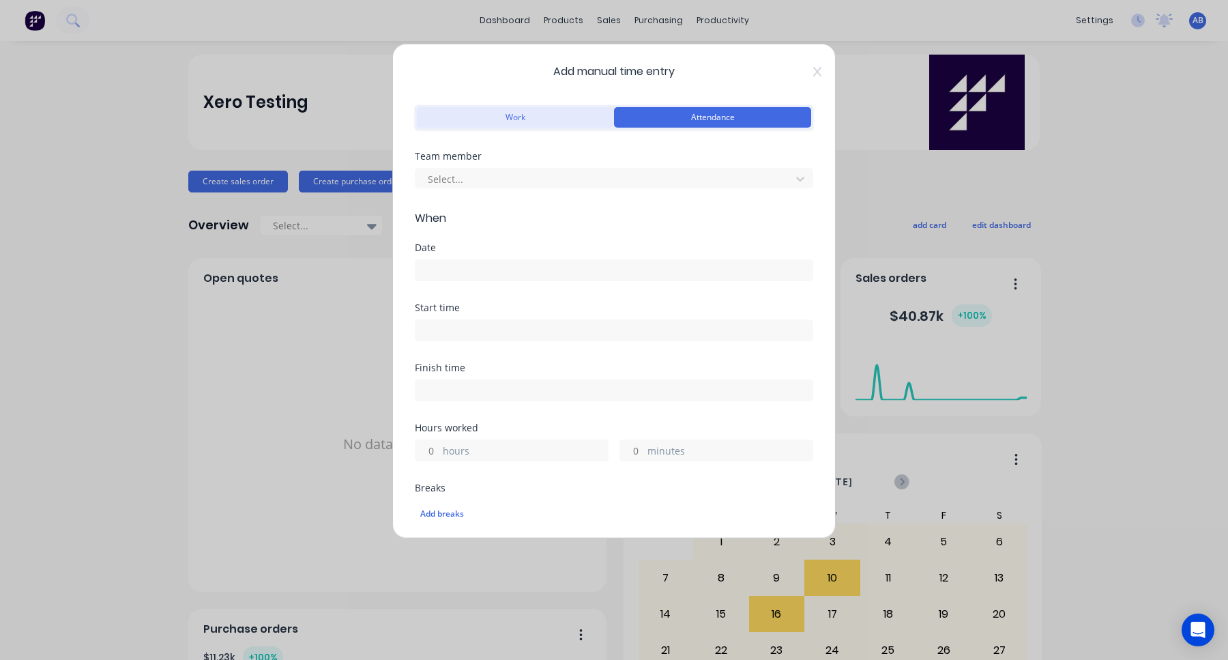
click at [492, 113] on button "Work" at bounding box center [515, 117] width 197 height 20
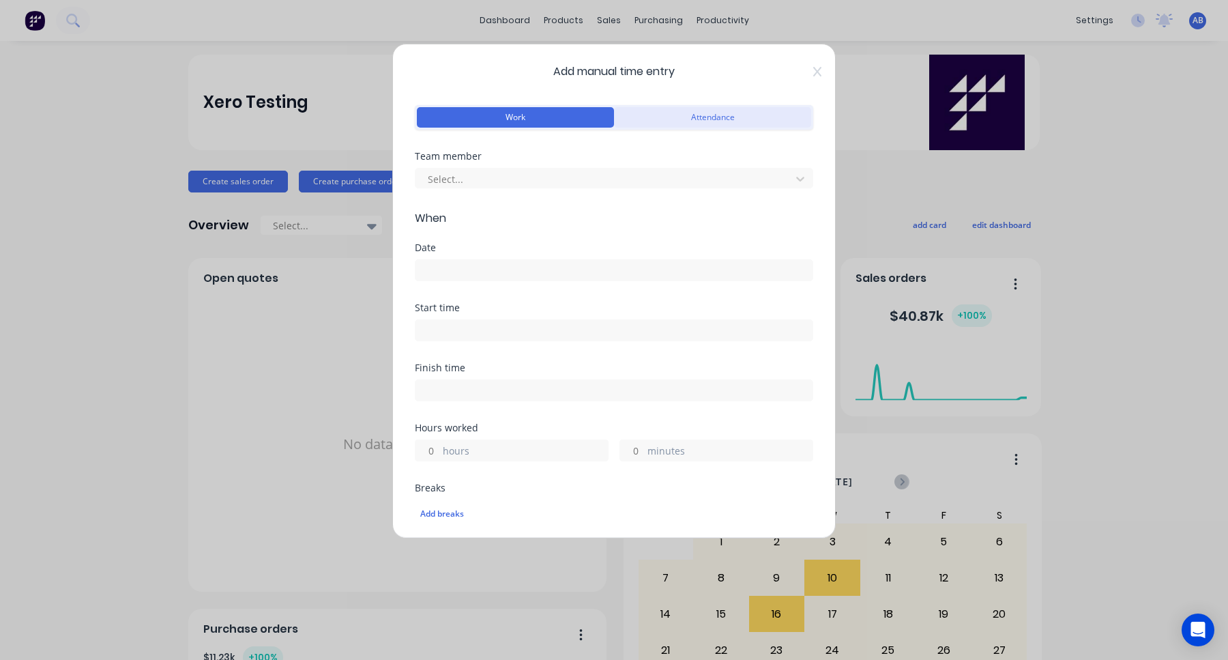
click at [702, 120] on button "Attendance" at bounding box center [712, 117] width 197 height 20
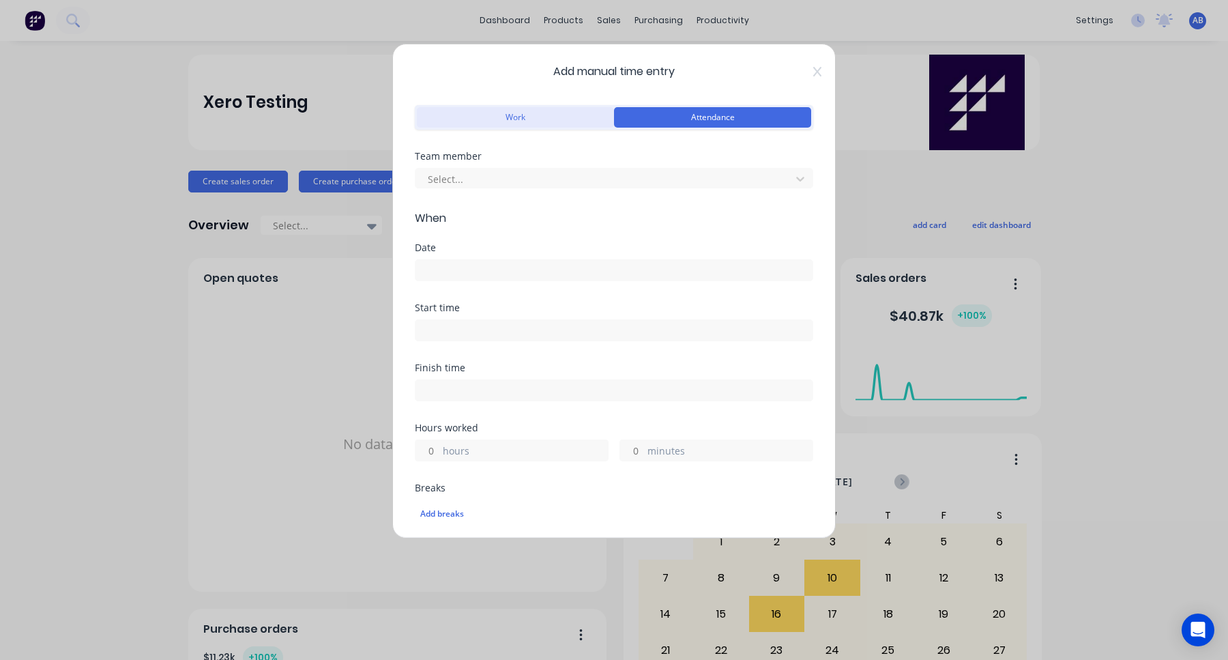
click at [537, 120] on button "Work" at bounding box center [515, 117] width 197 height 20
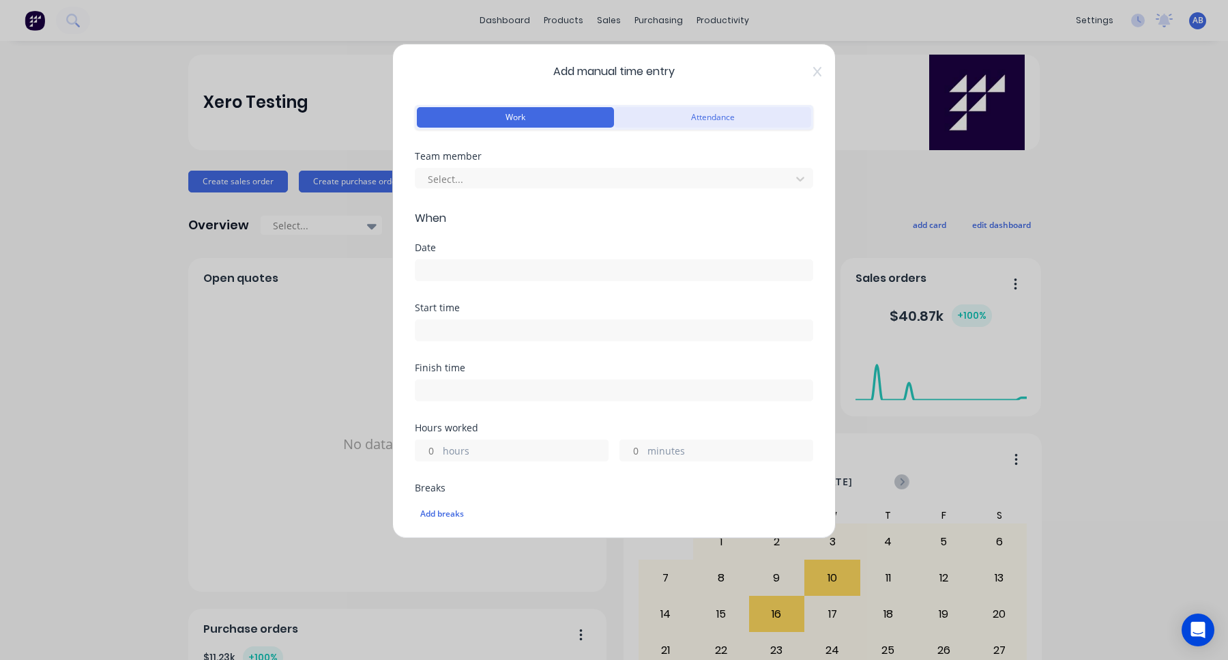
click at [700, 113] on button "Attendance" at bounding box center [712, 117] width 197 height 20
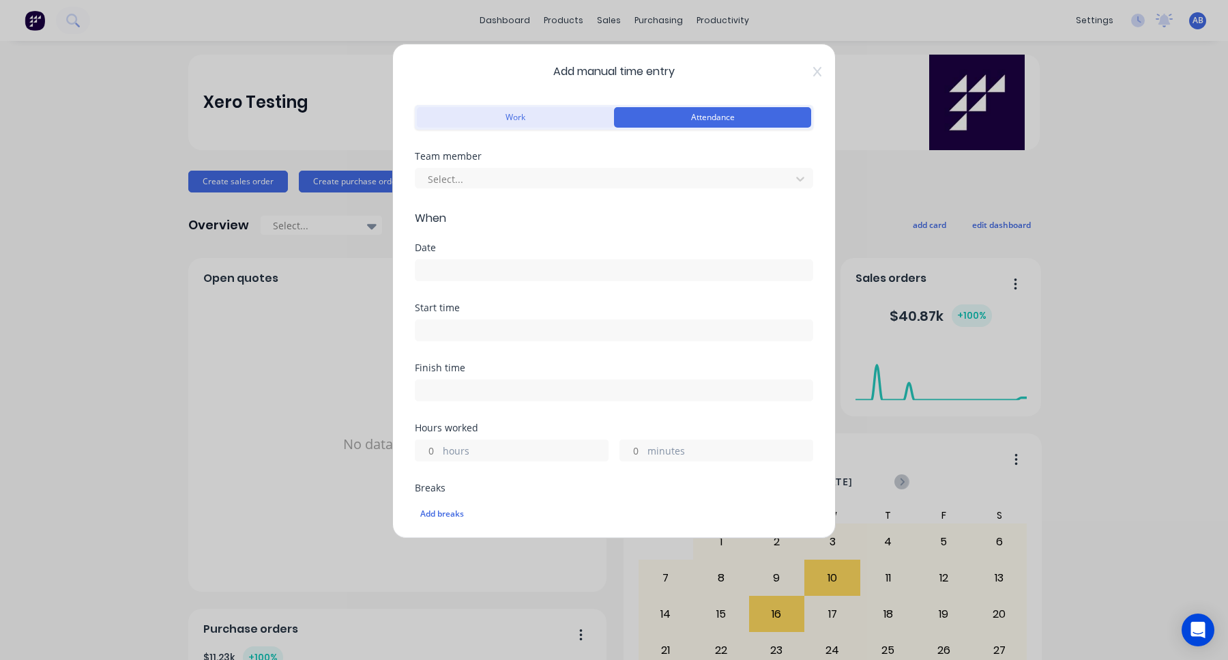
click at [524, 119] on button "Work" at bounding box center [515, 117] width 197 height 20
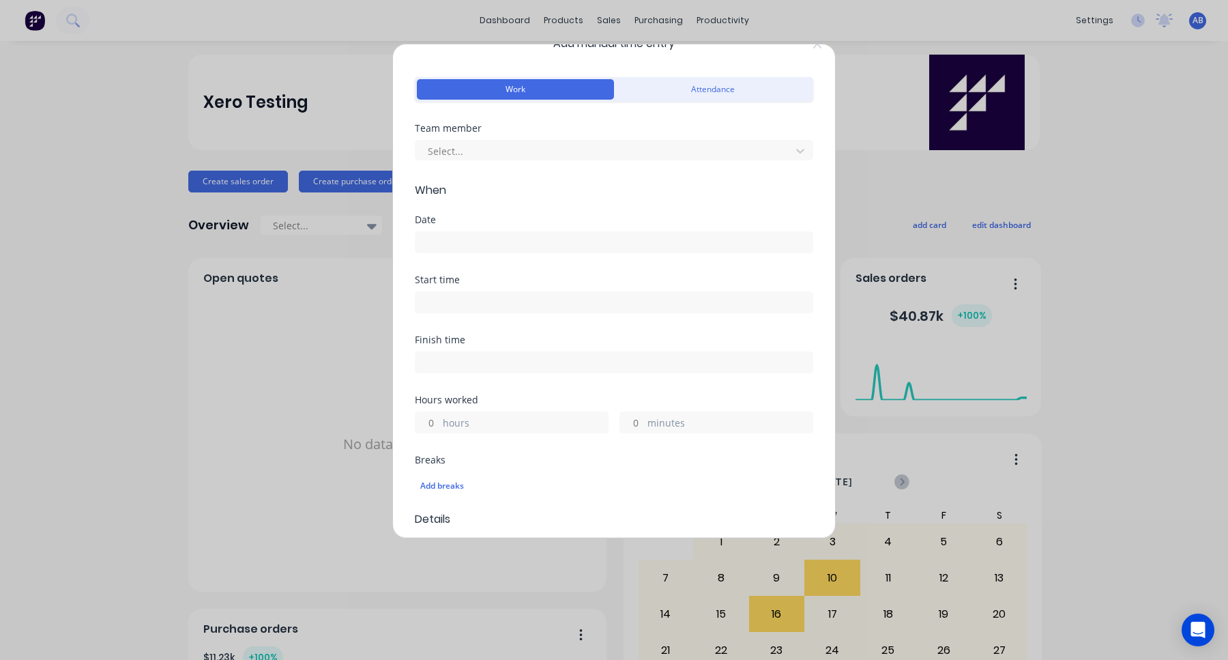
scroll to position [2, 0]
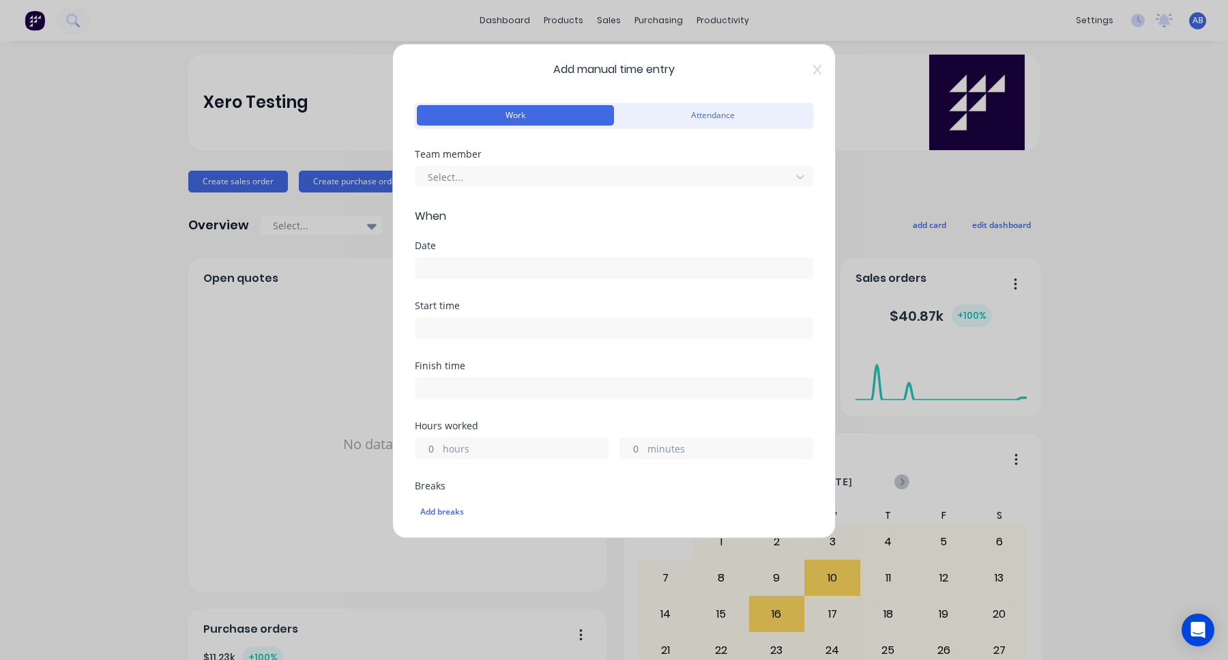
click at [720, 104] on div "Work Attendance" at bounding box center [614, 115] width 398 height 25
click at [722, 110] on button "Attendance" at bounding box center [712, 115] width 197 height 20
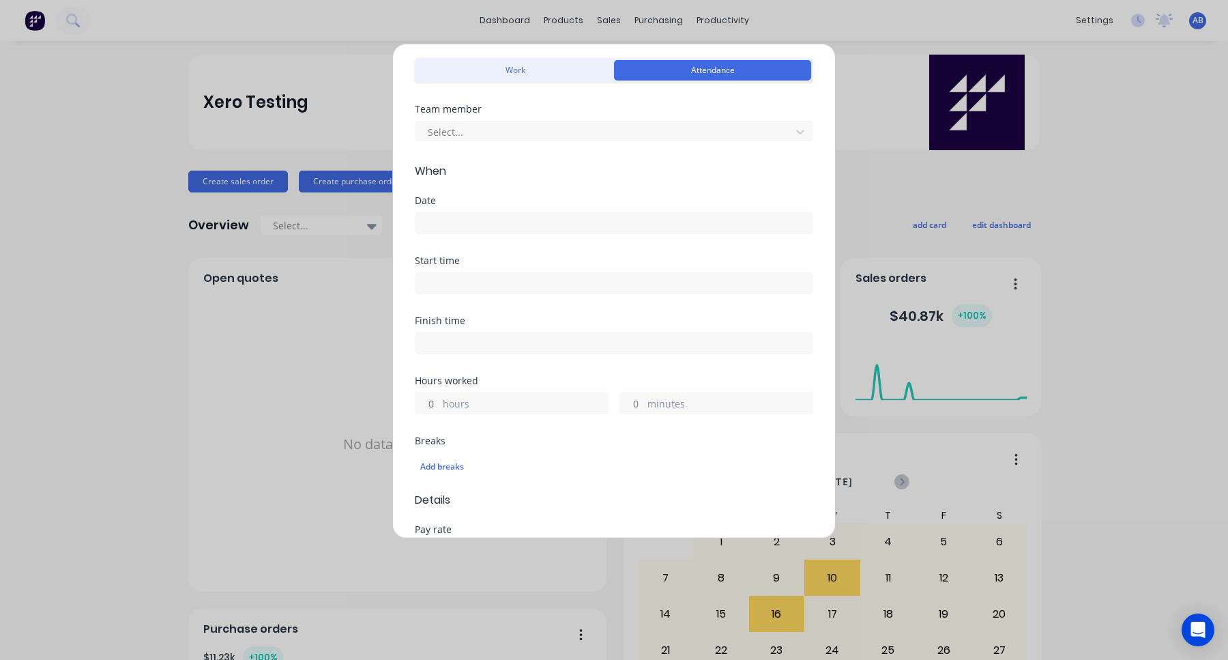
scroll to position [0, 0]
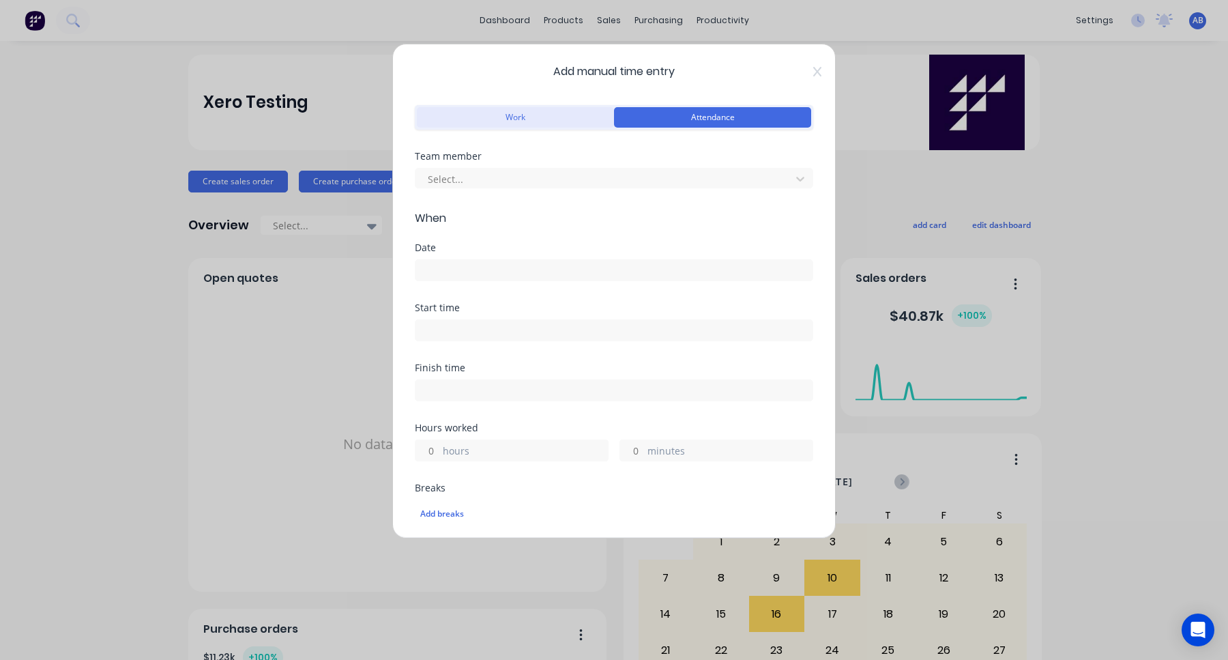
click at [549, 119] on button "Work" at bounding box center [515, 117] width 197 height 20
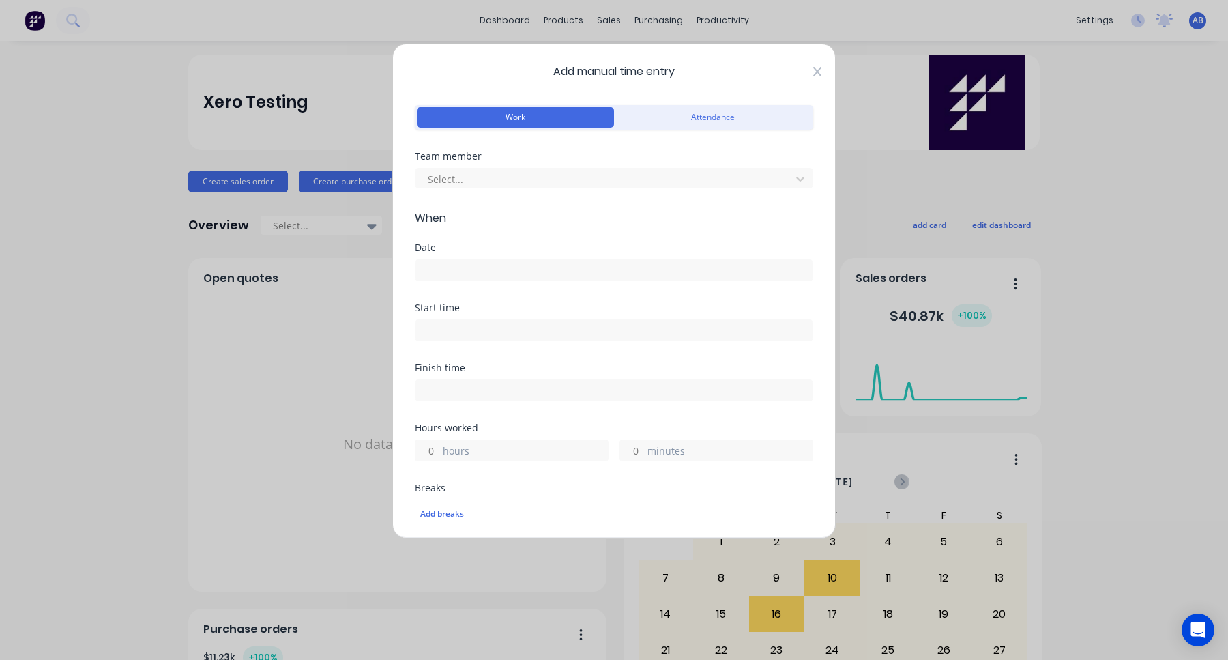
click at [816, 70] on icon at bounding box center [817, 72] width 8 height 10
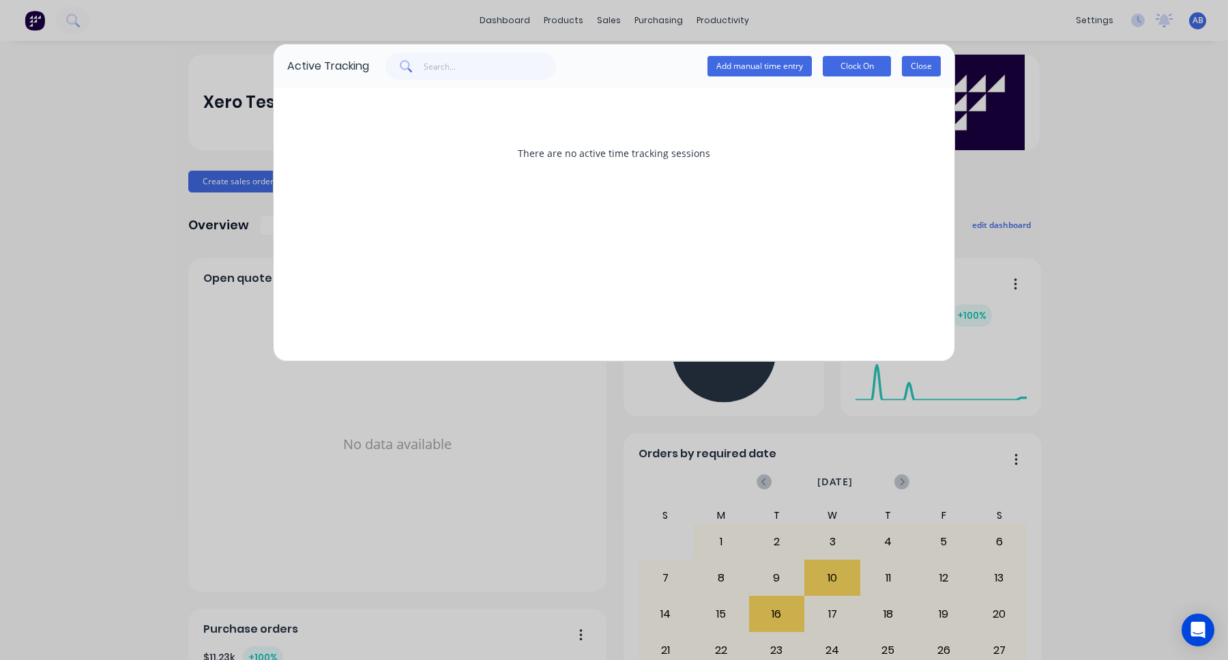
click at [910, 65] on button "Close" at bounding box center [921, 66] width 39 height 20
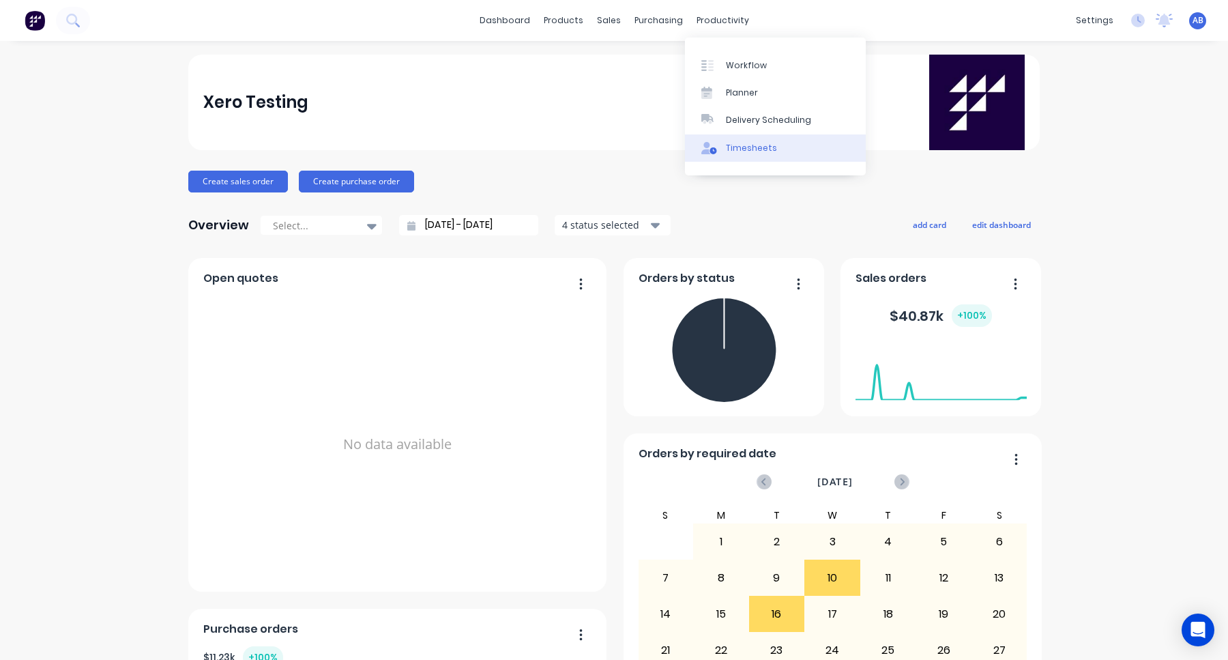
click at [751, 150] on div "Timesheets" at bounding box center [751, 148] width 51 height 12
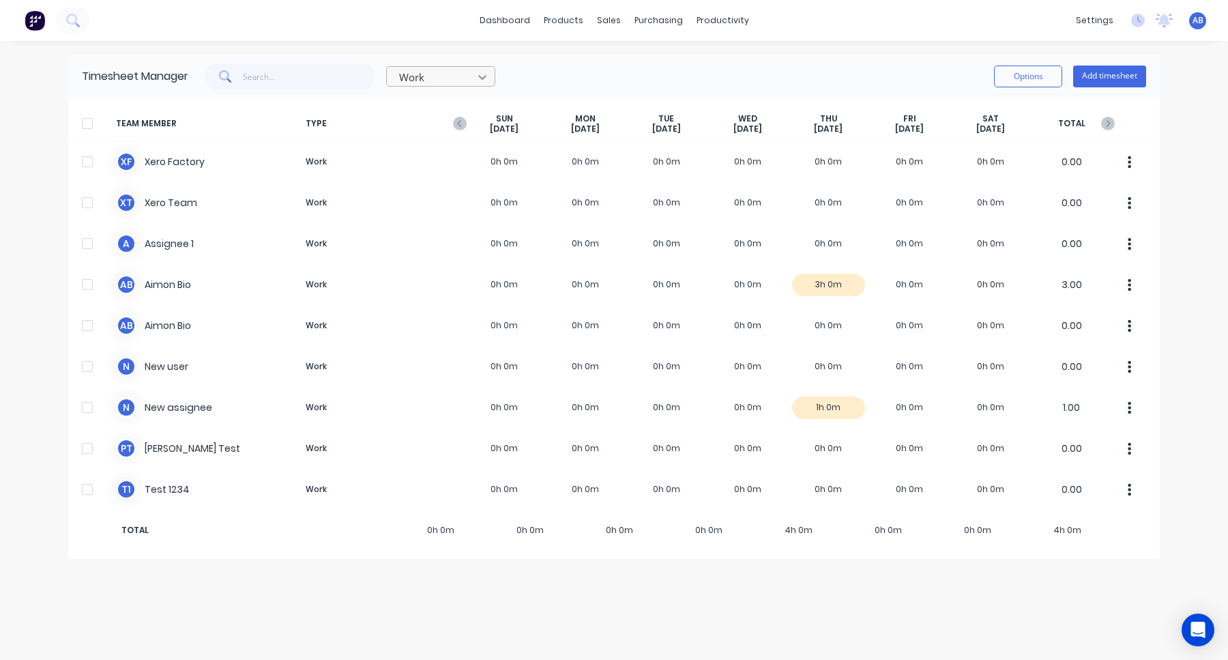
click at [475, 77] on div at bounding box center [482, 77] width 25 height 22
click at [467, 121] on div "Attendance" at bounding box center [440, 132] width 109 height 25
click at [467, 56] on div "Timesheet Manager Attendance Options Add timesheet" at bounding box center [613, 77] width 1091 height 44
click at [466, 73] on div at bounding box center [432, 77] width 68 height 17
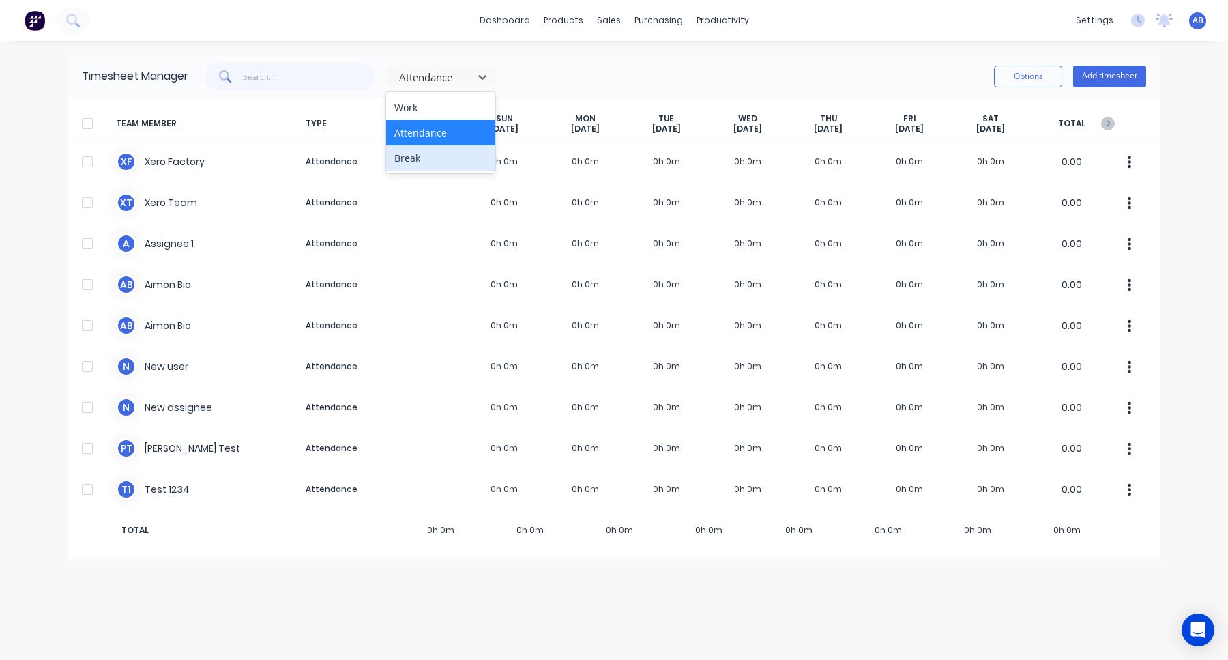
click at [456, 160] on div "Break" at bounding box center [440, 157] width 109 height 25
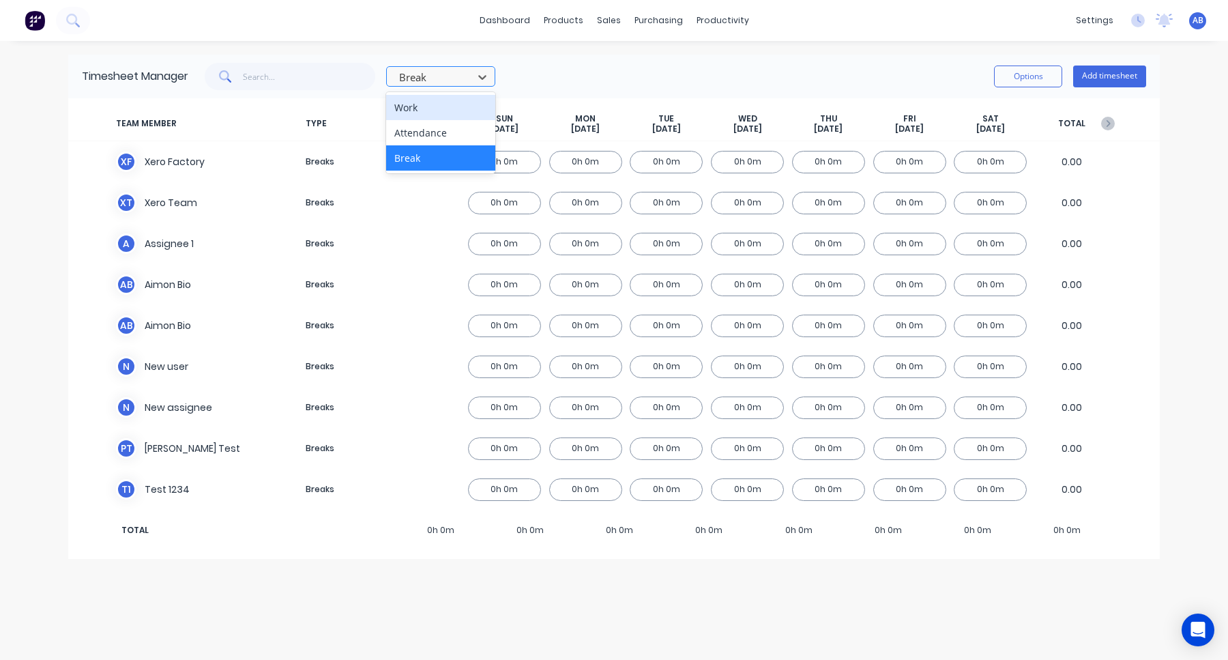
click at [462, 68] on div "Break" at bounding box center [432, 77] width 76 height 20
click at [458, 101] on div "Work" at bounding box center [440, 107] width 109 height 25
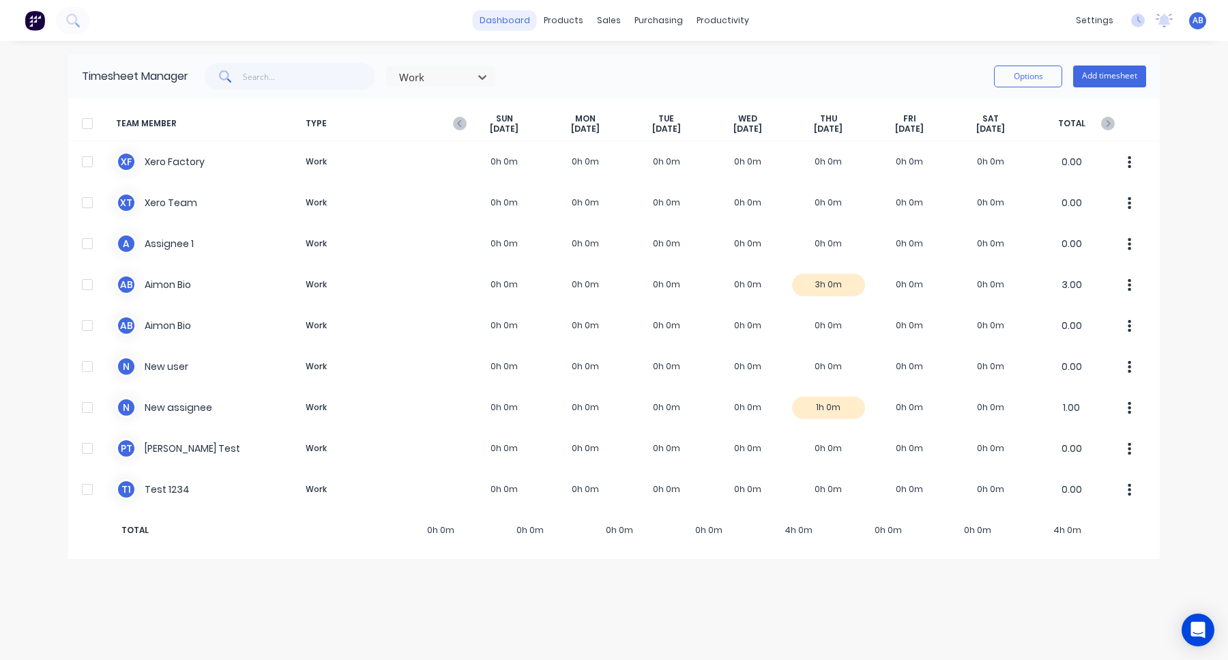
click at [520, 16] on link "dashboard" at bounding box center [505, 20] width 64 height 20
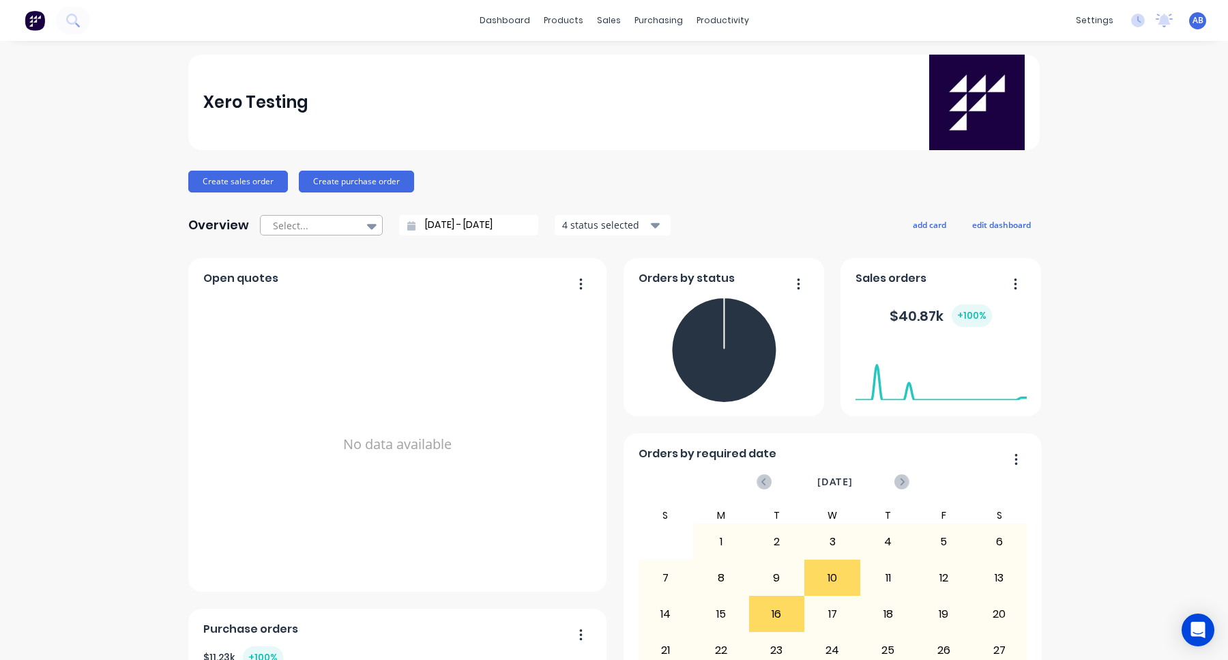
click at [349, 226] on div at bounding box center [314, 225] width 86 height 17
click at [331, 325] on div "Year to date" at bounding box center [321, 331] width 123 height 25
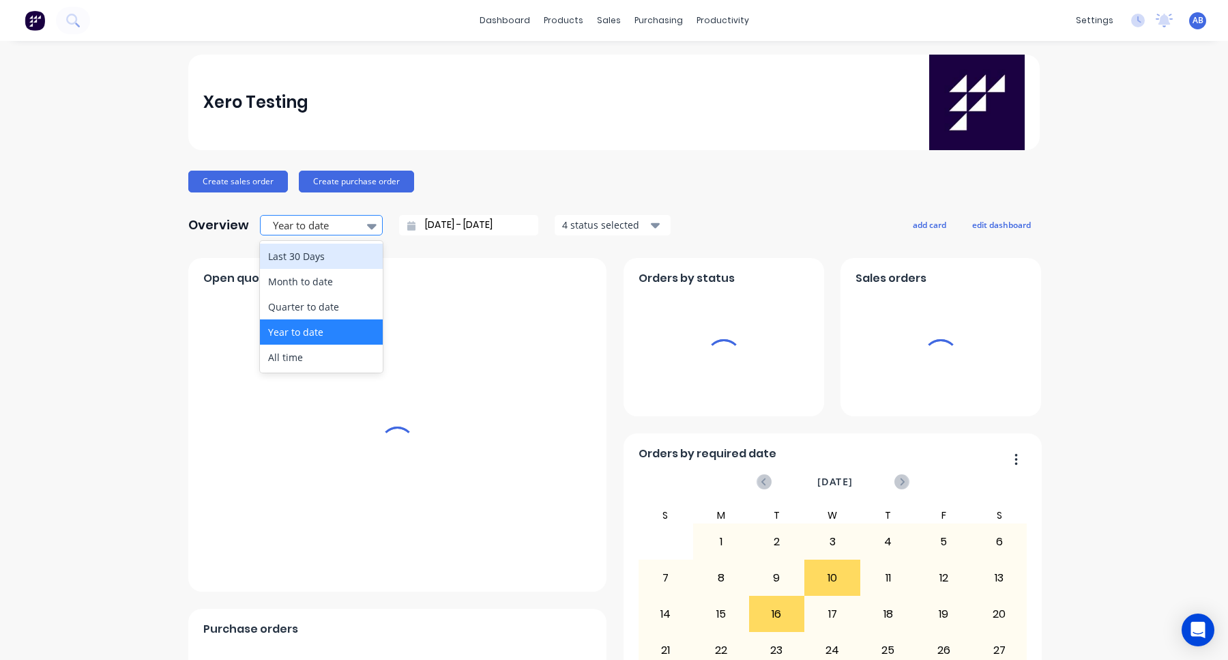
click at [344, 224] on div at bounding box center [314, 225] width 86 height 17
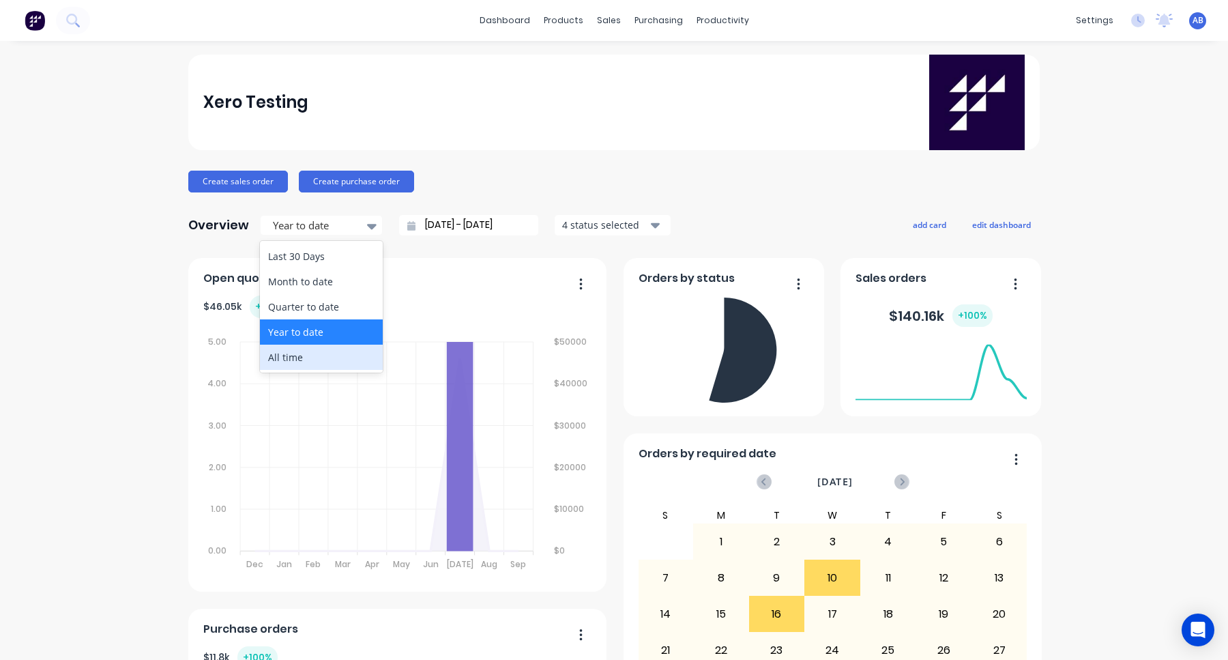
click at [324, 357] on div "All time" at bounding box center [321, 356] width 123 height 25
type input "17/08/22 - 10/09/25"
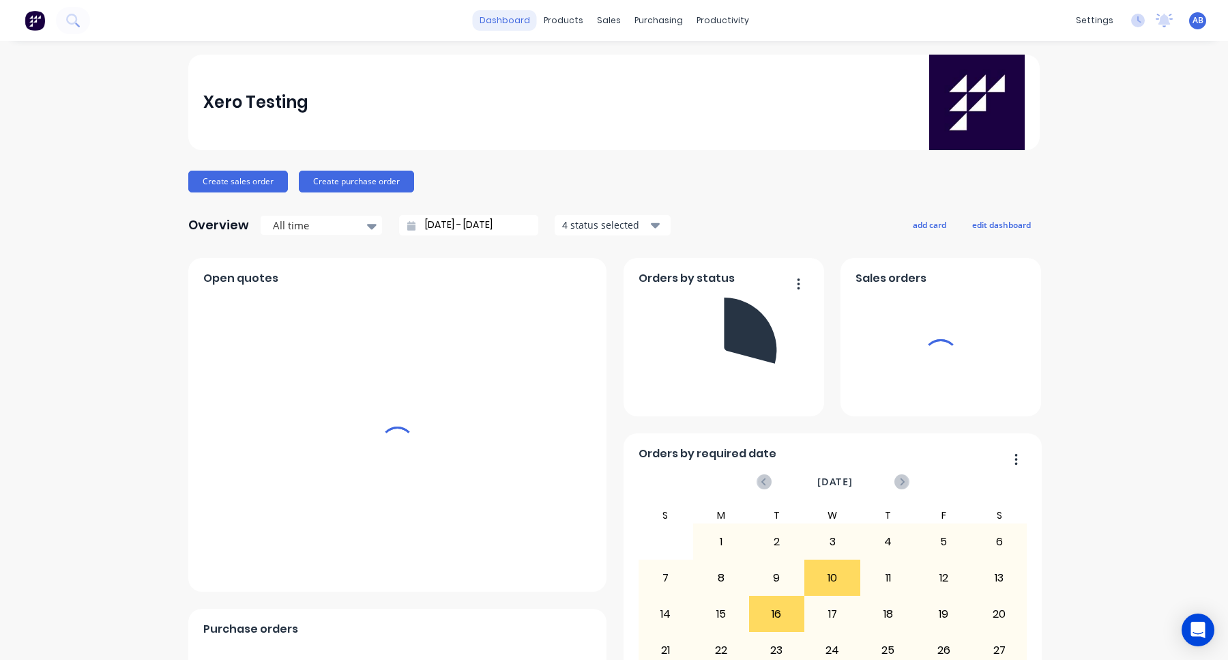
click at [522, 24] on link "dashboard" at bounding box center [505, 20] width 64 height 20
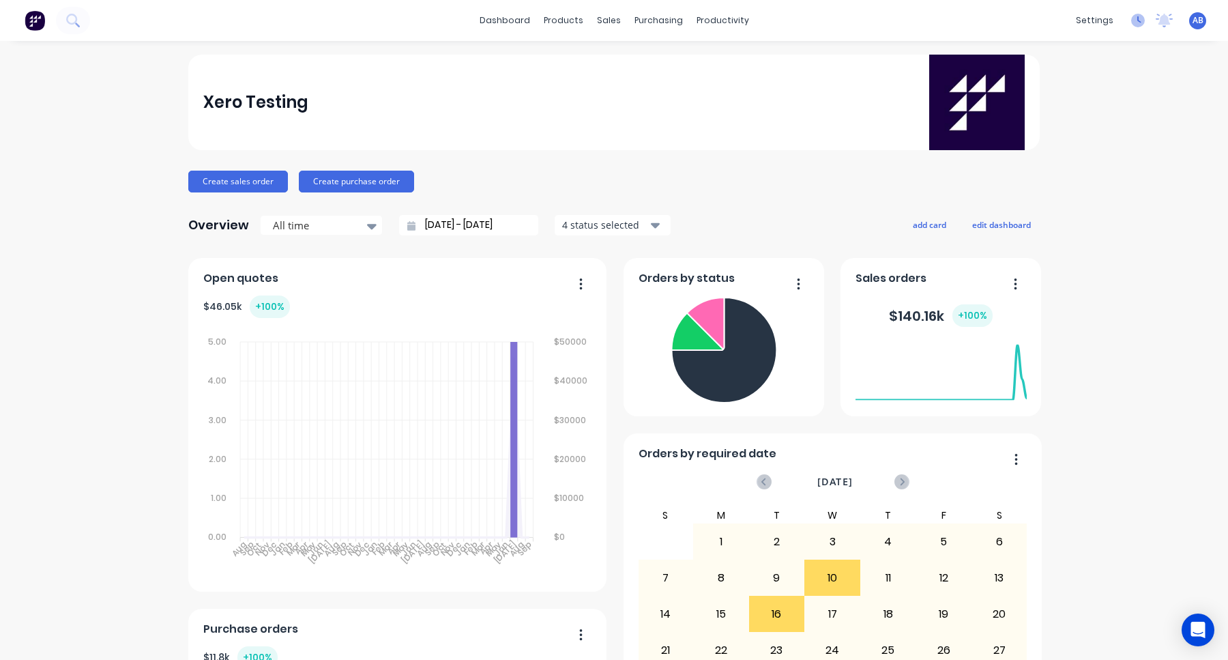
click at [1136, 16] on icon at bounding box center [1138, 21] width 14 height 14
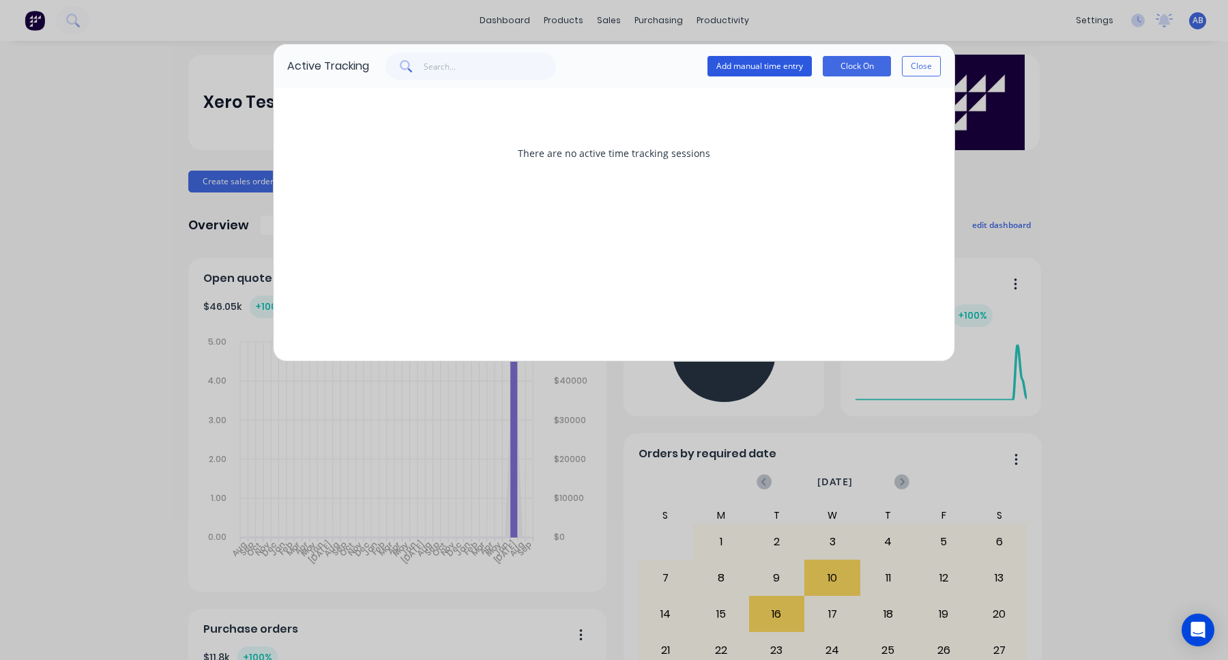
click at [767, 64] on button "Add manual time entry" at bounding box center [759, 66] width 104 height 20
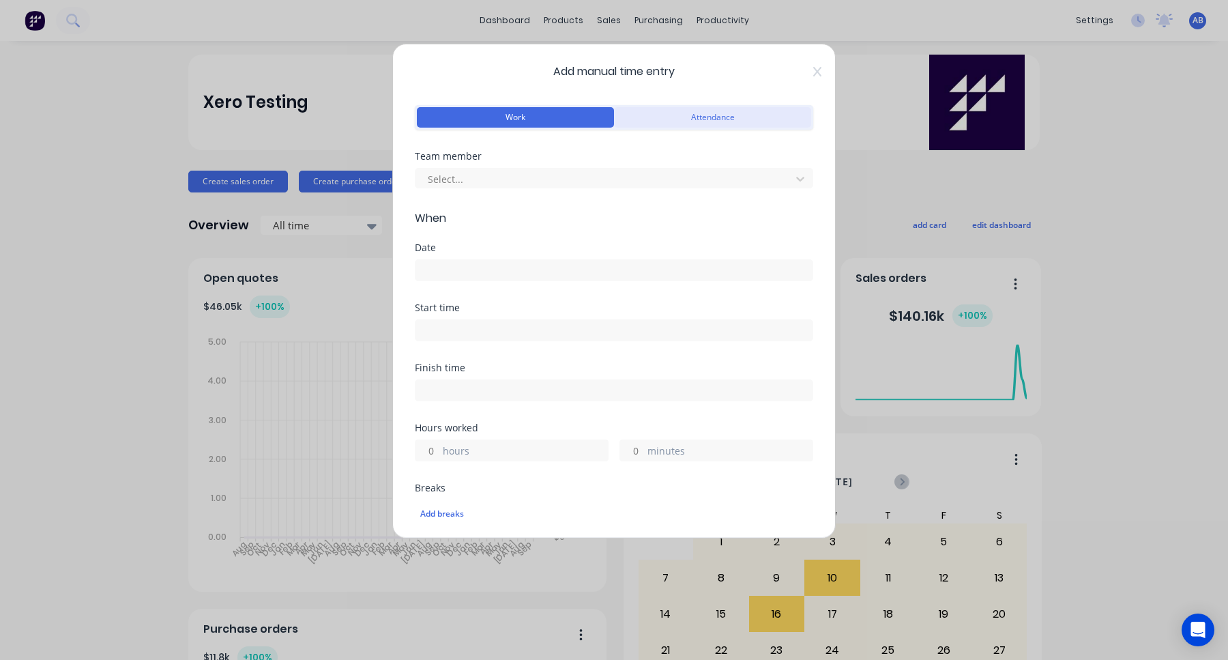
click at [709, 117] on button "Attendance" at bounding box center [712, 117] width 197 height 20
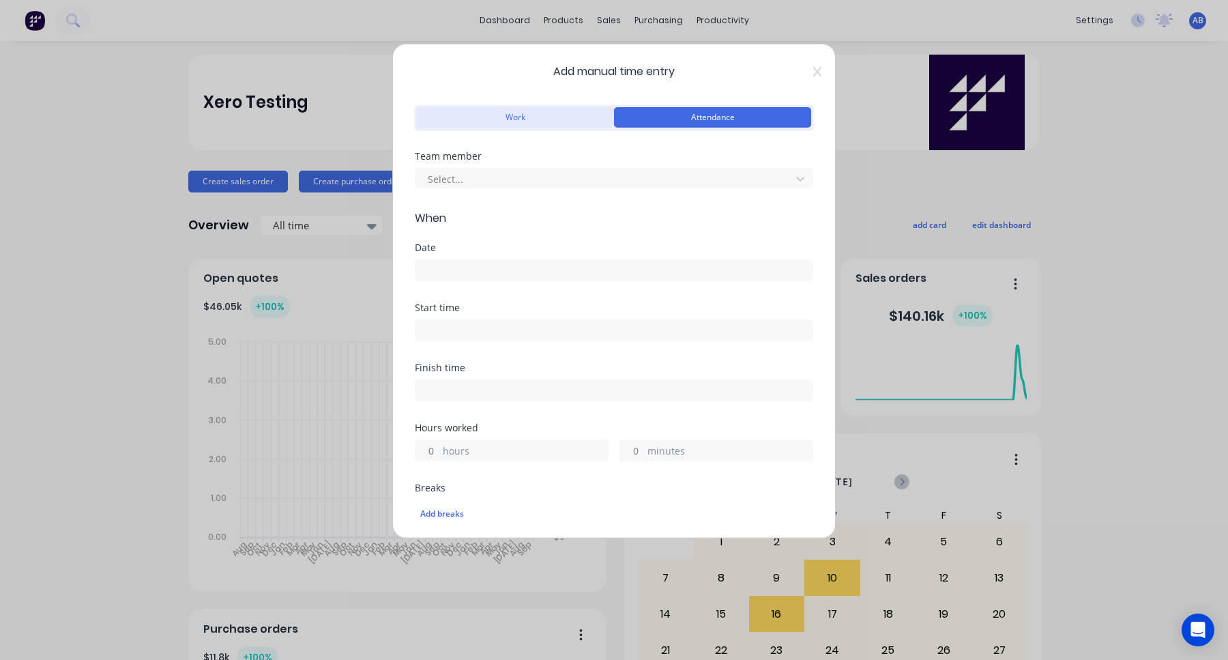
click at [559, 116] on button "Work" at bounding box center [515, 117] width 197 height 20
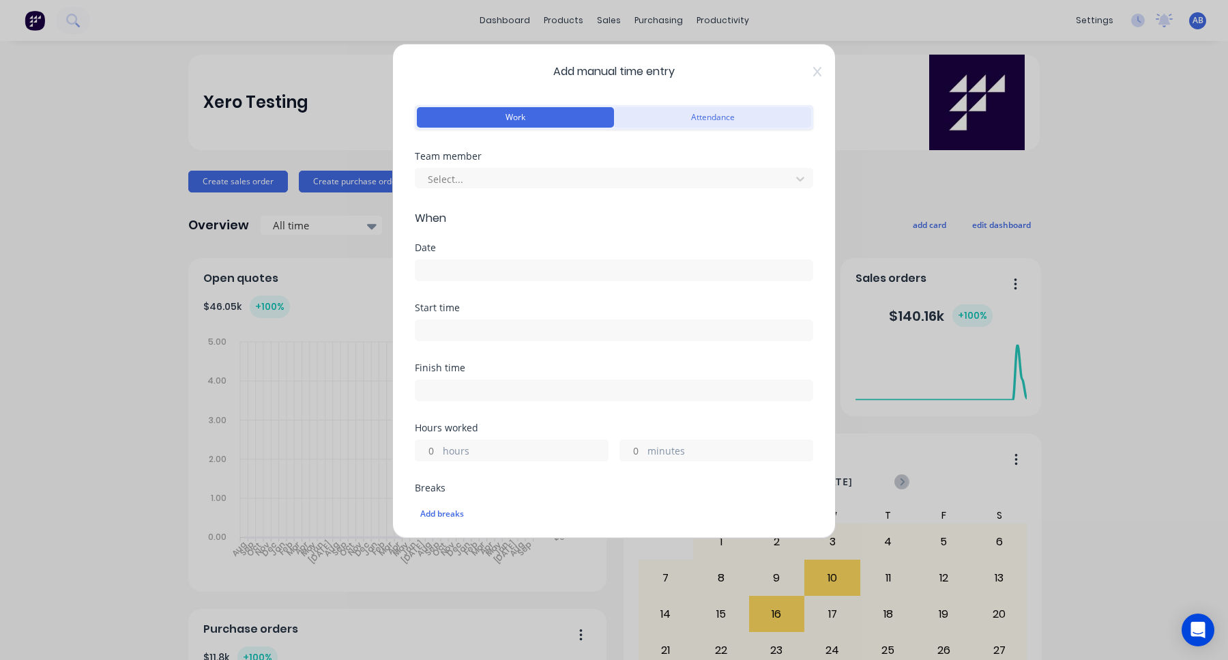
click at [691, 116] on button "Attendance" at bounding box center [712, 117] width 197 height 20
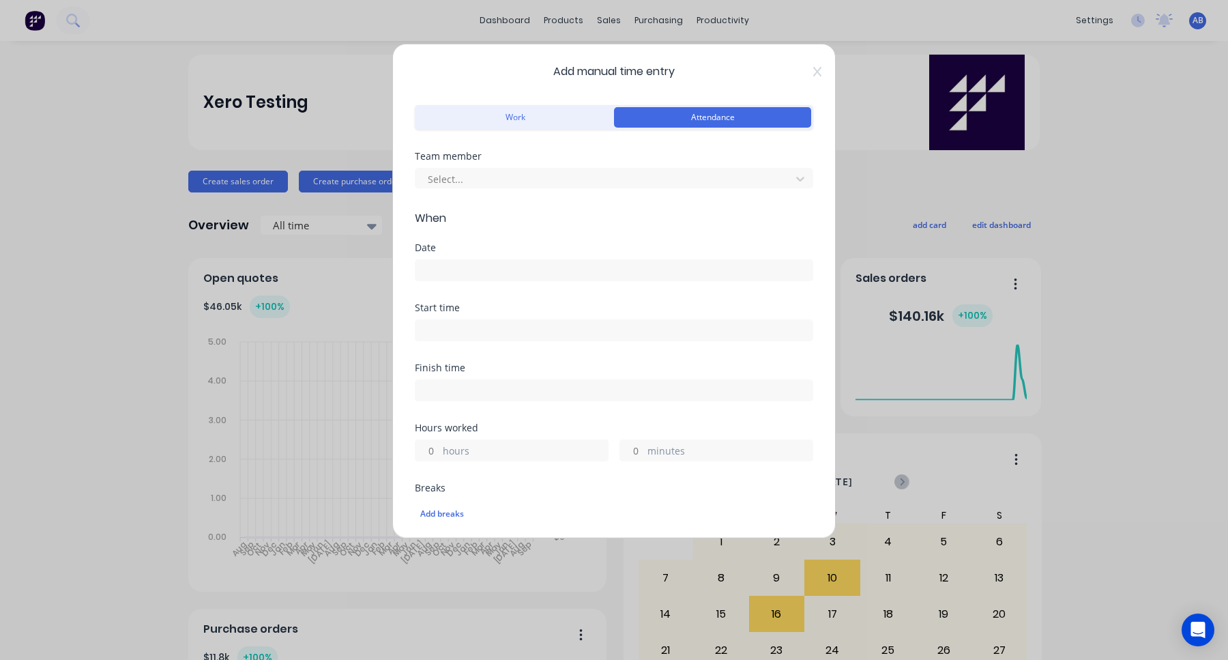
scroll to position [302, 0]
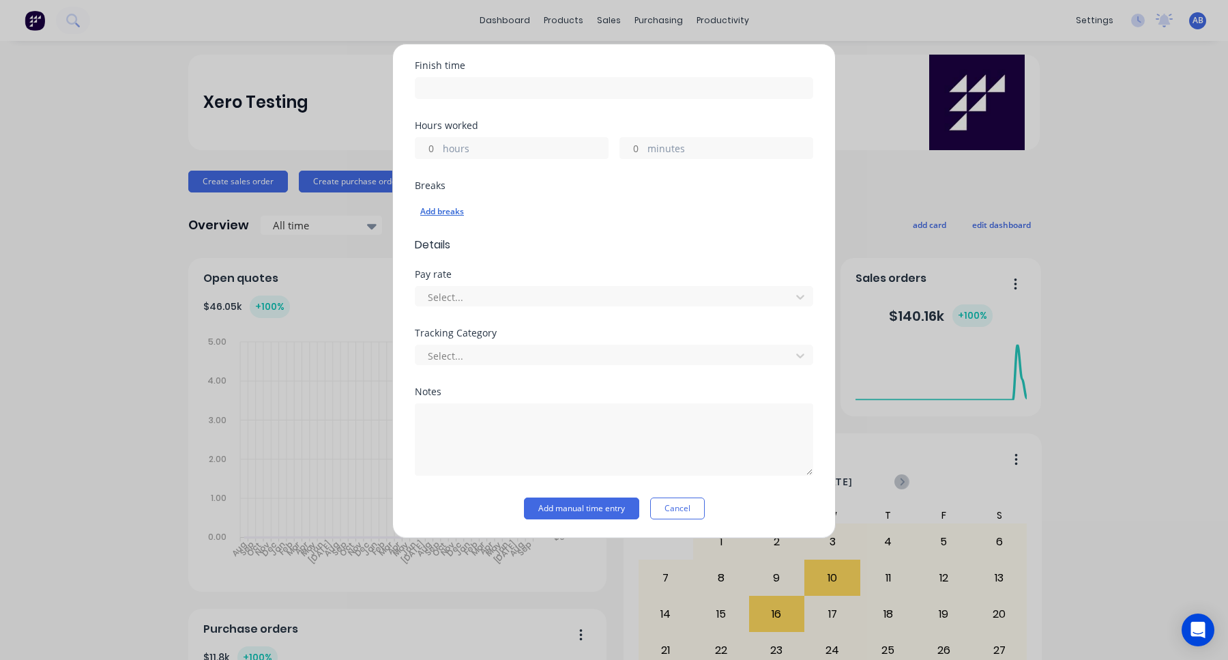
click at [453, 215] on div "Add breaks" at bounding box center [613, 212] width 387 height 18
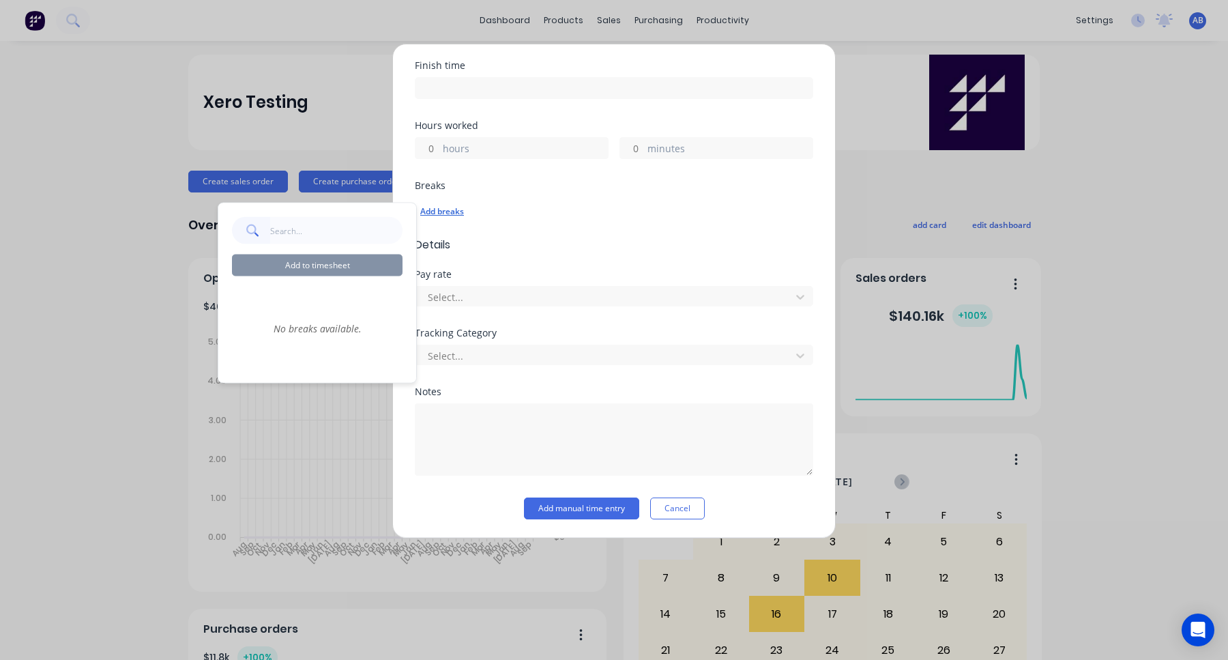
click at [453, 215] on div "Add breaks" at bounding box center [613, 212] width 387 height 18
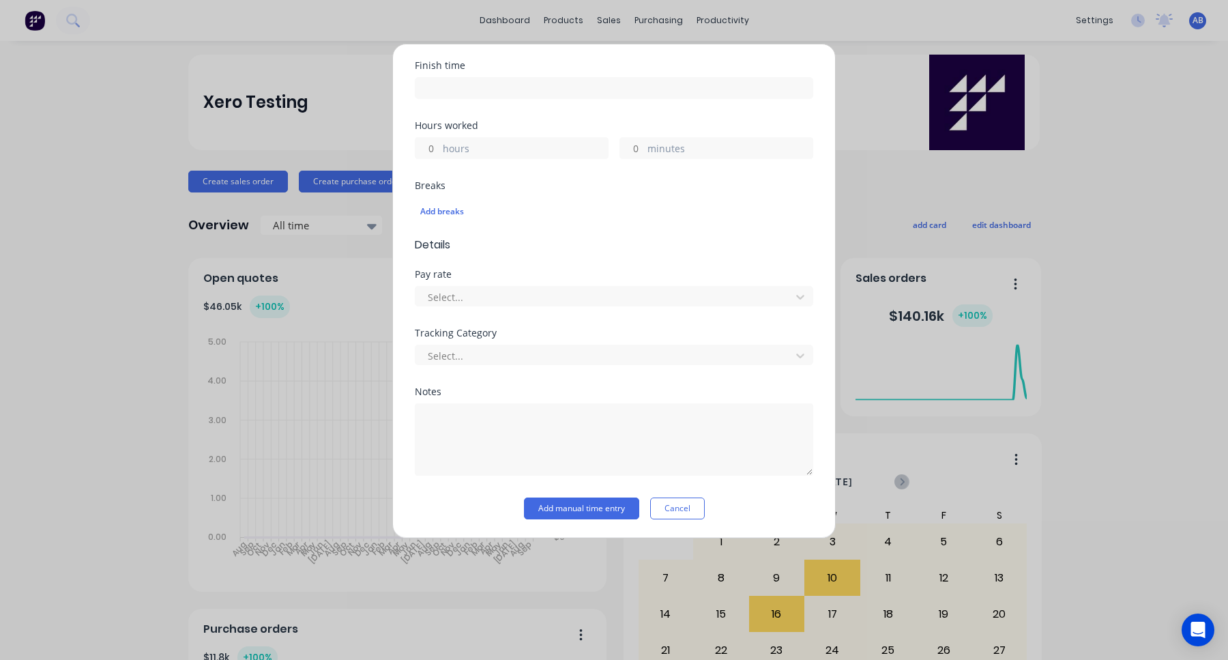
scroll to position [0, 0]
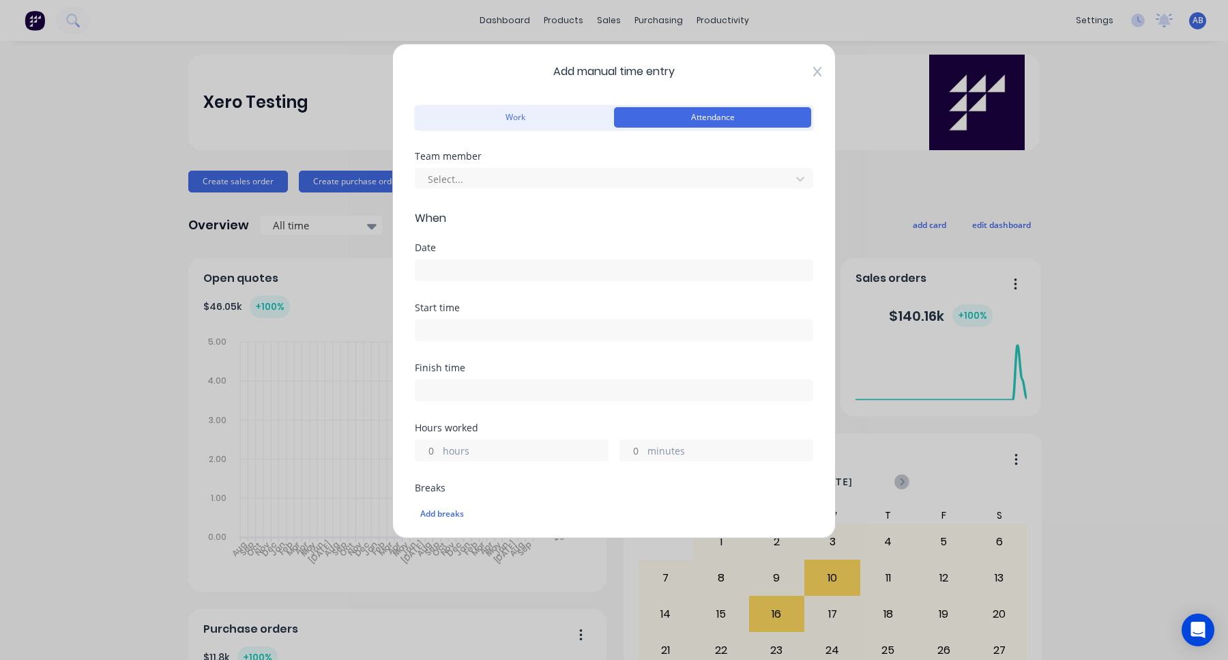
click at [814, 76] on icon at bounding box center [817, 71] width 8 height 11
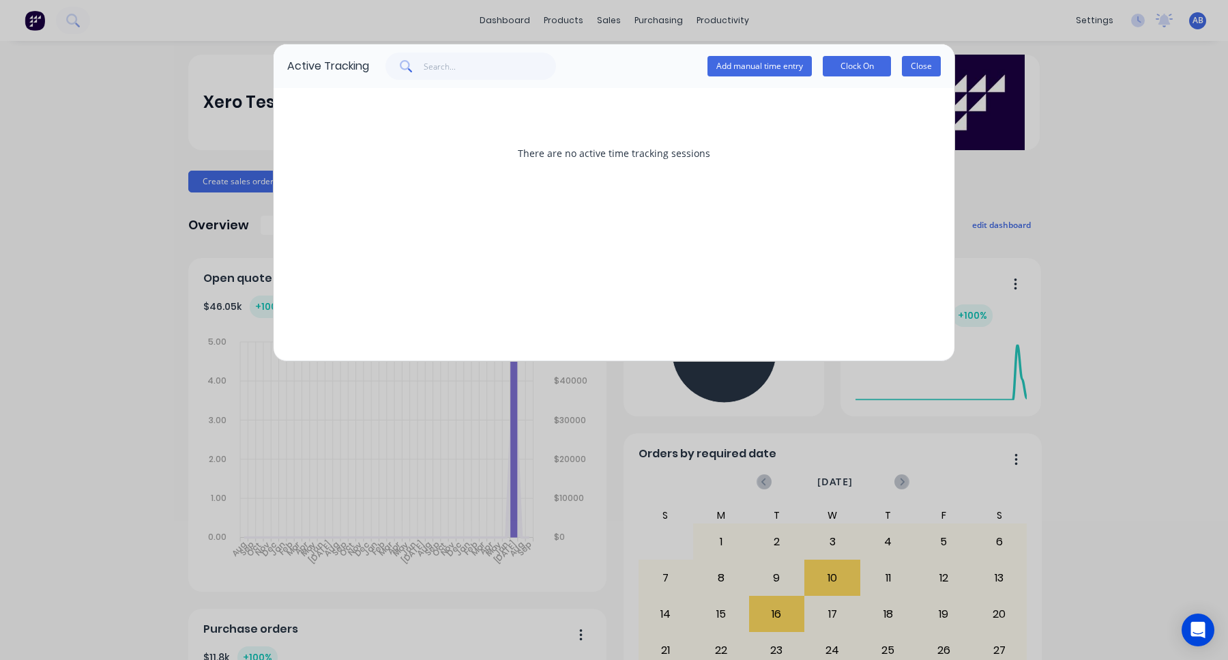
click at [935, 68] on button "Close" at bounding box center [921, 66] width 39 height 20
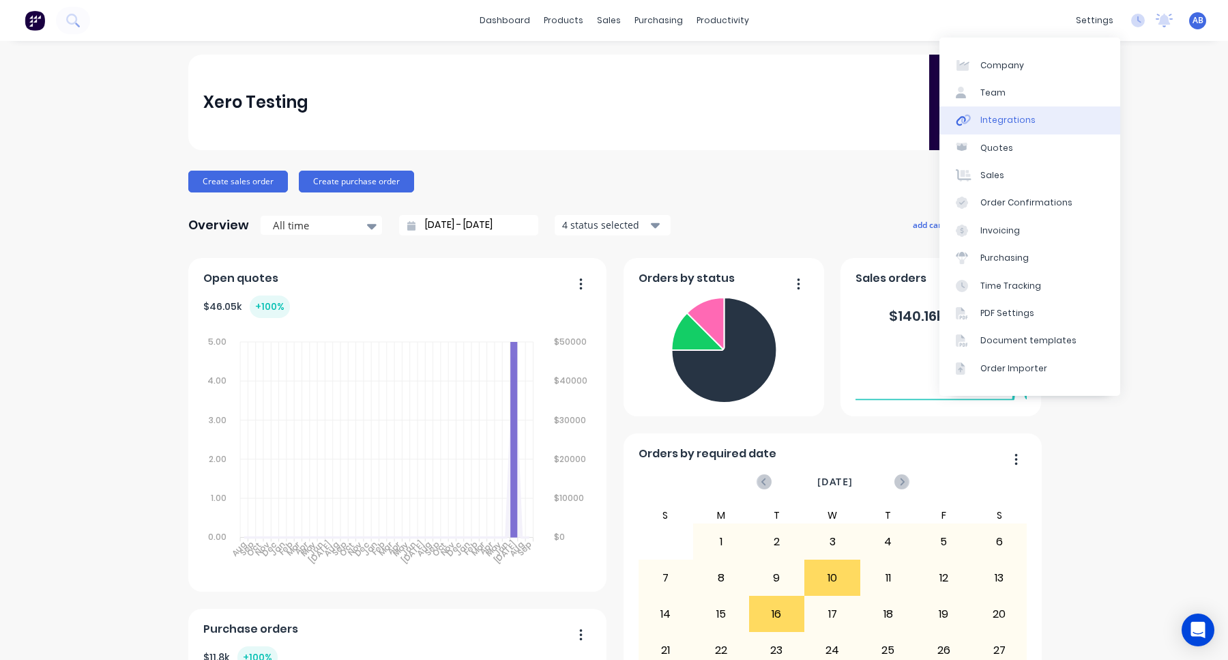
click at [1000, 125] on div "Integrations" at bounding box center [1007, 120] width 55 height 12
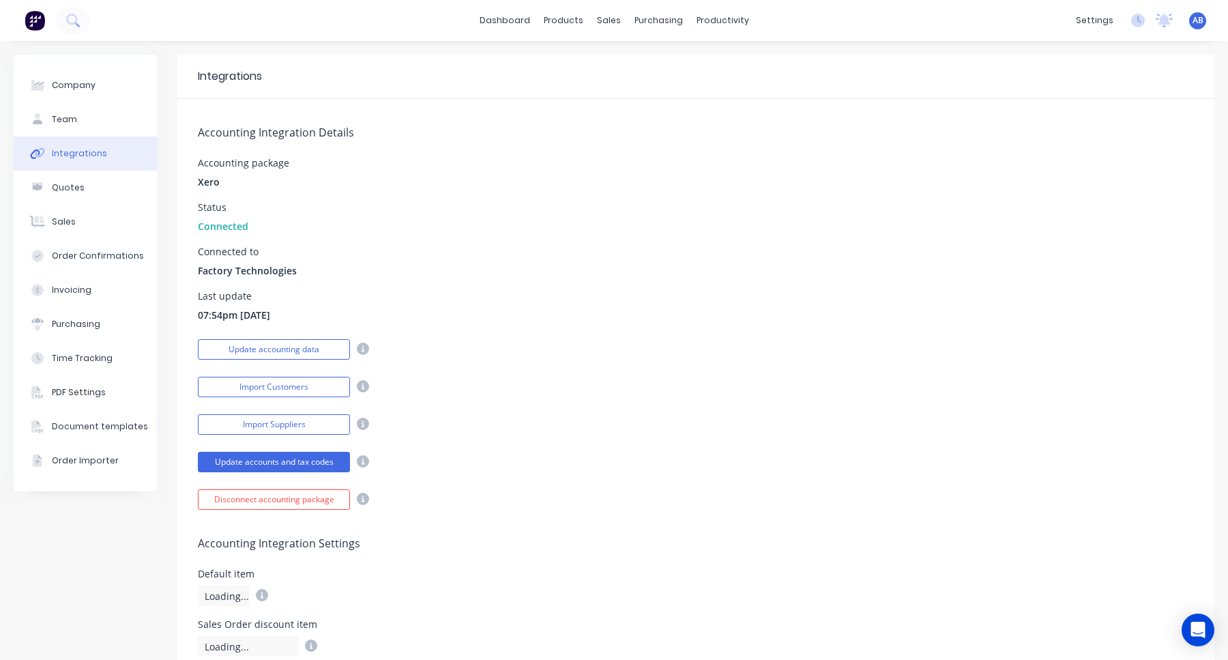
click at [675, 402] on div "Accounting Integration Details Accounting package Xero Status Connected Connect…" at bounding box center [695, 304] width 1037 height 411
click at [1136, 20] on icon at bounding box center [1138, 21] width 14 height 14
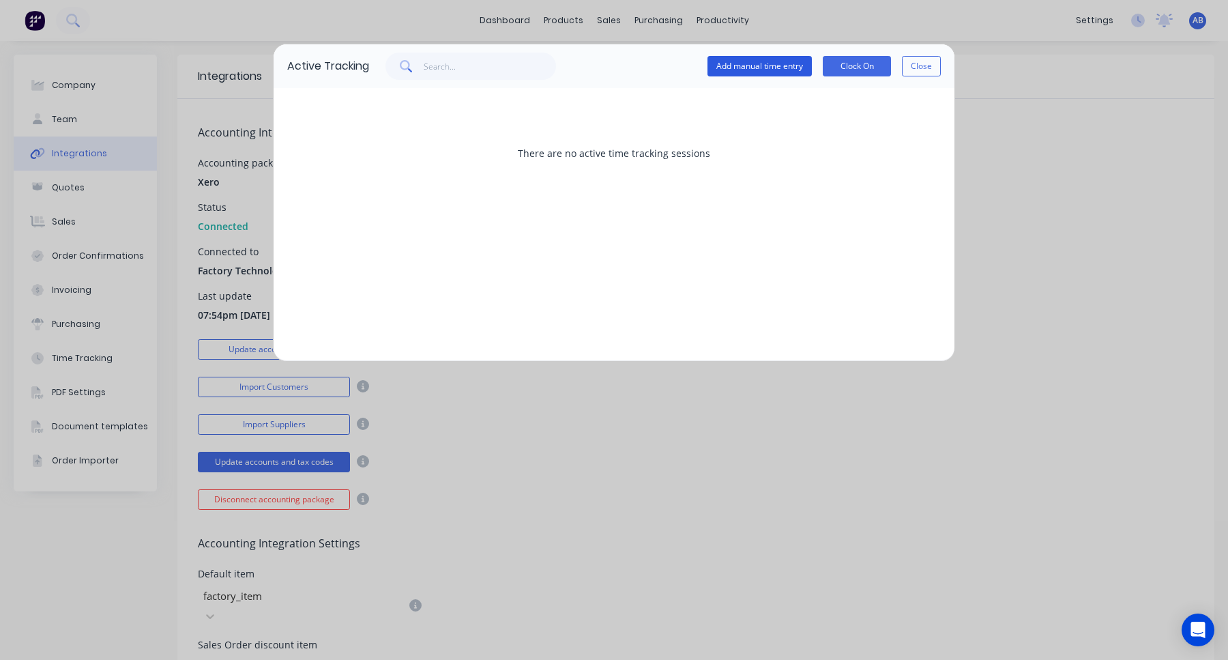
click at [776, 70] on button "Add manual time entry" at bounding box center [759, 66] width 104 height 20
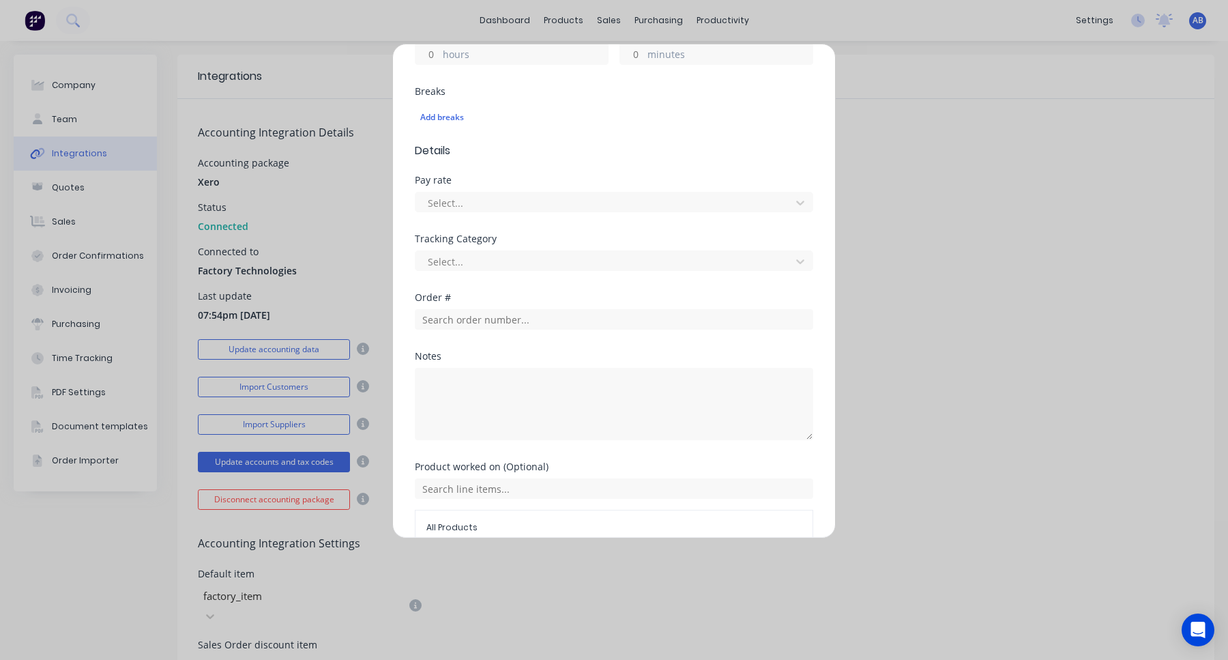
scroll to position [466, 0]
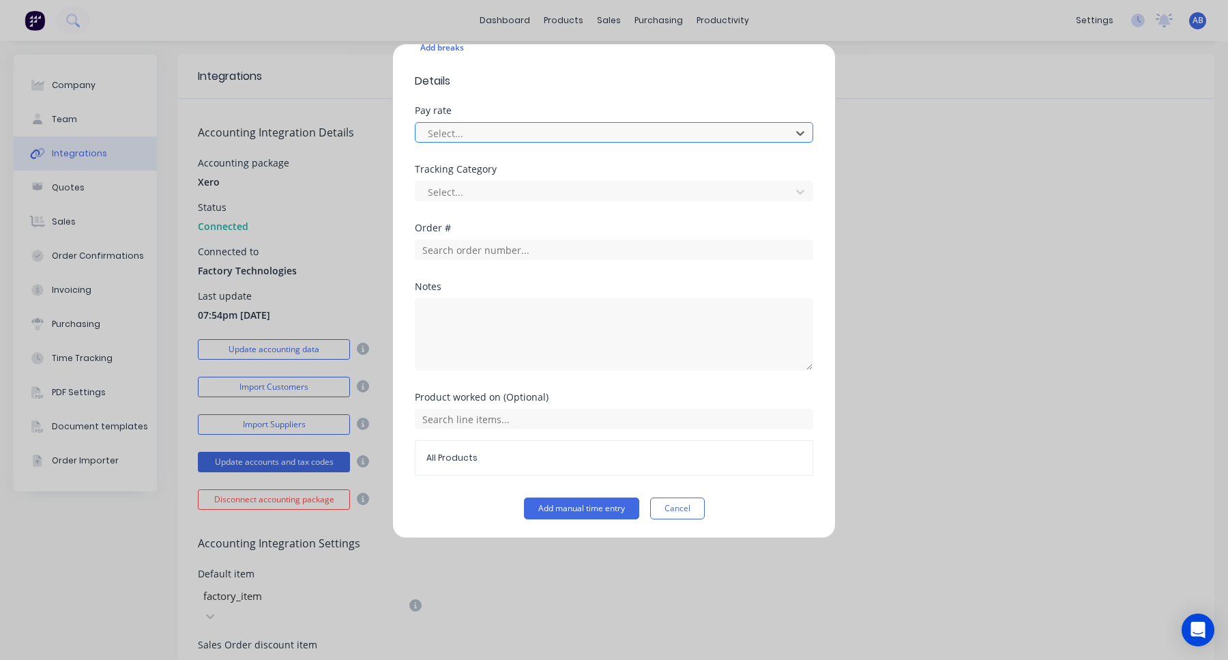
click at [548, 136] on div at bounding box center [604, 133] width 357 height 17
click at [554, 107] on div "Pay rate" at bounding box center [614, 111] width 398 height 10
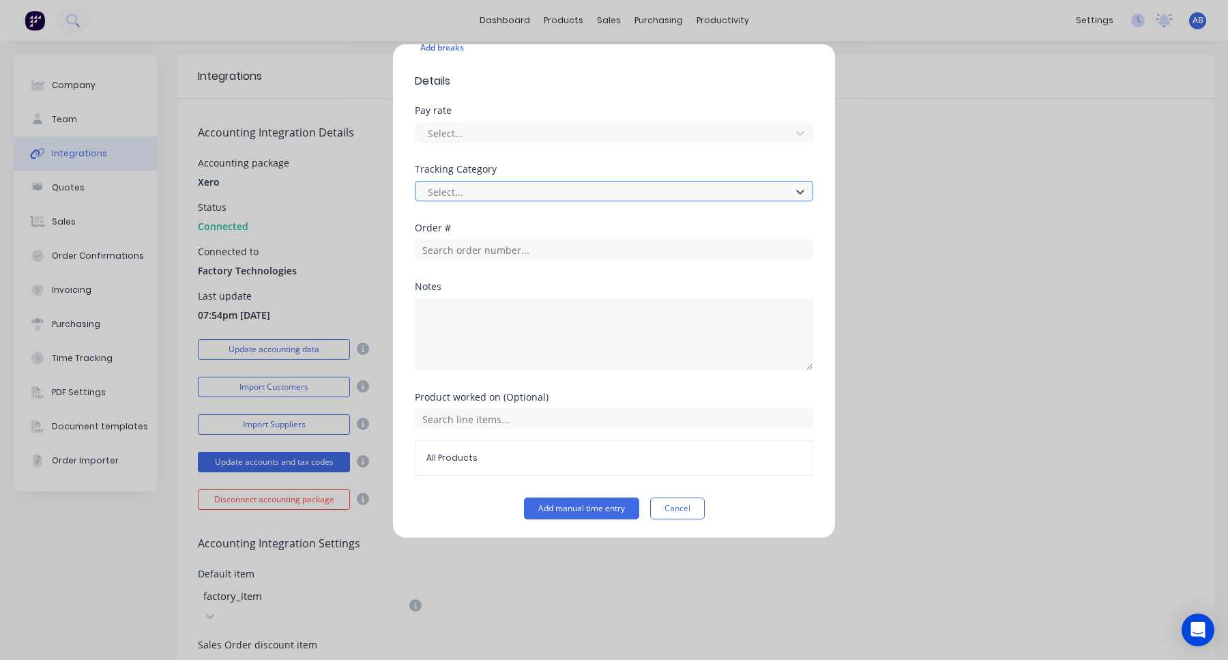
click at [539, 185] on div at bounding box center [604, 191] width 357 height 17
click at [540, 173] on div "Tracking Category" at bounding box center [614, 169] width 398 height 10
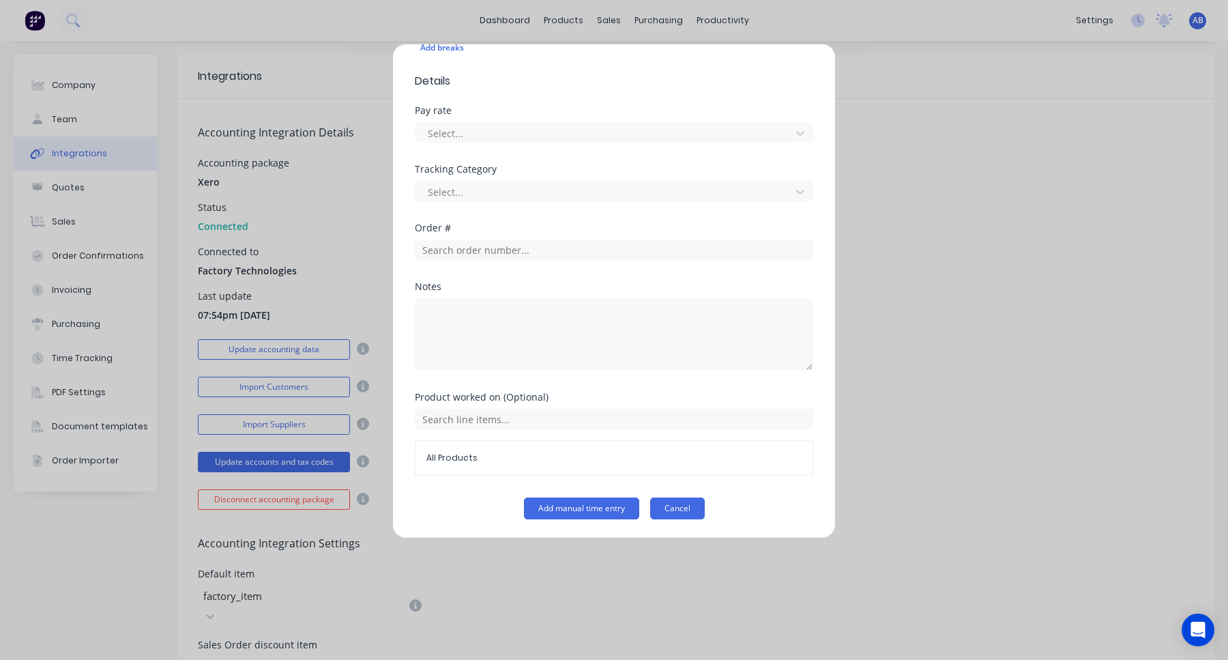
click at [689, 514] on button "Cancel" at bounding box center [677, 508] width 55 height 22
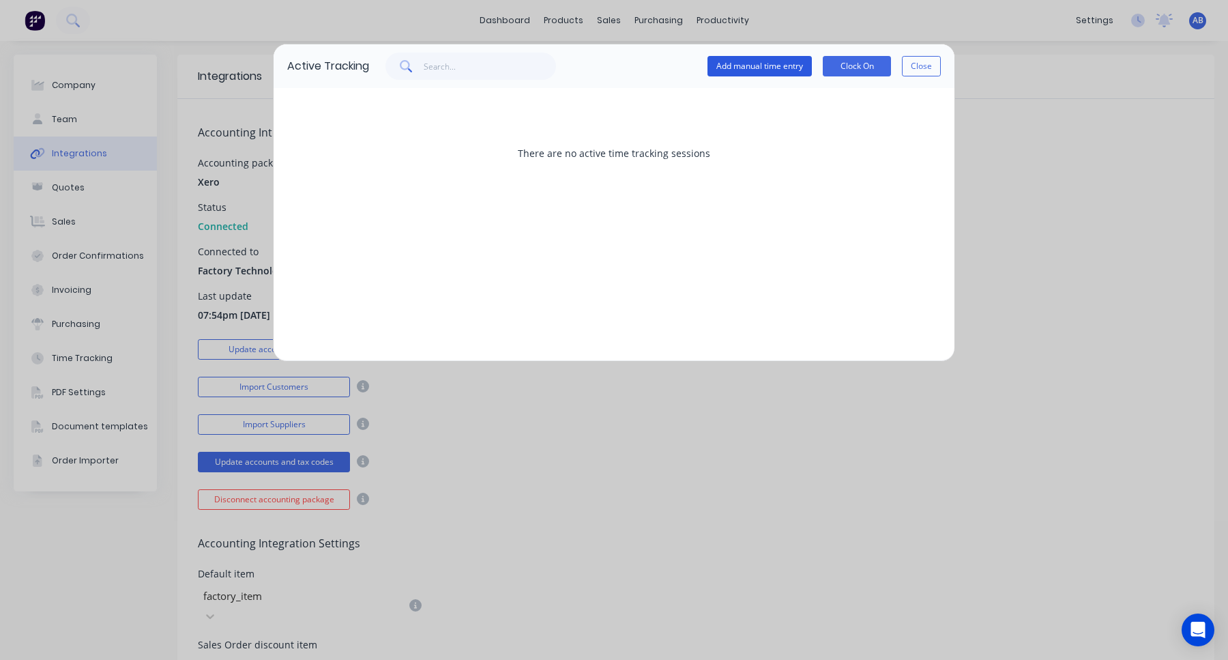
click at [764, 70] on button "Add manual time entry" at bounding box center [759, 66] width 104 height 20
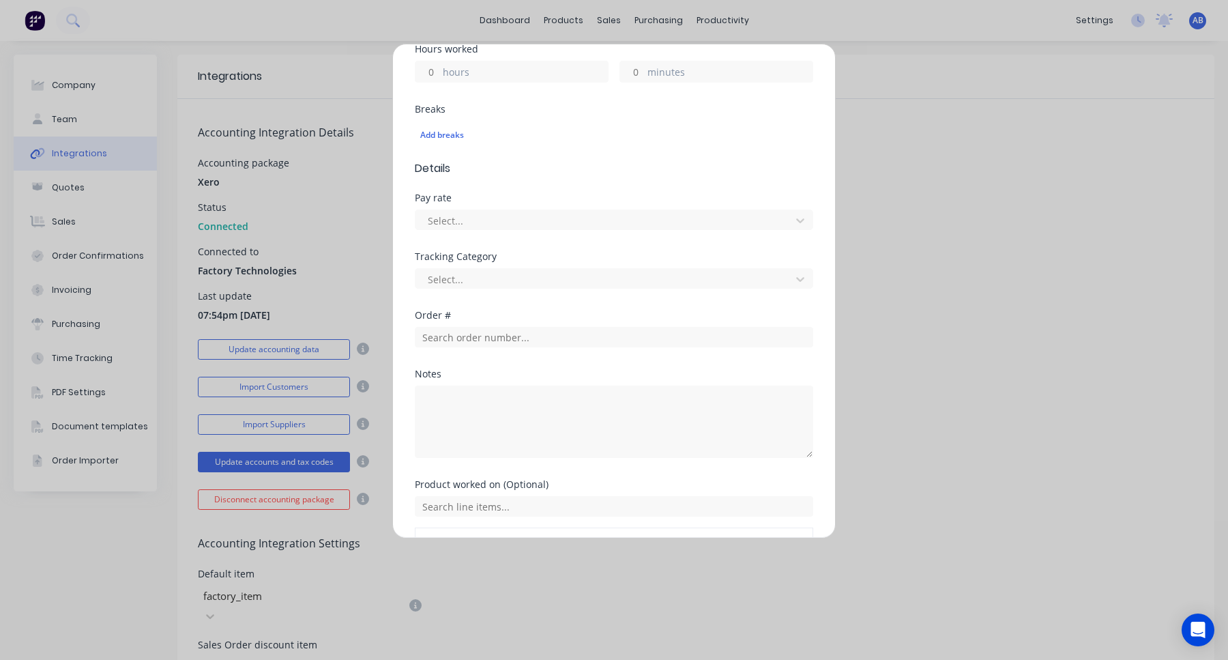
scroll to position [439, 0]
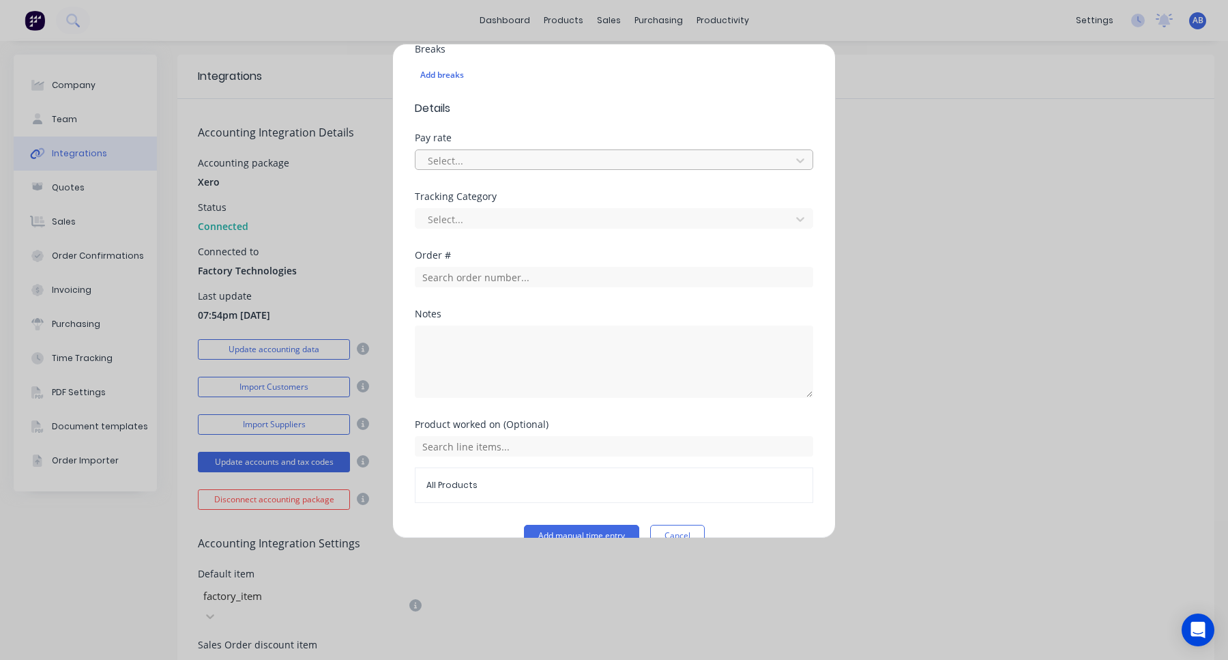
click at [552, 169] on div "Select..." at bounding box center [605, 160] width 366 height 20
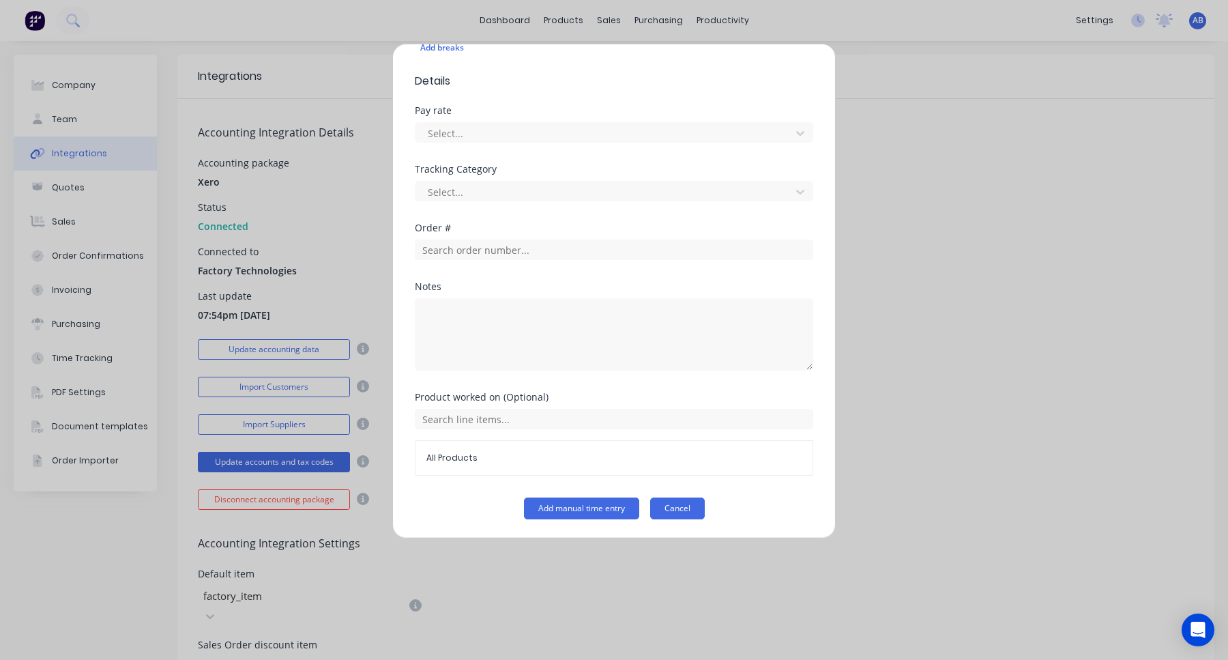
click at [682, 513] on button "Cancel" at bounding box center [677, 508] width 55 height 22
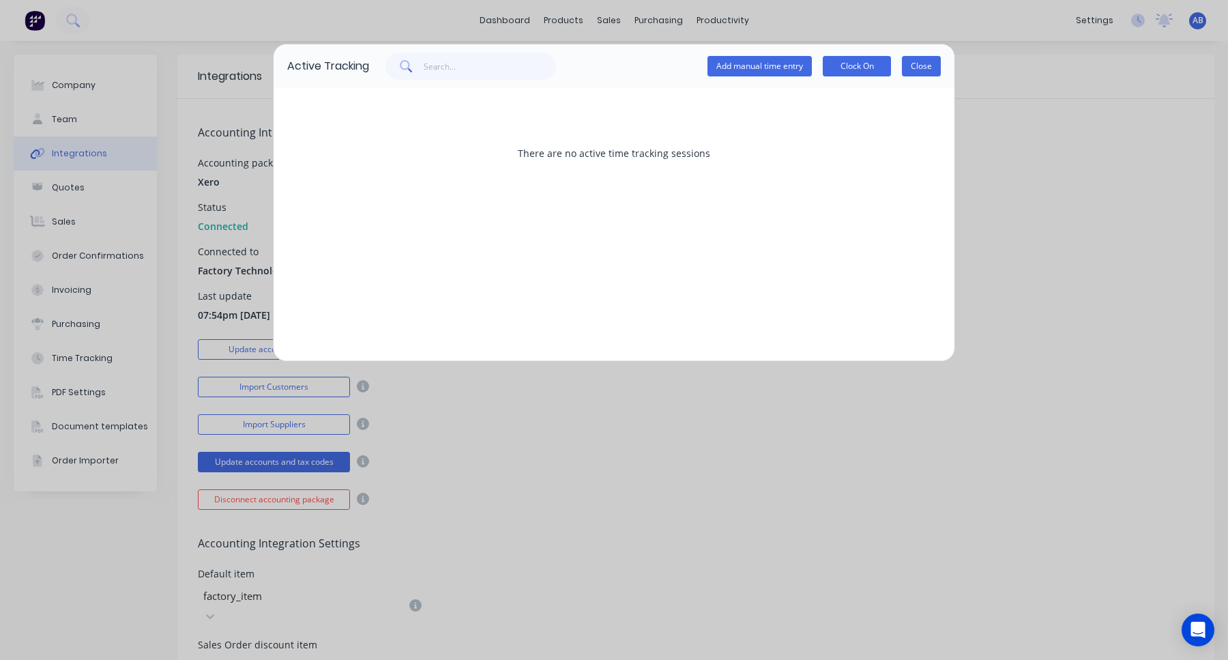
click at [907, 69] on button "Close" at bounding box center [921, 66] width 39 height 20
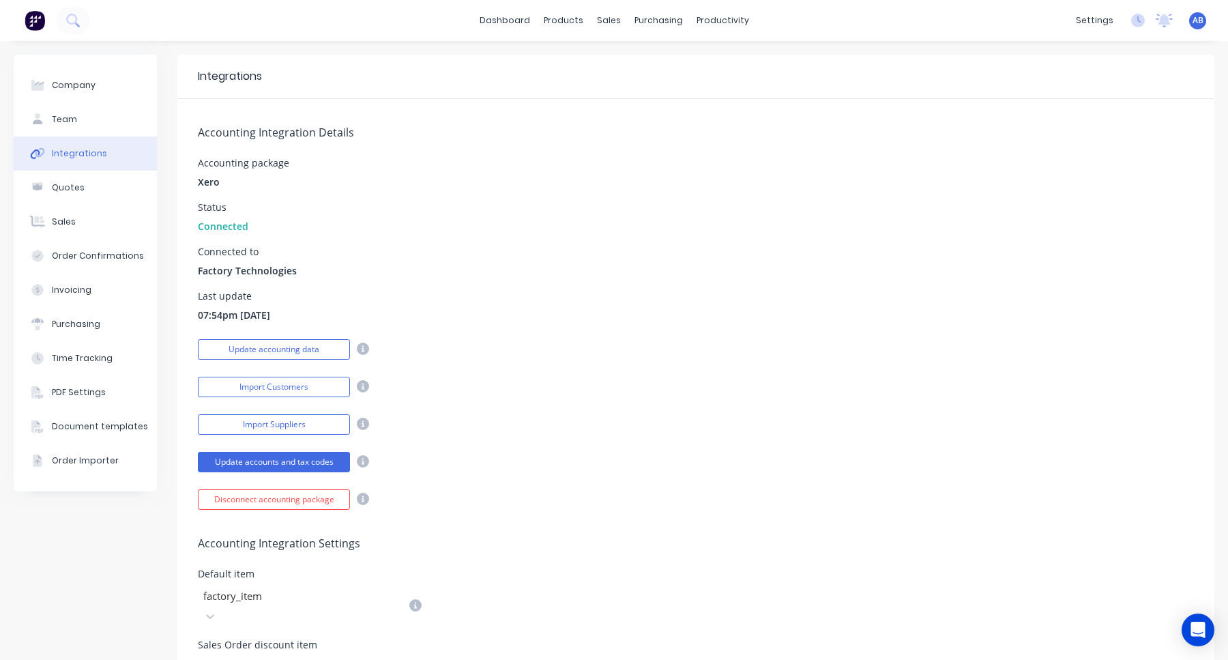
click at [1191, 27] on div "AB Xero Testing Aimon Bio Administrator Profile Sign out" at bounding box center [1197, 20] width 17 height 17
click at [1200, 18] on span "AB" at bounding box center [1197, 20] width 11 height 12
click at [1077, 165] on div "Sign out" at bounding box center [1081, 171] width 37 height 12
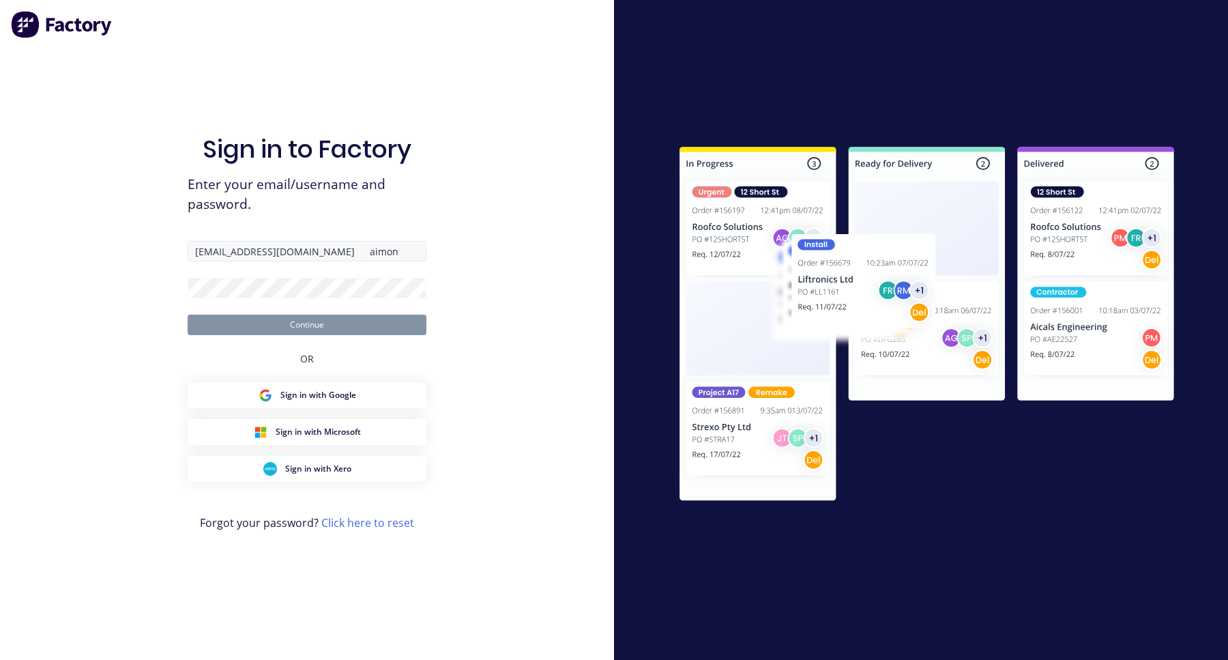
click at [295, 251] on input "aimon@factory.app aimon" at bounding box center [307, 251] width 239 height 20
drag, startPoint x: 282, startPoint y: 251, endPoint x: 453, endPoint y: 250, distance: 170.5
click at [453, 250] on div "Sign in to Factory Enter your email/username and password. aimon@factory.app ai…" at bounding box center [307, 330] width 614 height 660
type input "aimon@factory.app"
type input "aimon"
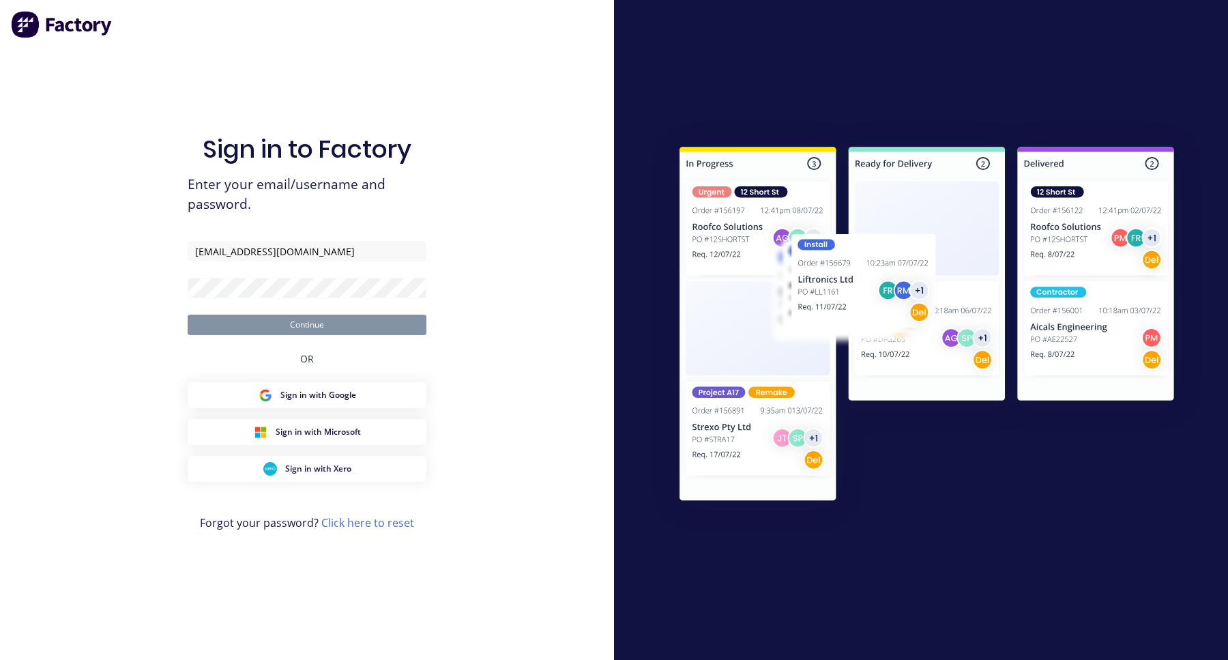
type input "[EMAIL_ADDRESS][DOMAIN_NAME]"
